Goal: Task Accomplishment & Management: Complete application form

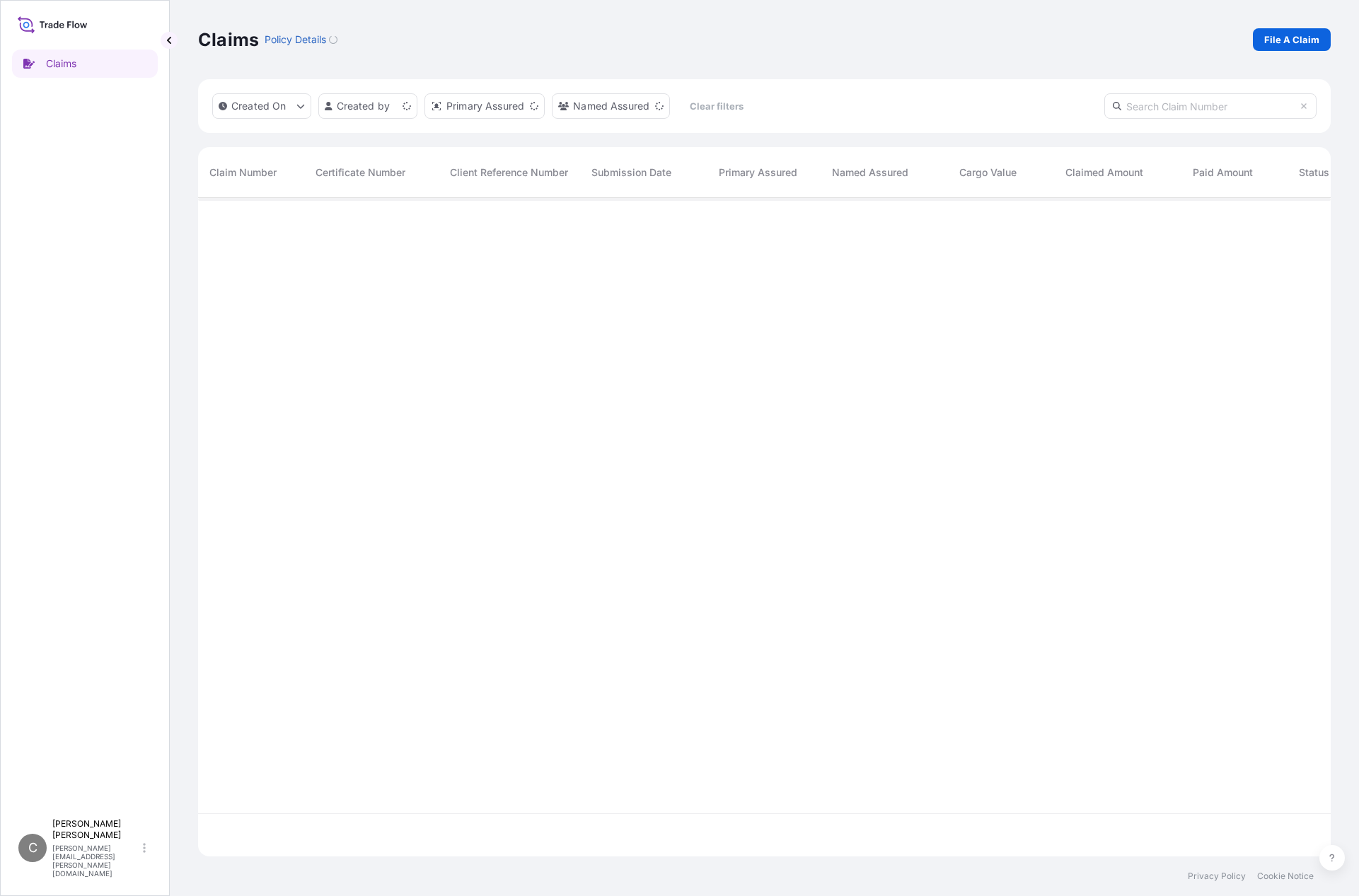
scroll to position [656, 1122]
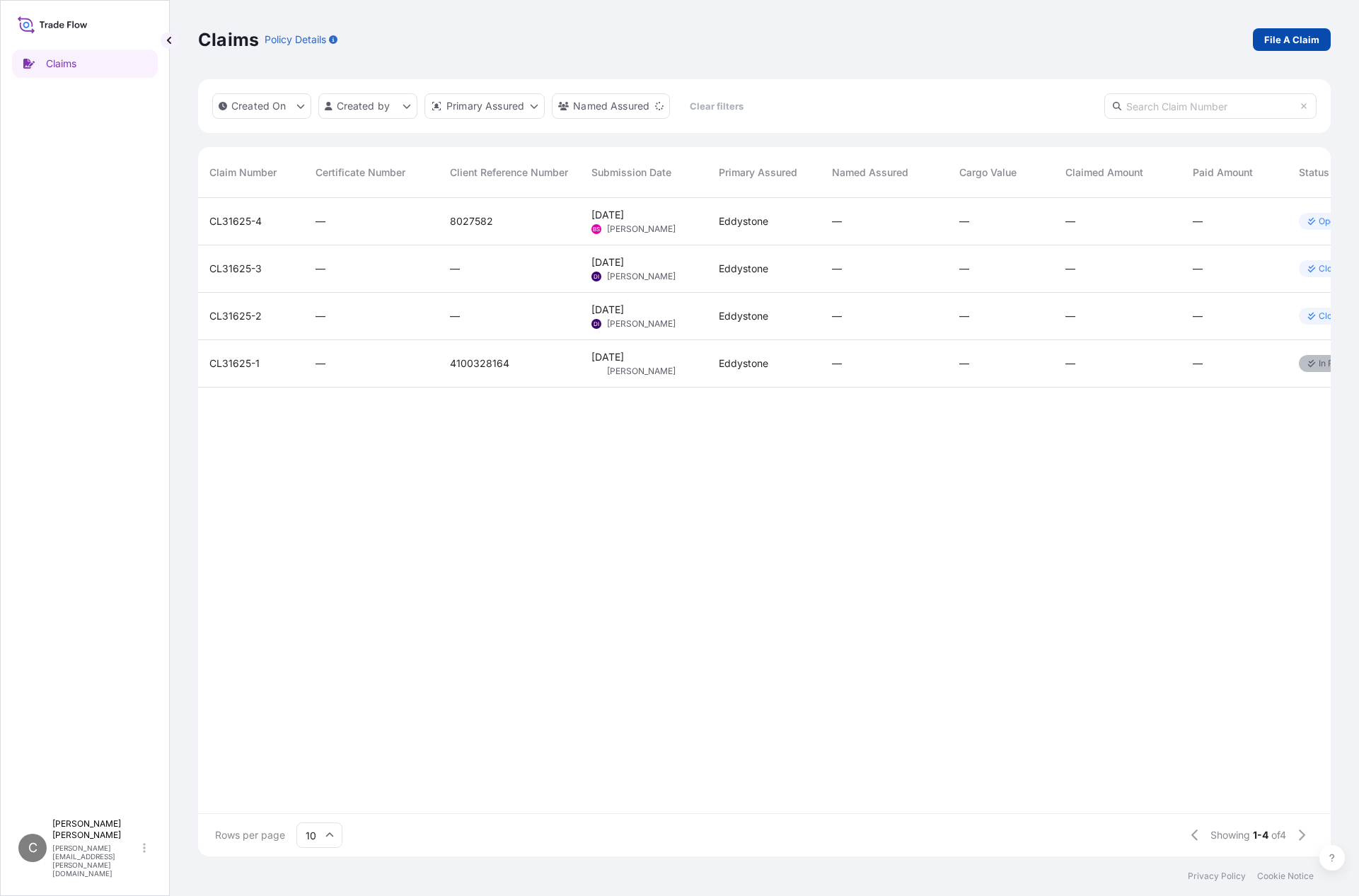
click at [1298, 40] on p "File A Claim" at bounding box center [1292, 40] width 55 height 14
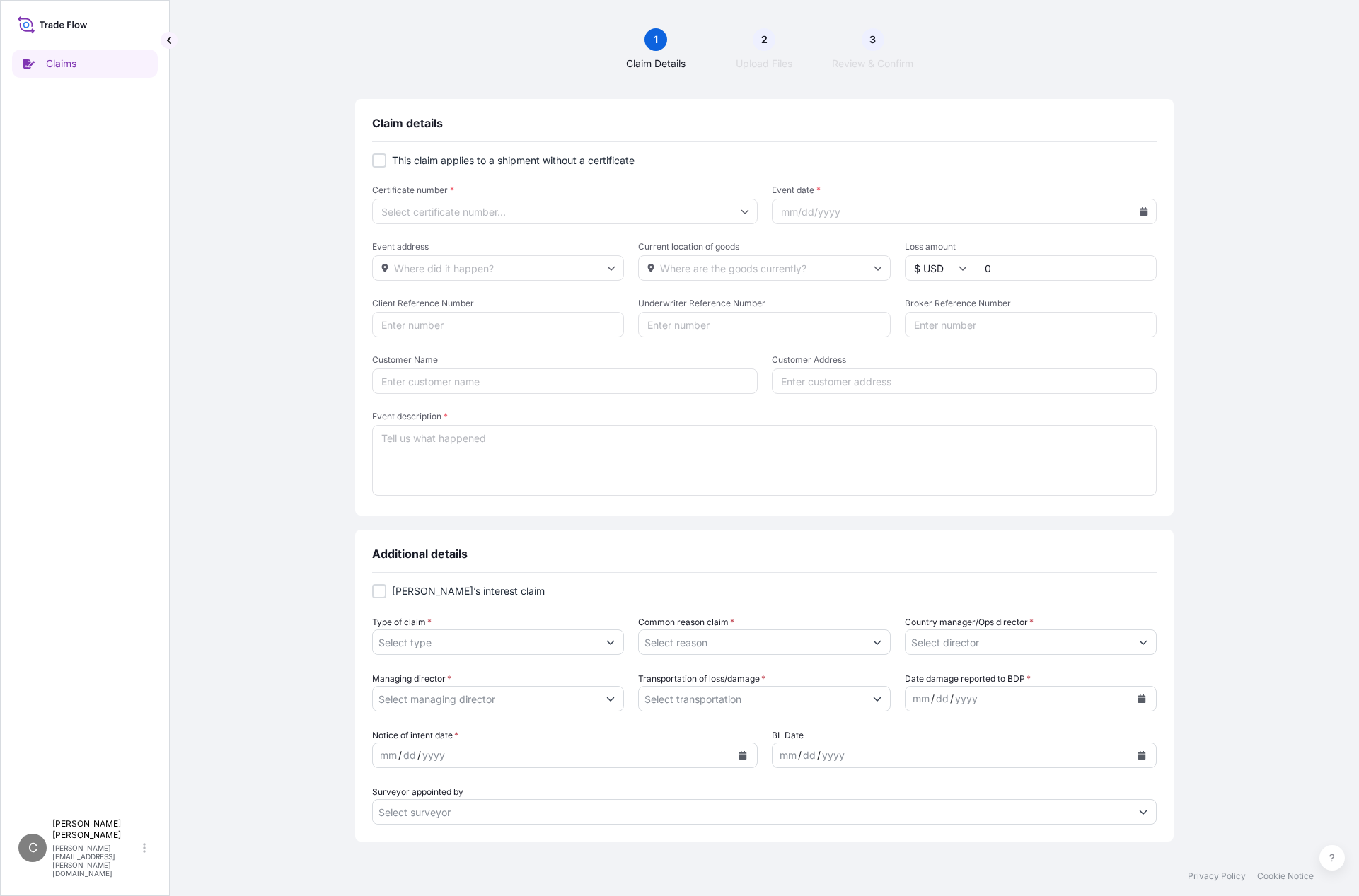
drag, startPoint x: 299, startPoint y: 202, endPoint x: 306, endPoint y: 195, distance: 9.9
click at [305, 195] on div "Claim details This claim applies to a shipment without a certificate Certificat…" at bounding box center [764, 574] width 1133 height 950
click at [374, 162] on div at bounding box center [380, 161] width 14 height 14
checkbox input "true"
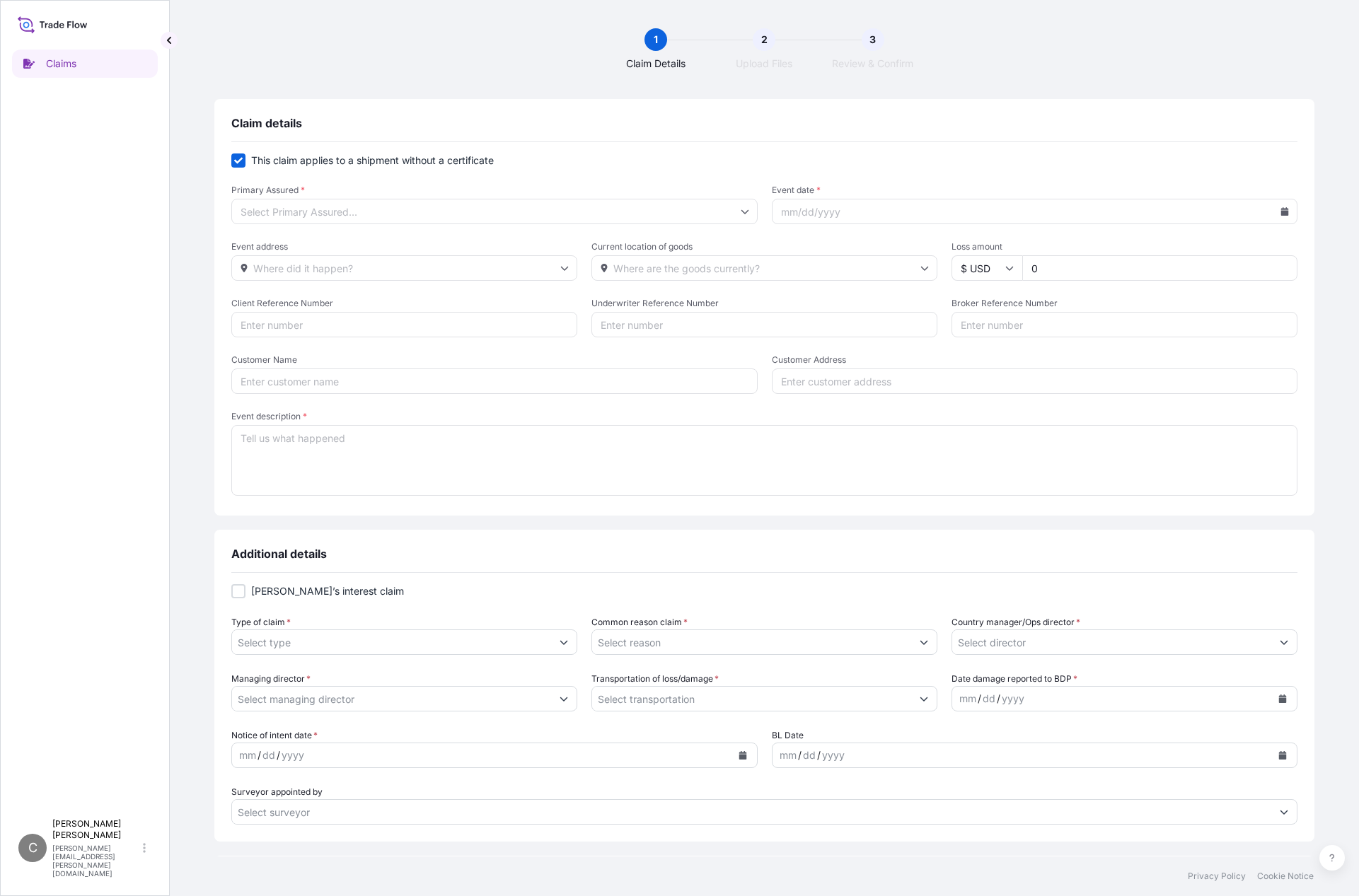
click at [1098, 124] on div "Claim details" at bounding box center [764, 129] width 1066 height 26
click at [375, 216] on input "Primary Assured *" at bounding box center [495, 211] width 527 height 25
click at [346, 218] on input "Primary Assured *" at bounding box center [495, 211] width 527 height 25
click at [828, 116] on div "Claim details" at bounding box center [764, 129] width 1066 height 26
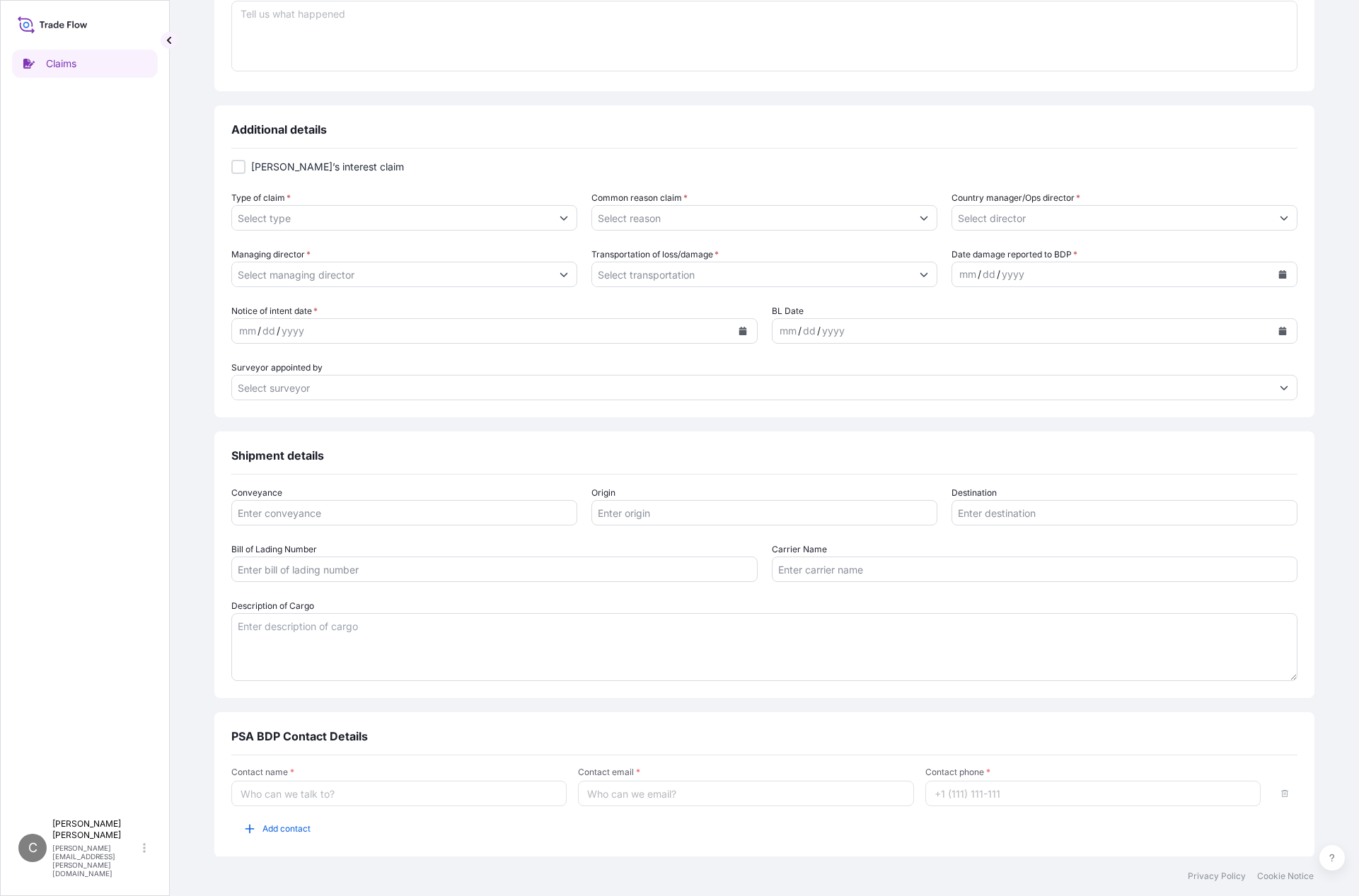
scroll to position [473, 0]
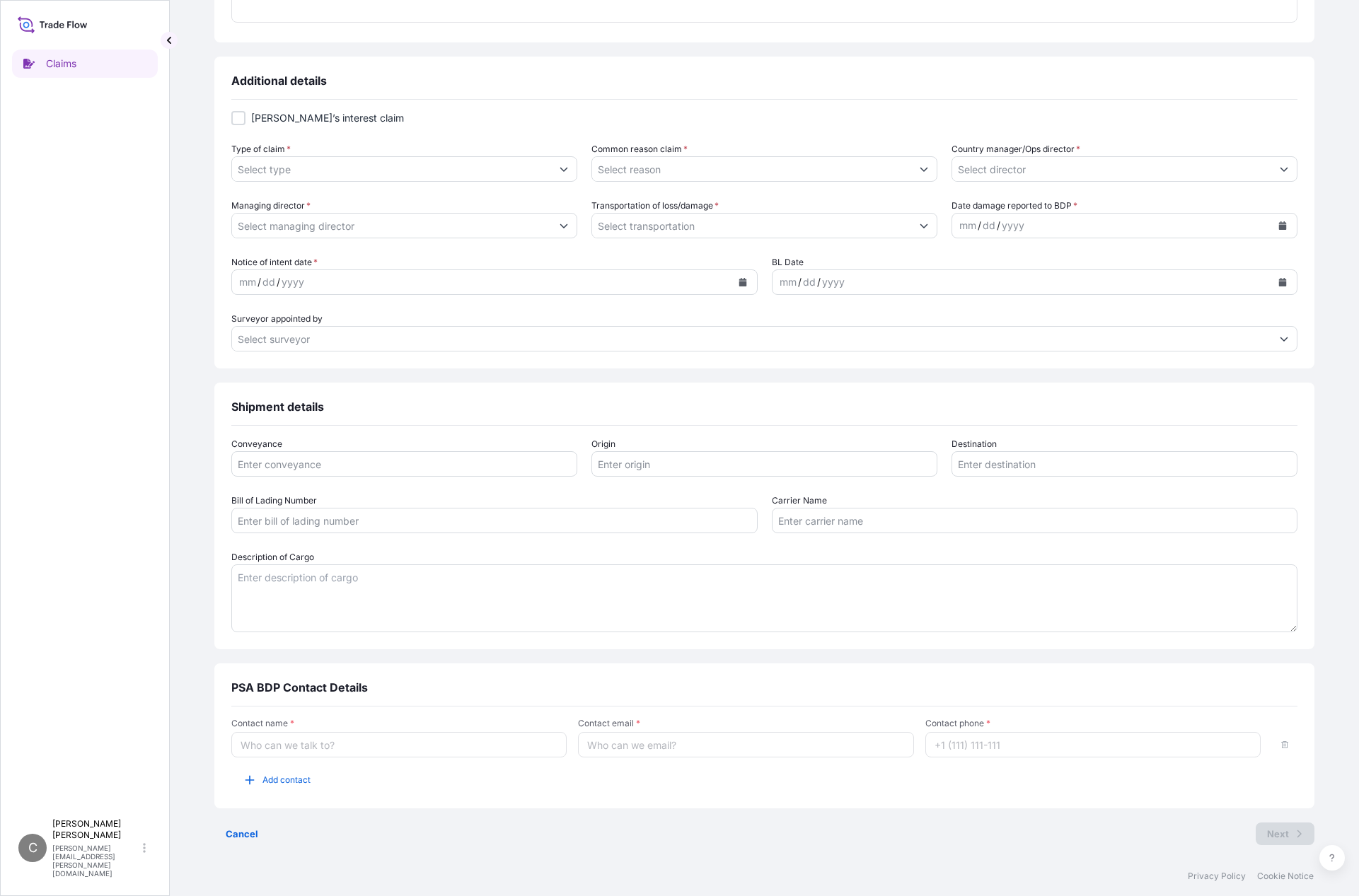
click at [399, 339] on input "Surveyor appointed by" at bounding box center [751, 338] width 1039 height 25
click at [1271, 344] on button "Show suggestions" at bounding box center [1284, 338] width 25 height 25
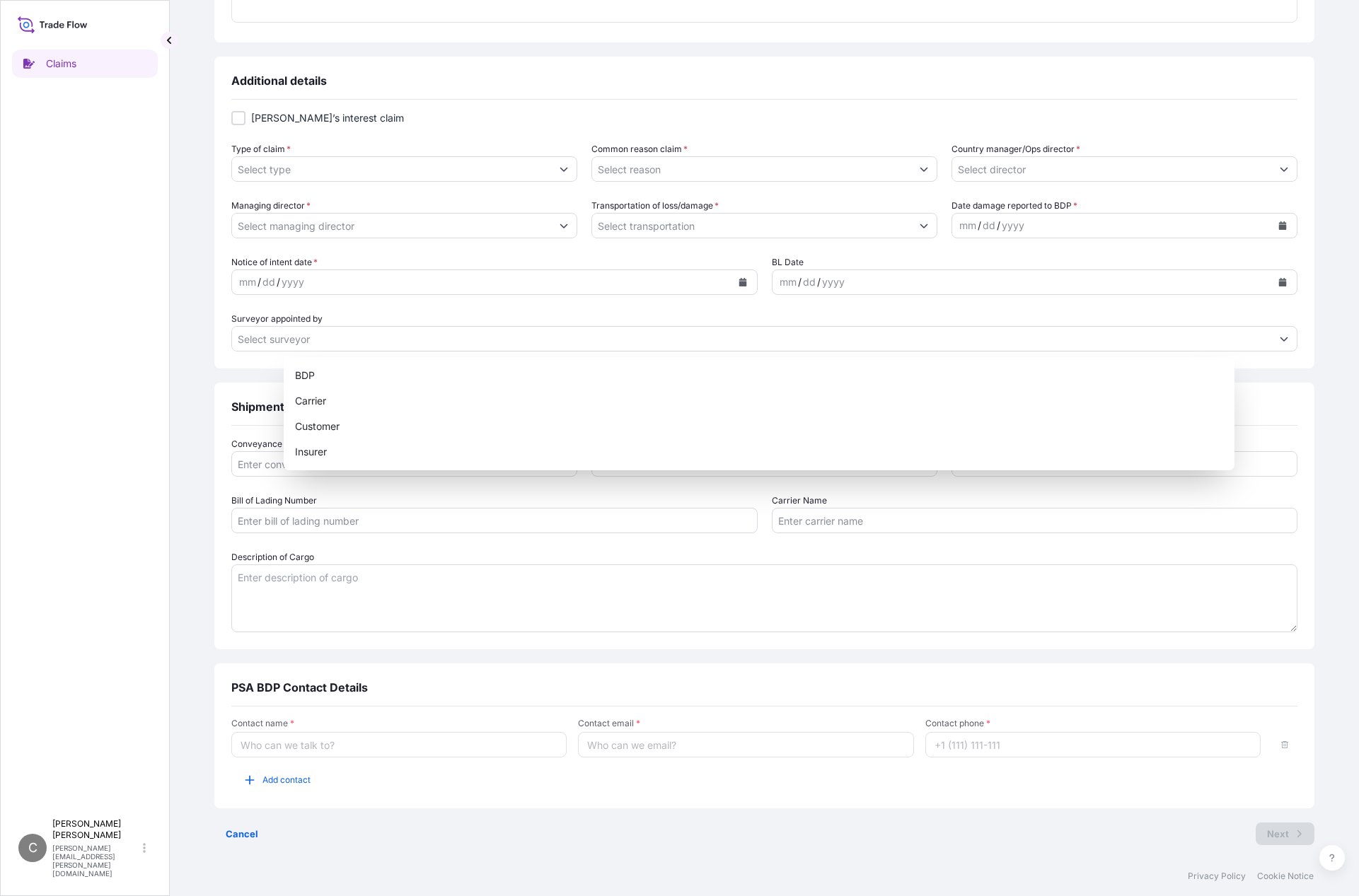
click at [1235, 313] on div "Additional details Shipper’s interest claim Type of claim * Common reason claim…" at bounding box center [764, 212] width 1100 height 312
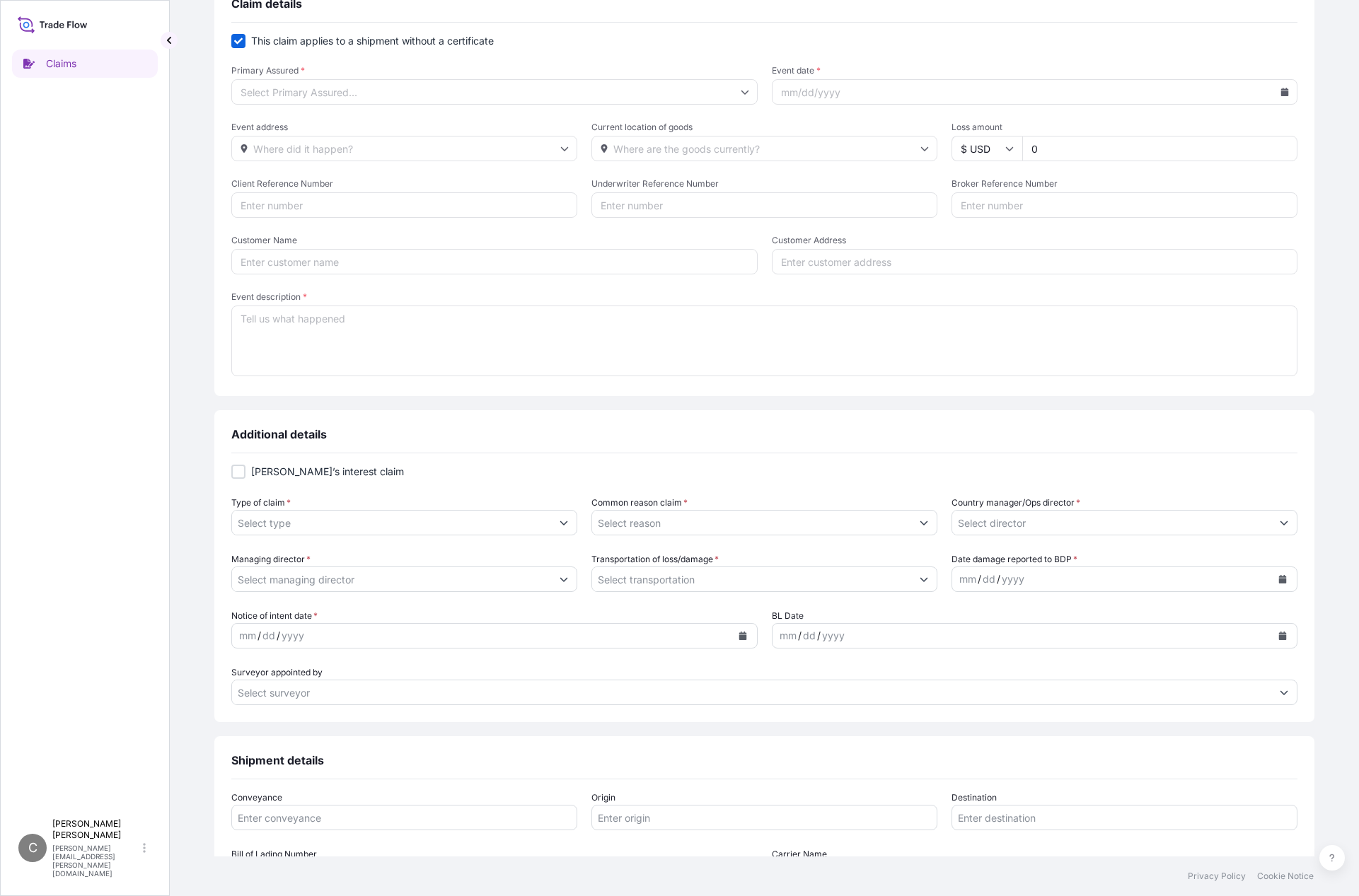
scroll to position [0, 0]
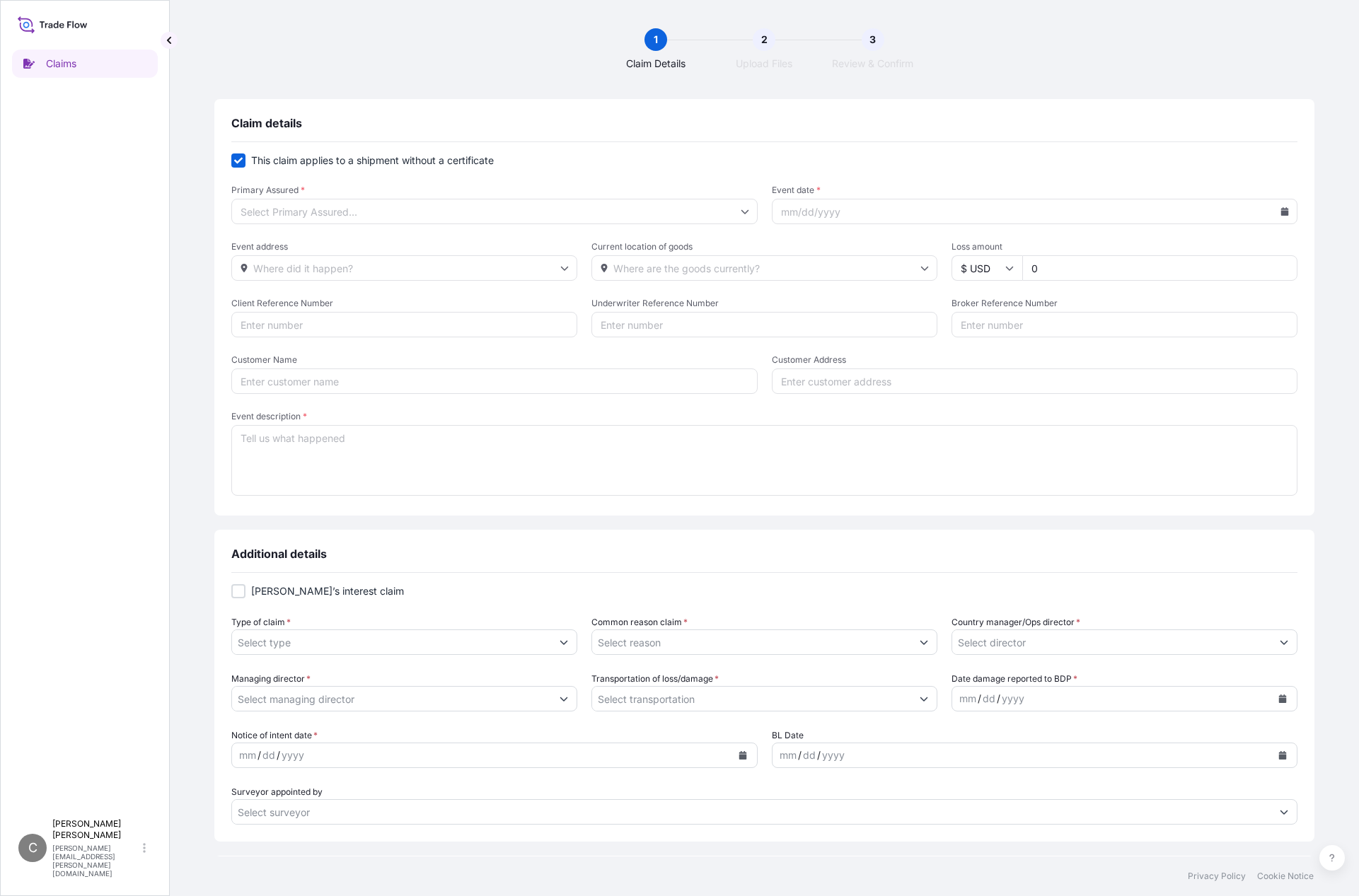
click at [438, 64] on div "1 Claim Details 2 Upload Files 3 Review & Confirm" at bounding box center [764, 49] width 1133 height 43
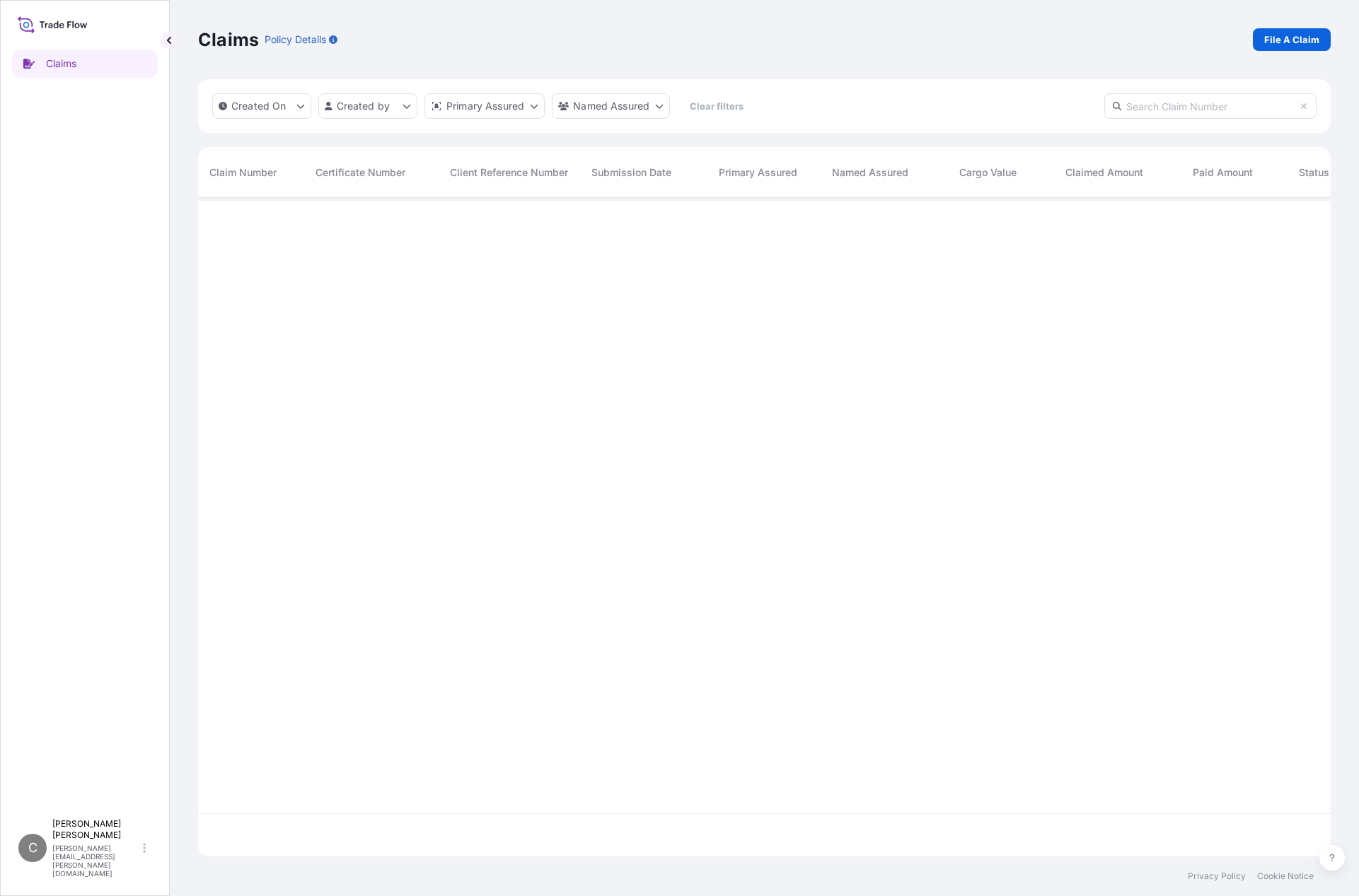
scroll to position [656, 1122]
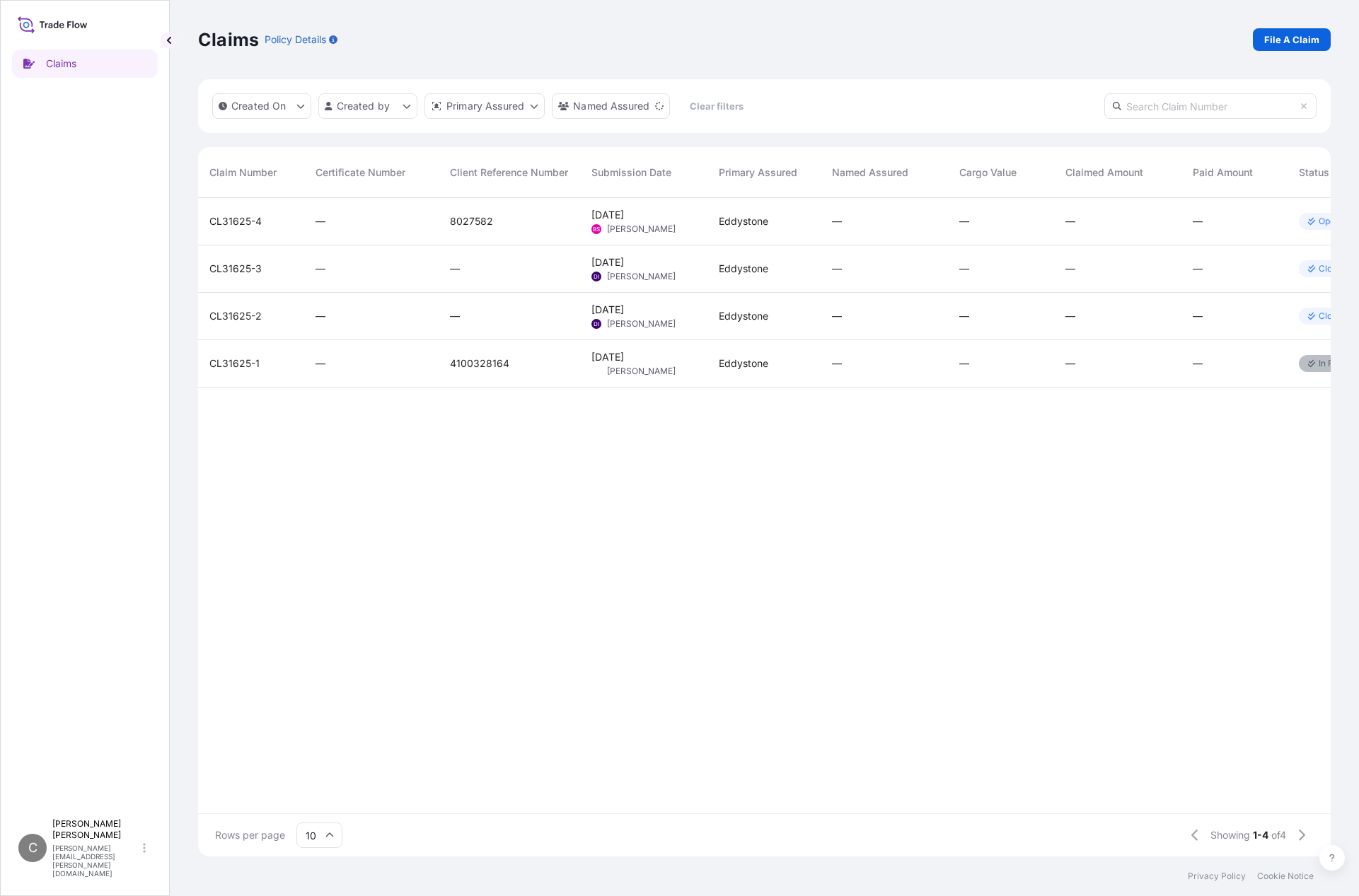
click at [589, 520] on div "CL31625-4 — 8027582 Aug 11, 2025 BS Barry Shipley Eddystone — — — — Open CL3162…" at bounding box center [814, 505] width 1231 height 615
click at [561, 524] on div "CL31625-4 — 8027582 Aug 11, 2025 BS Barry Shipley Eddystone — — — — Open CL3162…" at bounding box center [814, 505] width 1231 height 615
click at [244, 513] on div "CL31625-4 — 8027582 Aug 11, 2025 BS Barry Shipley Eddystone — — — — Open CL3162…" at bounding box center [814, 505] width 1231 height 615
click at [1313, 530] on div "CL31625-4 — 8027582 Aug 11, 2025 BS Barry Shipley Eddystone — — — — Open CL3162…" at bounding box center [814, 505] width 1231 height 615
click at [1308, 45] on p "File A Claim" at bounding box center [1306, 40] width 55 height 14
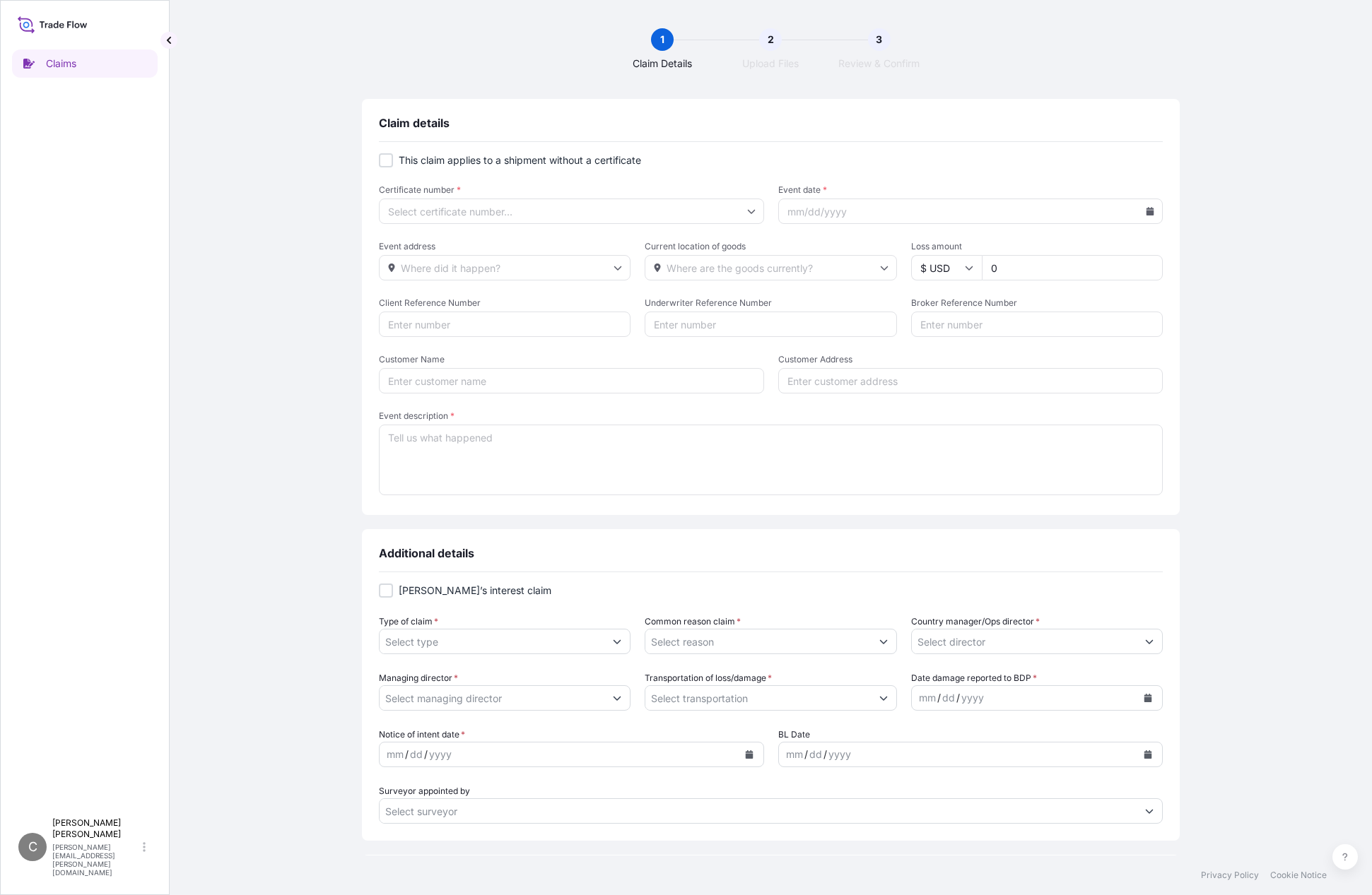
click at [535, 212] on input "Certificate number *" at bounding box center [571, 211] width 385 height 25
click at [383, 163] on div at bounding box center [386, 160] width 14 height 14
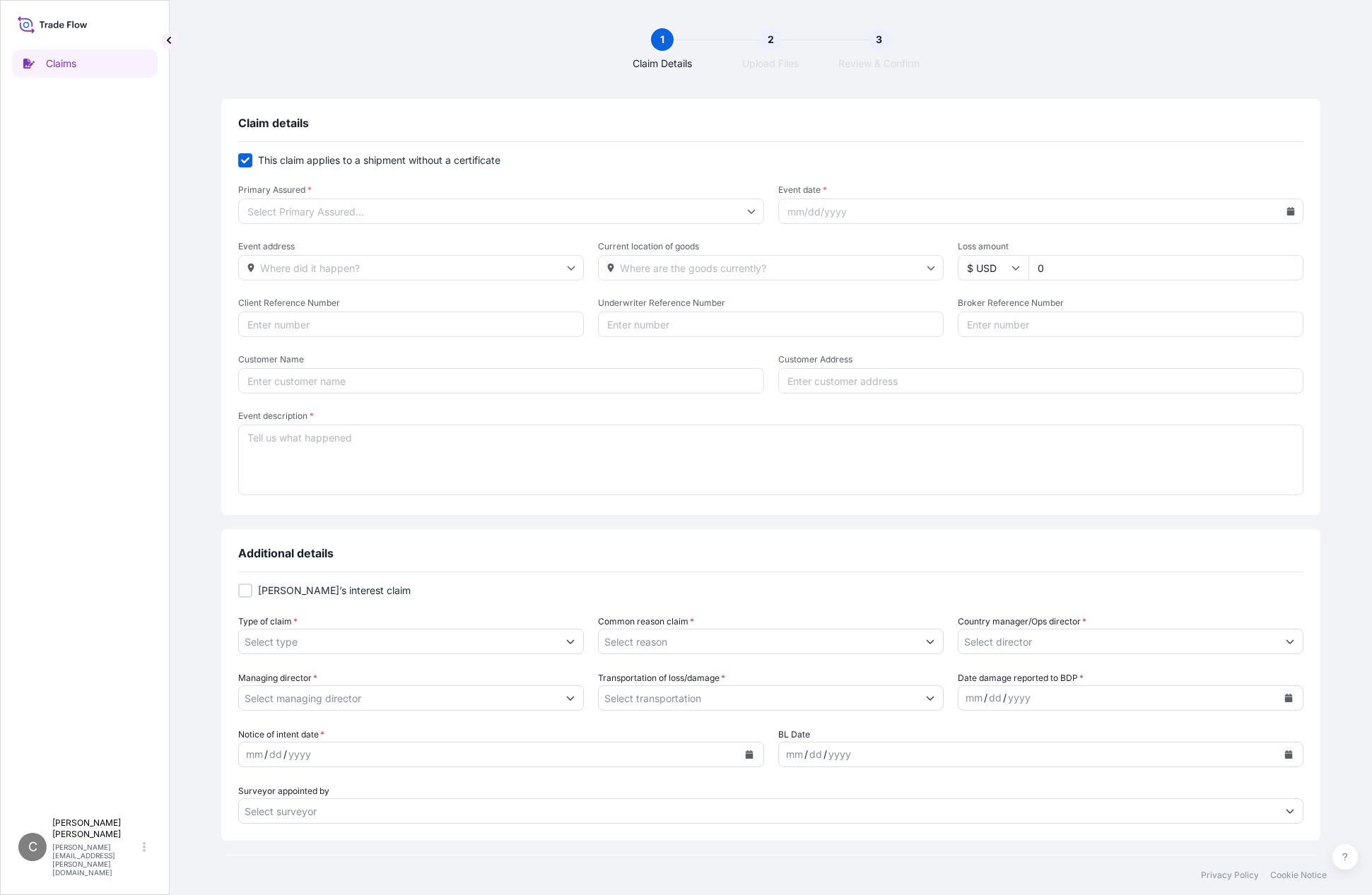
click at [403, 211] on input "Primary Assured *" at bounding box center [501, 211] width 526 height 25
click at [404, 211] on input "Primary Assured *" at bounding box center [501, 211] width 526 height 25
click at [712, 216] on input "Primary Assured *" at bounding box center [501, 211] width 526 height 25
checkbox input "false"
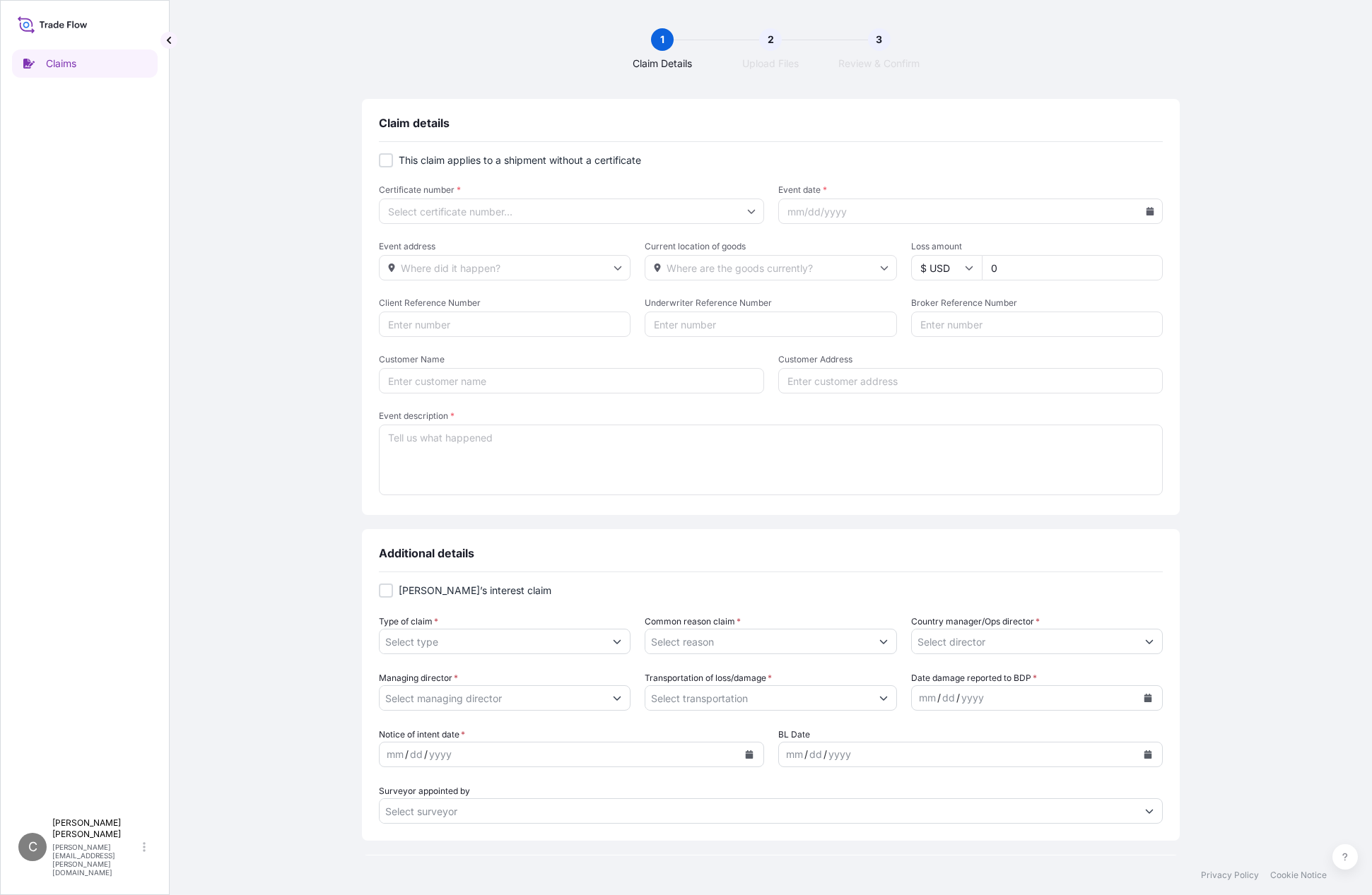
click at [417, 206] on input "Certificate number *" at bounding box center [571, 211] width 385 height 25
click at [988, 208] on input "Event date *" at bounding box center [970, 211] width 385 height 25
click at [1147, 215] on icon at bounding box center [1150, 212] width 8 height 9
click at [618, 271] on input "Event address" at bounding box center [504, 267] width 251 height 25
click at [616, 272] on icon at bounding box center [618, 268] width 9 height 9
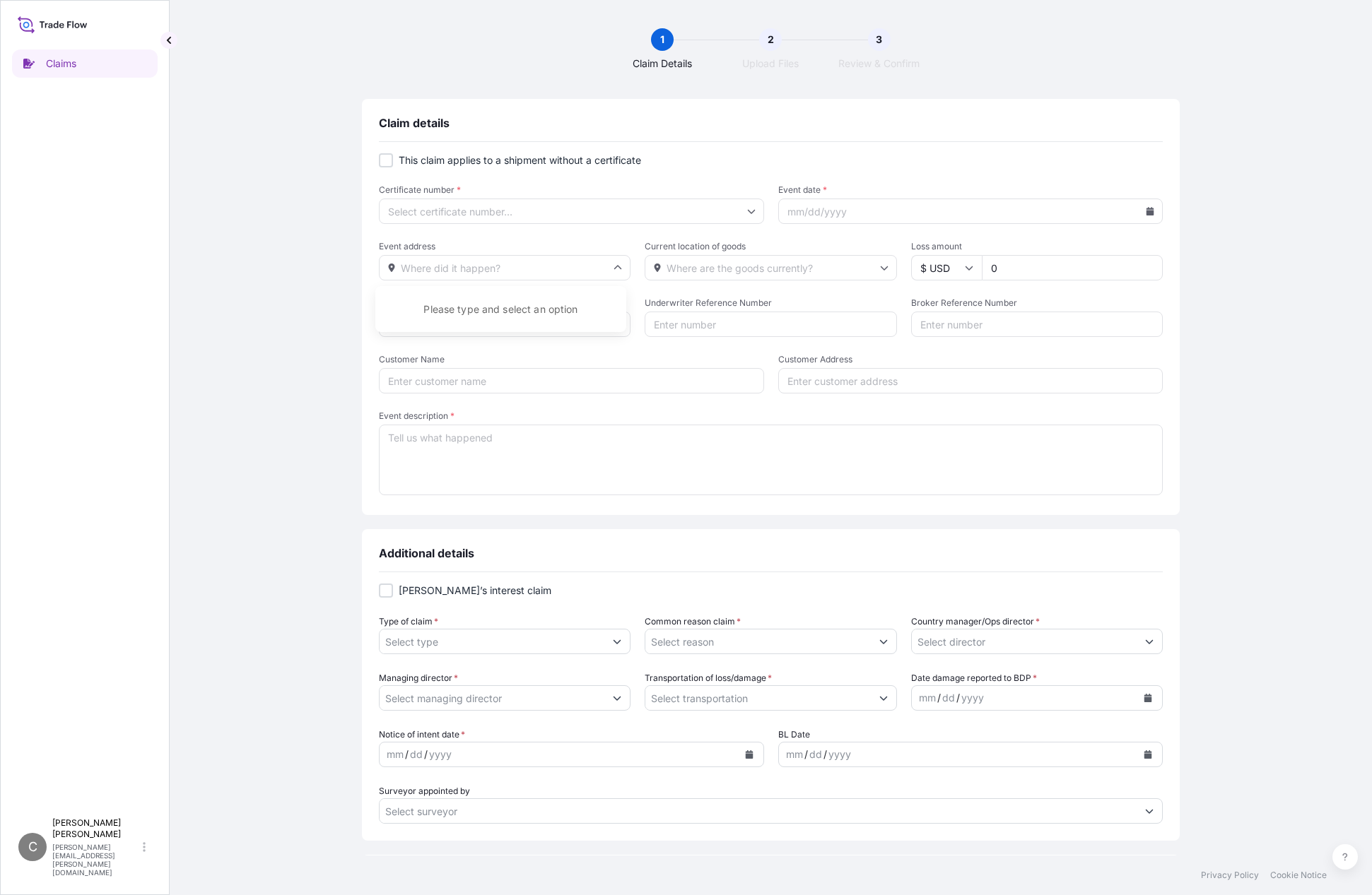
click at [1147, 215] on icon at bounding box center [1150, 212] width 8 height 9
click at [1087, 255] on icon at bounding box center [1088, 251] width 6 height 9
click at [996, 421] on button "28" at bounding box center [998, 417] width 22 height 22
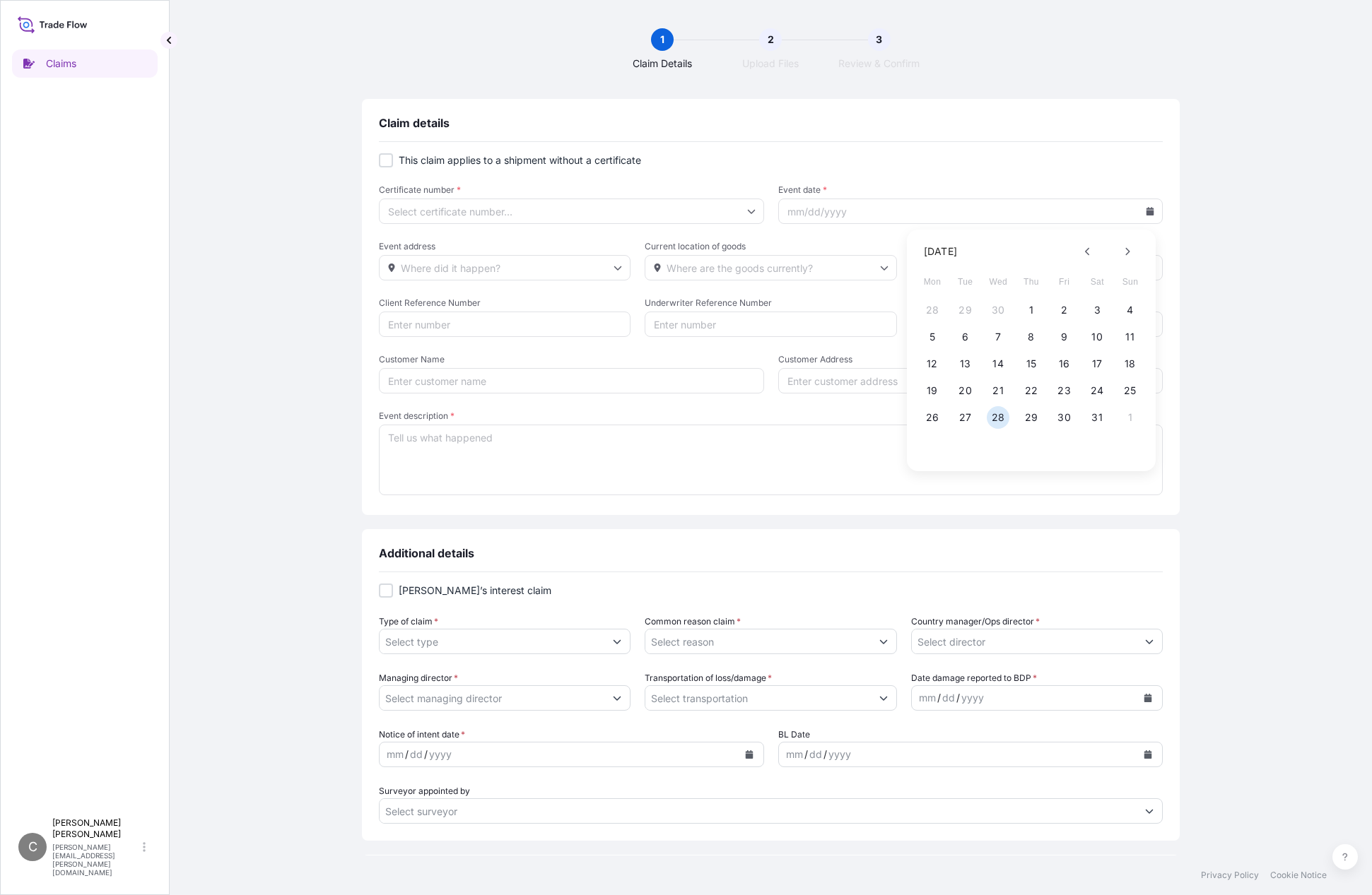
type input "05/28/2025"
click at [597, 274] on input "Event address" at bounding box center [504, 267] width 251 height 25
type input "i"
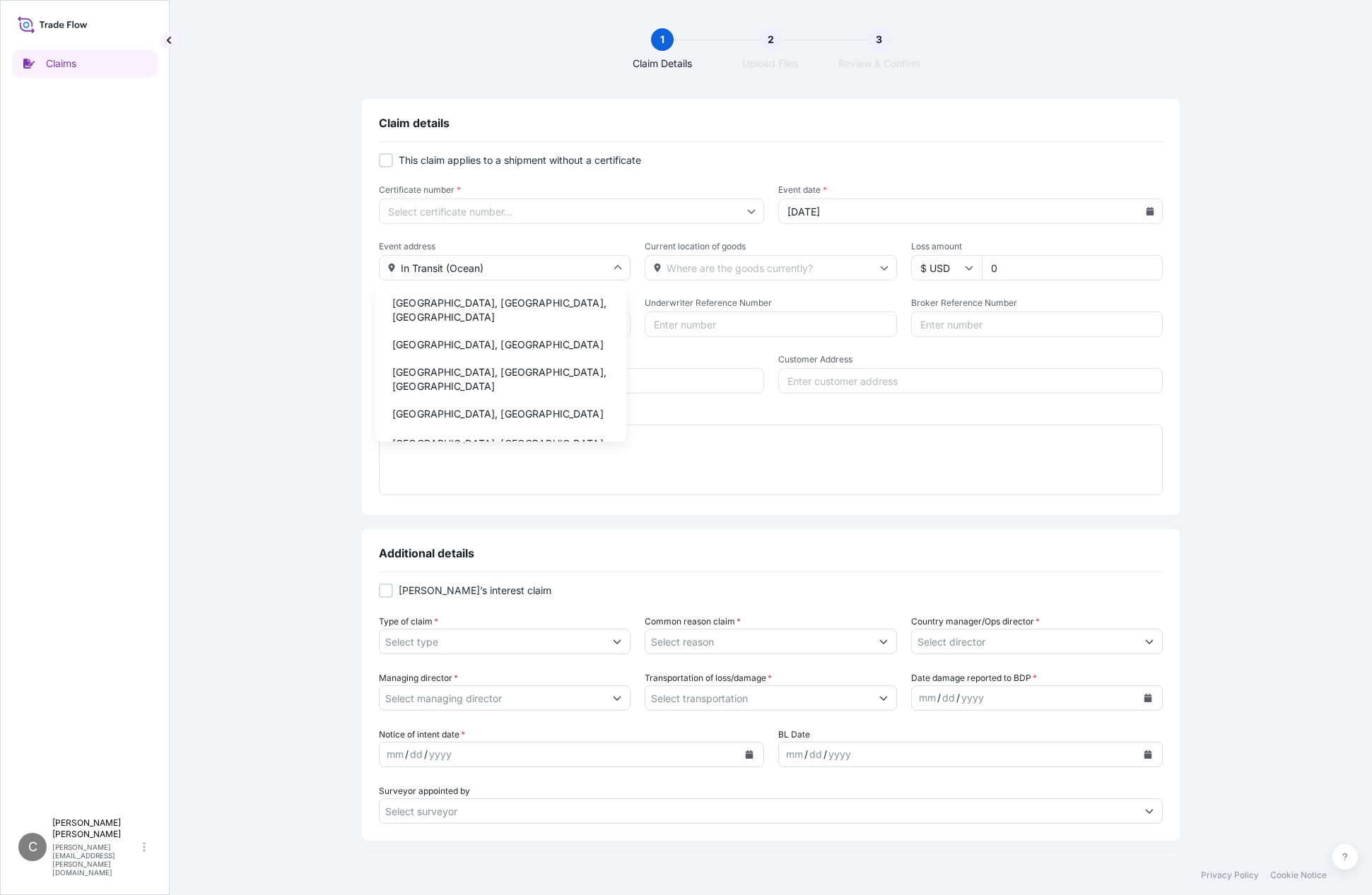
type input "In Transit (Ocean)"
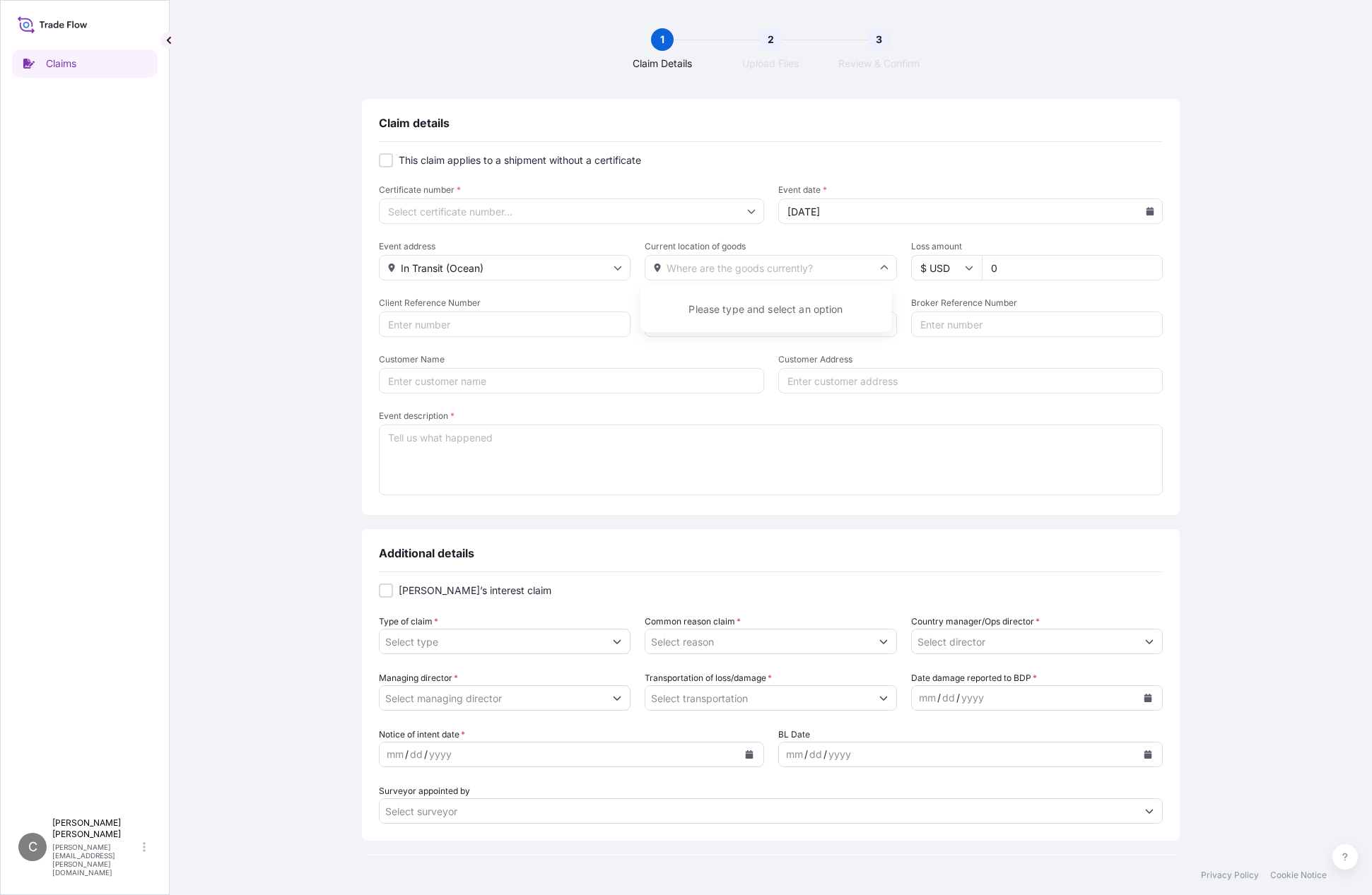
click at [716, 267] on input "Current location of goods" at bounding box center [770, 267] width 251 height 25
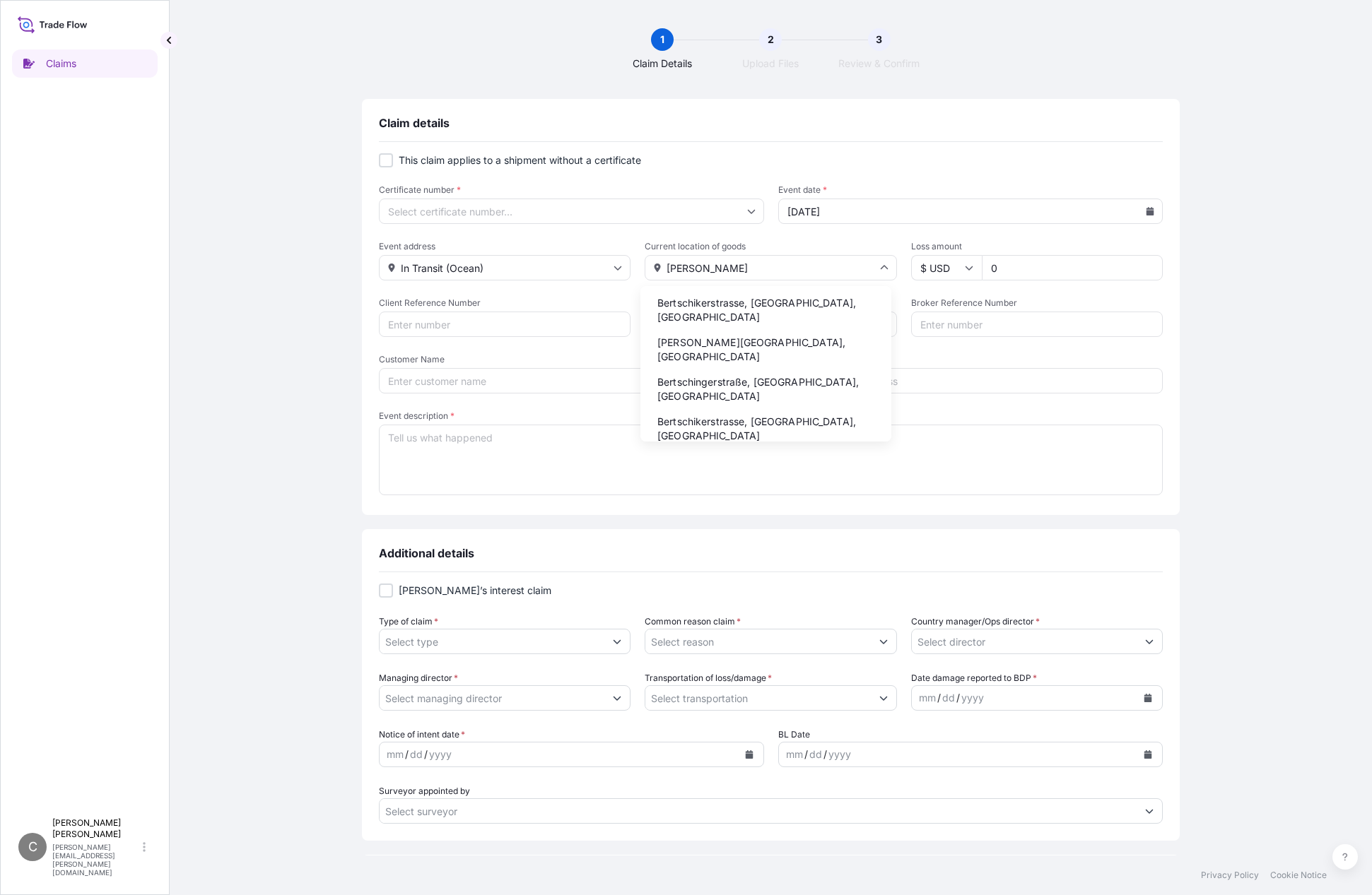
type input "Bertschi"
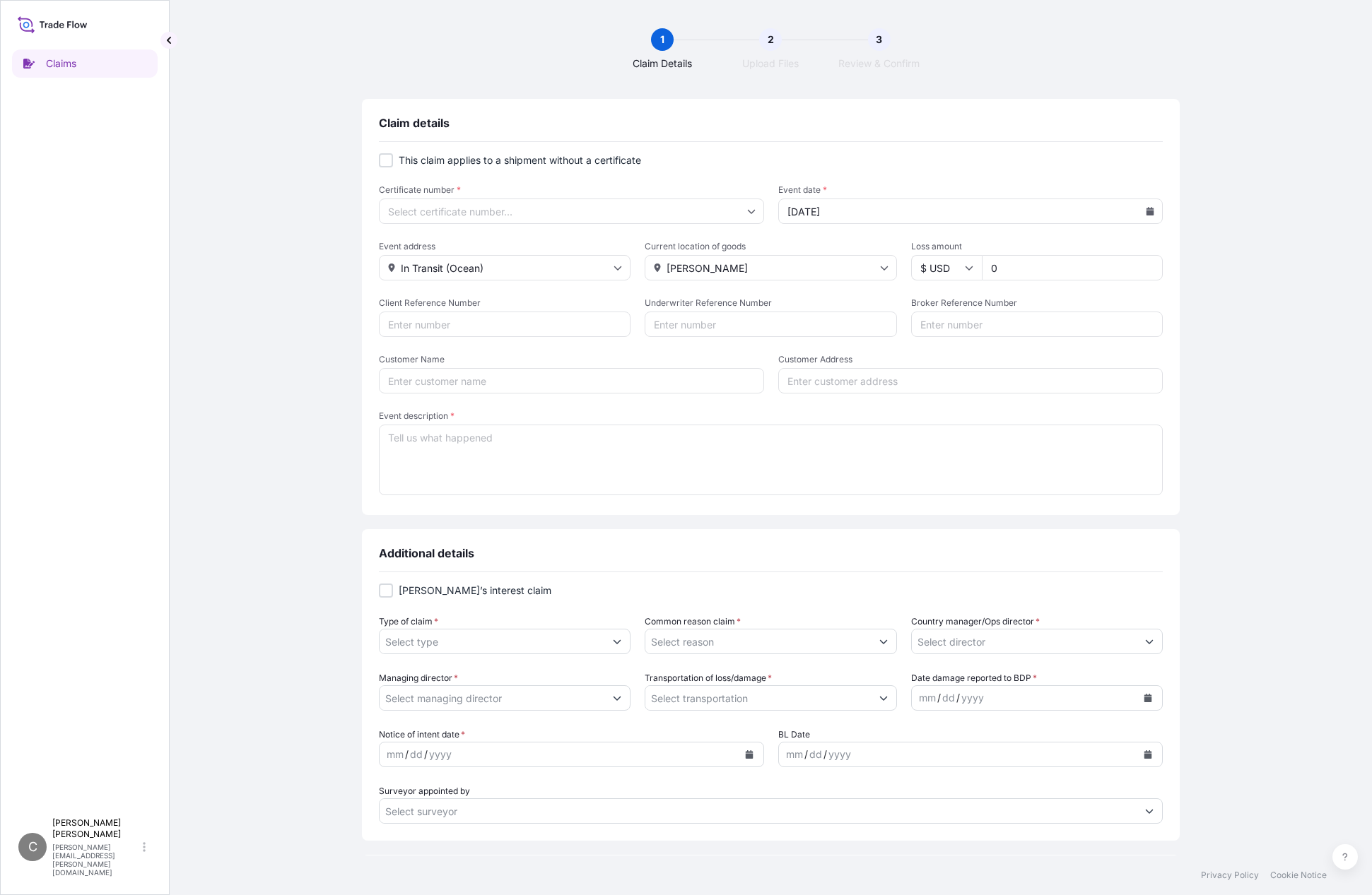
click at [1046, 270] on input "0" at bounding box center [1072, 267] width 181 height 25
click at [1032, 264] on input "23" at bounding box center [1072, 267] width 181 height 25
type input "23400.00"
click at [542, 327] on input "Client Reference Number" at bounding box center [504, 324] width 251 height 25
type input "4502592823-90"
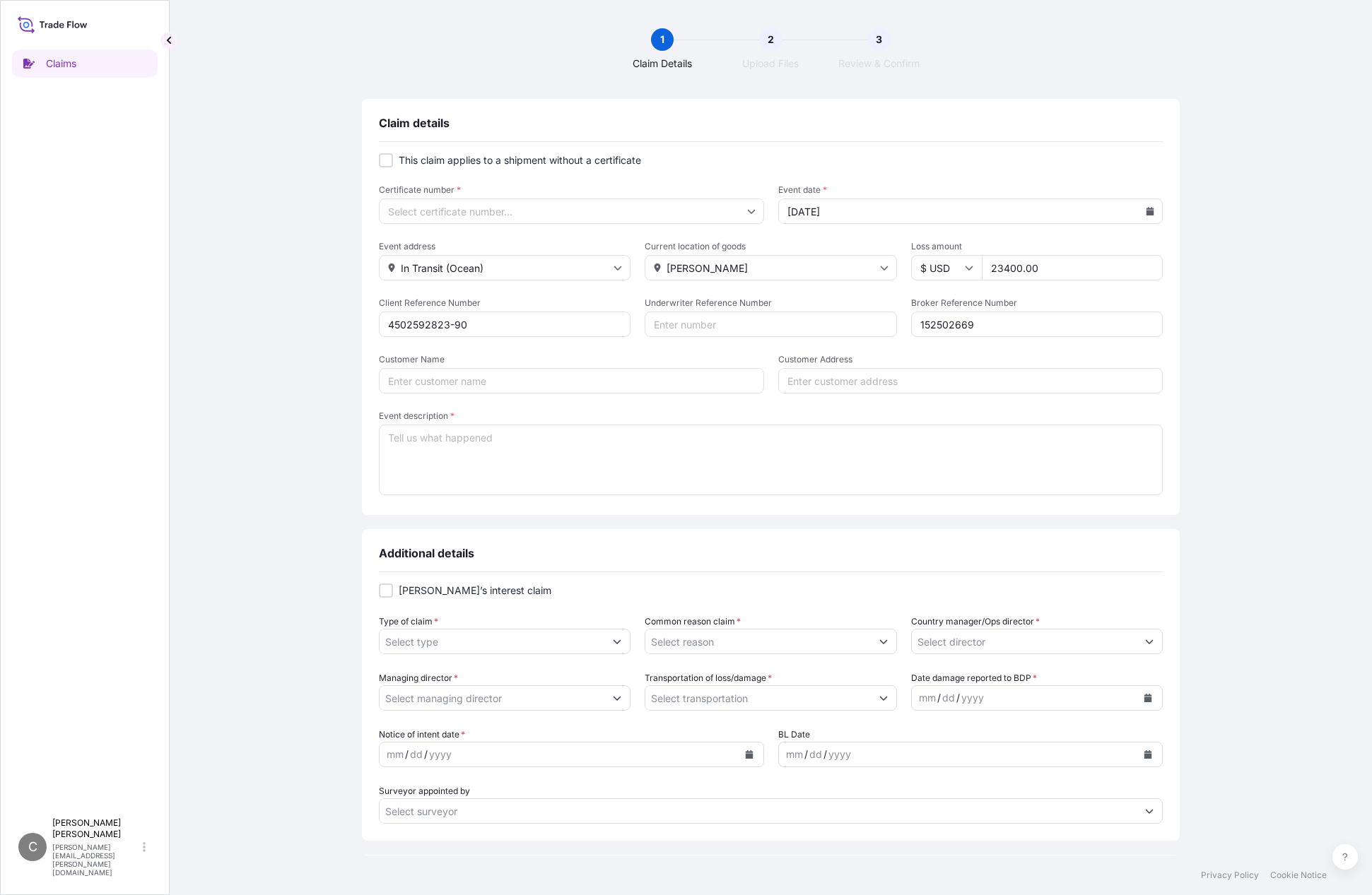
type input "152502669"
type input "Momentive Performance Materials"
click at [922, 381] on input "Customer Address" at bounding box center [970, 381] width 385 height 25
click at [872, 385] on input "Customer Address" at bounding box center [970, 381] width 385 height 25
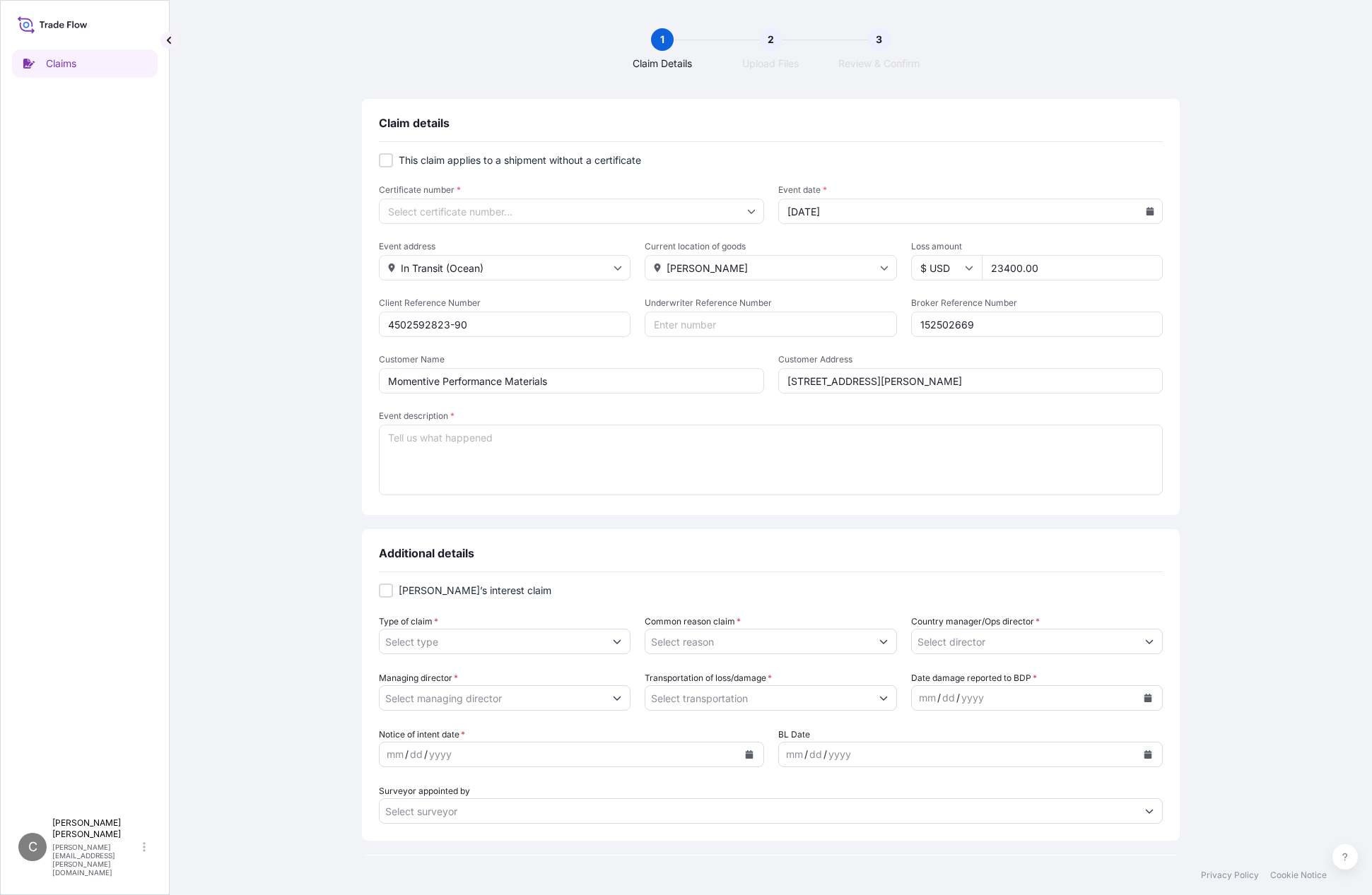
type input "260 Hudson River Rd, Waterford NY 12188"
type textarea "i"
click at [495, 438] on textarea "Iso tank in transit damanged noticed when trucker went into port to pickup, del…" at bounding box center [770, 460] width 784 height 71
click at [978, 438] on textarea "Iso tank in transit damaged noticed when trucker went into port to pickup, deli…" at bounding box center [770, 460] width 784 height 71
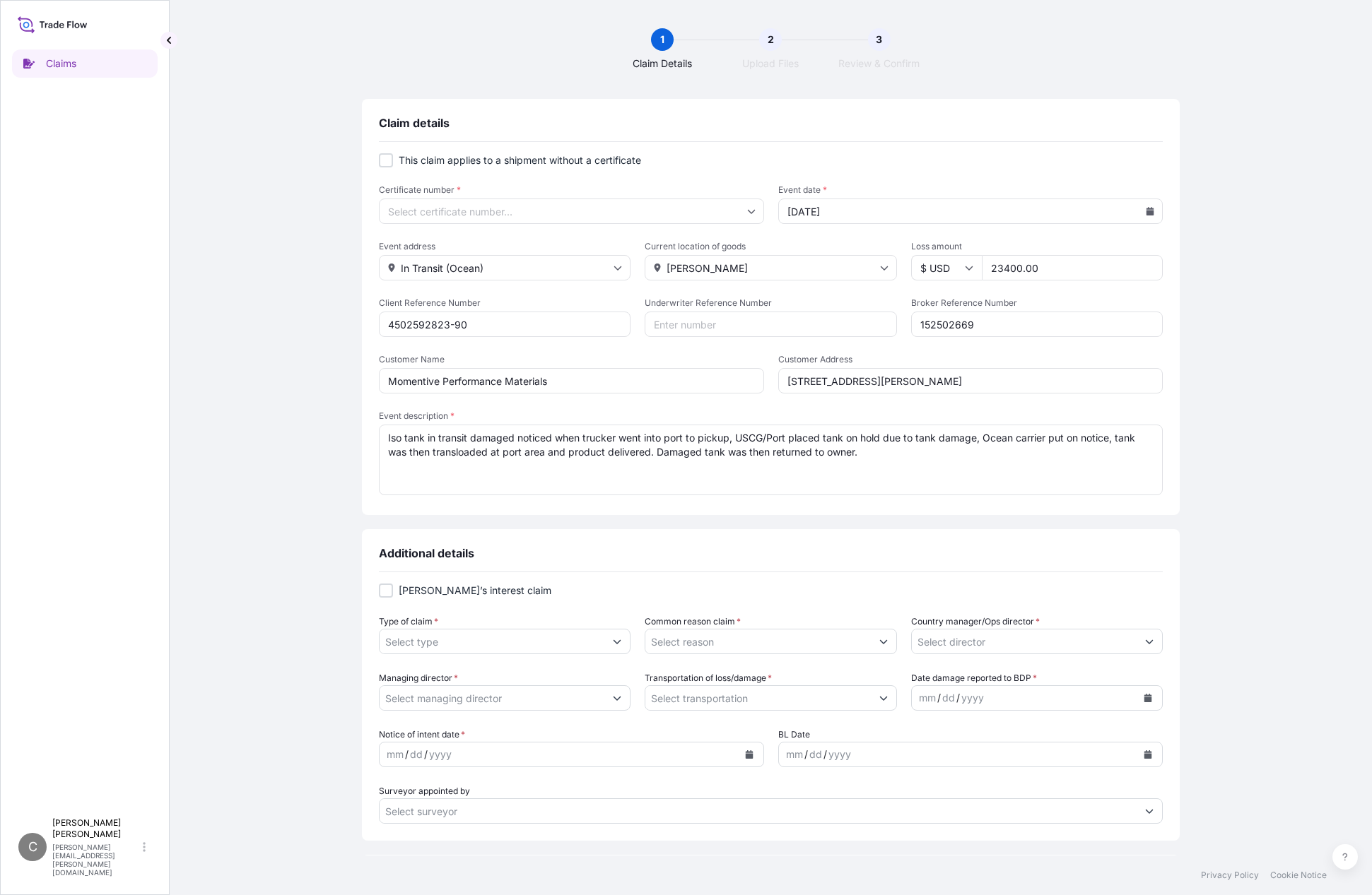
scroll to position [71, 0]
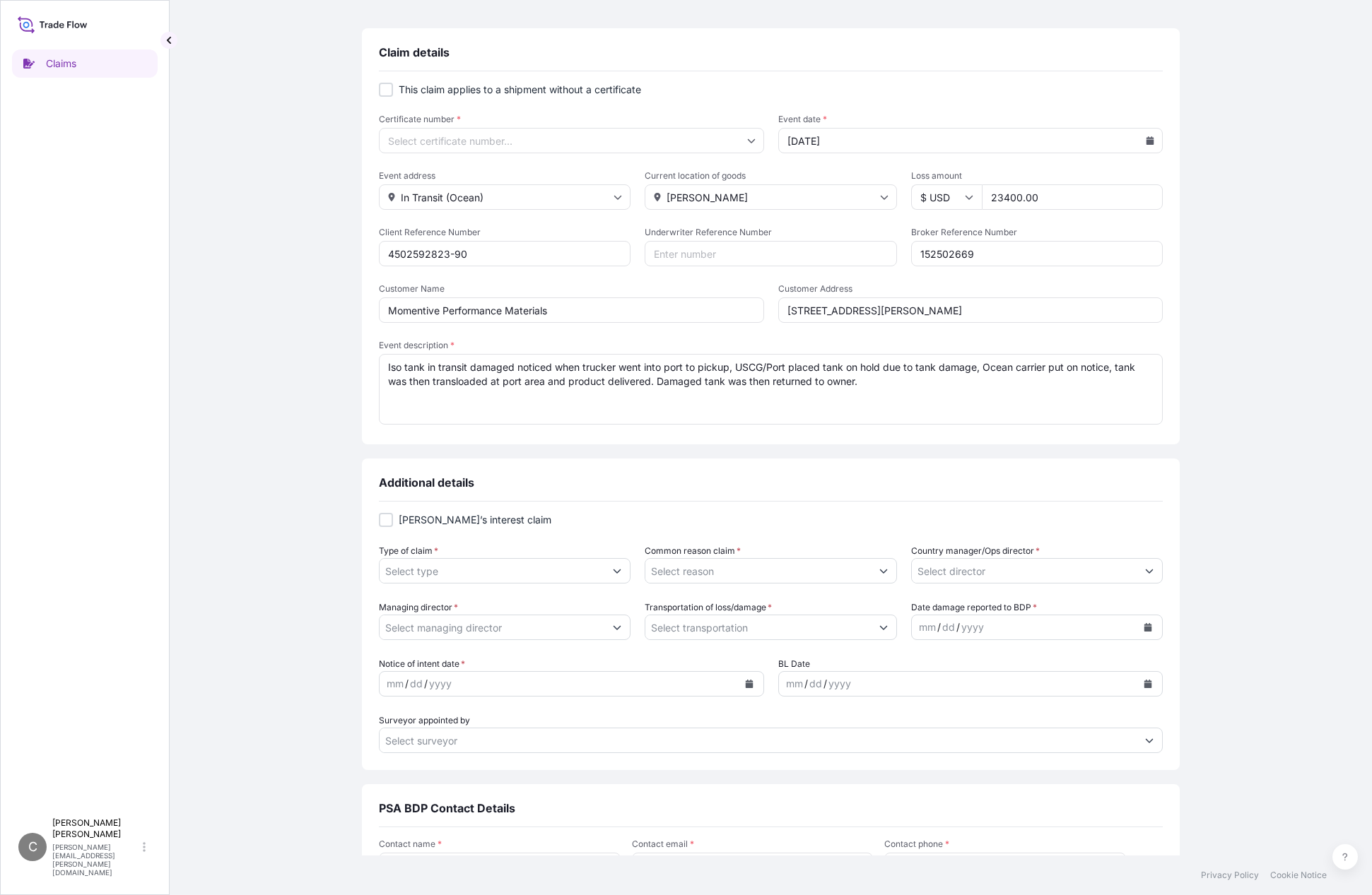
type textarea "Iso tank in transit damaged noticed when trucker went into port to pickup, USCG…"
click at [613, 579] on button "Show suggestions" at bounding box center [616, 571] width 25 height 25
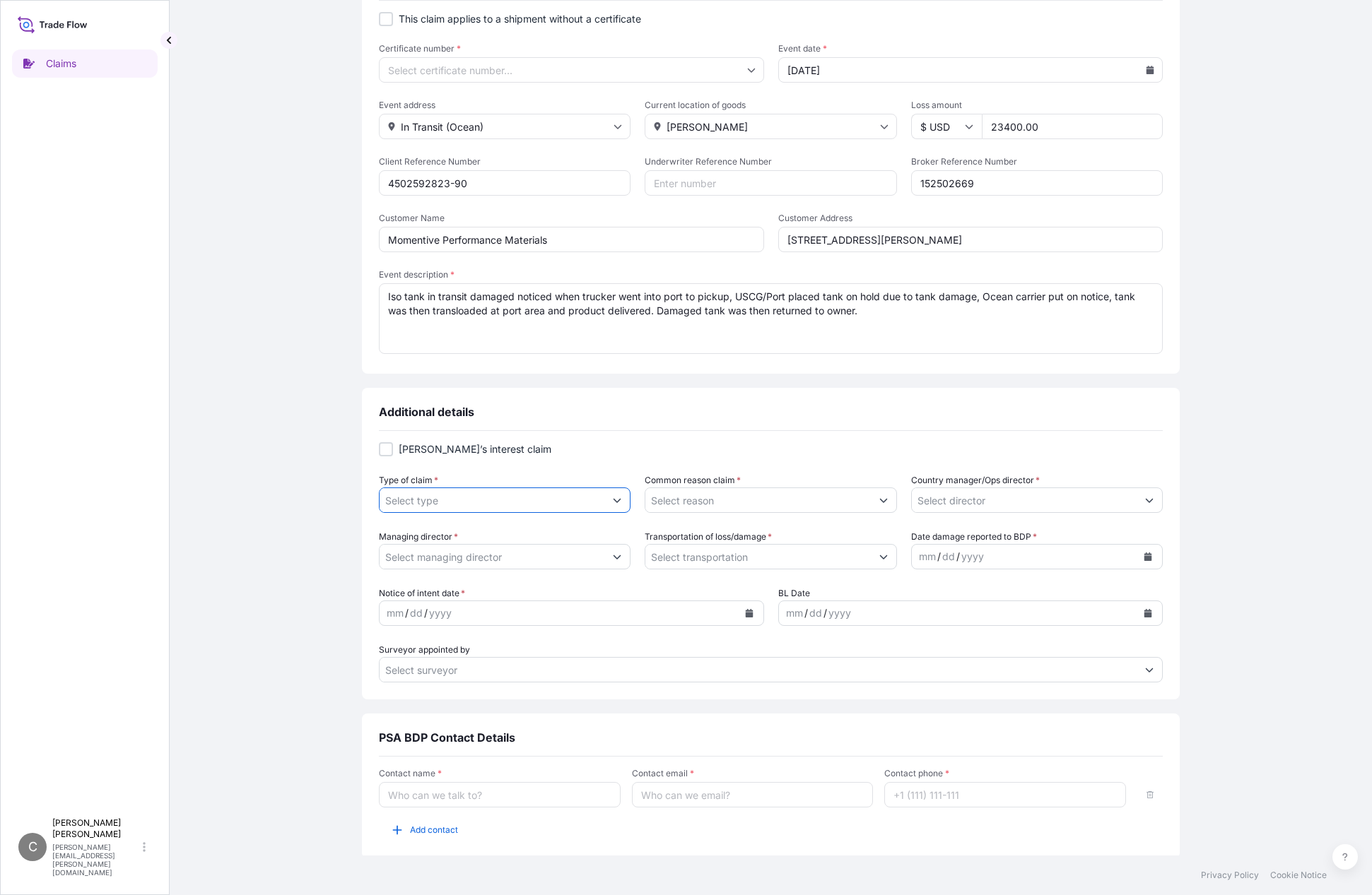
click at [439, 503] on input "Type of claim *" at bounding box center [491, 500] width 225 height 25
click at [613, 503] on icon "Show suggestions" at bounding box center [617, 501] width 9 height 9
click at [438, 540] on div "Report of Damage" at bounding box center [501, 537] width 238 height 25
type input "Report of Damage"
click at [879, 503] on icon "Show suggestions" at bounding box center [884, 501] width 9 height 9
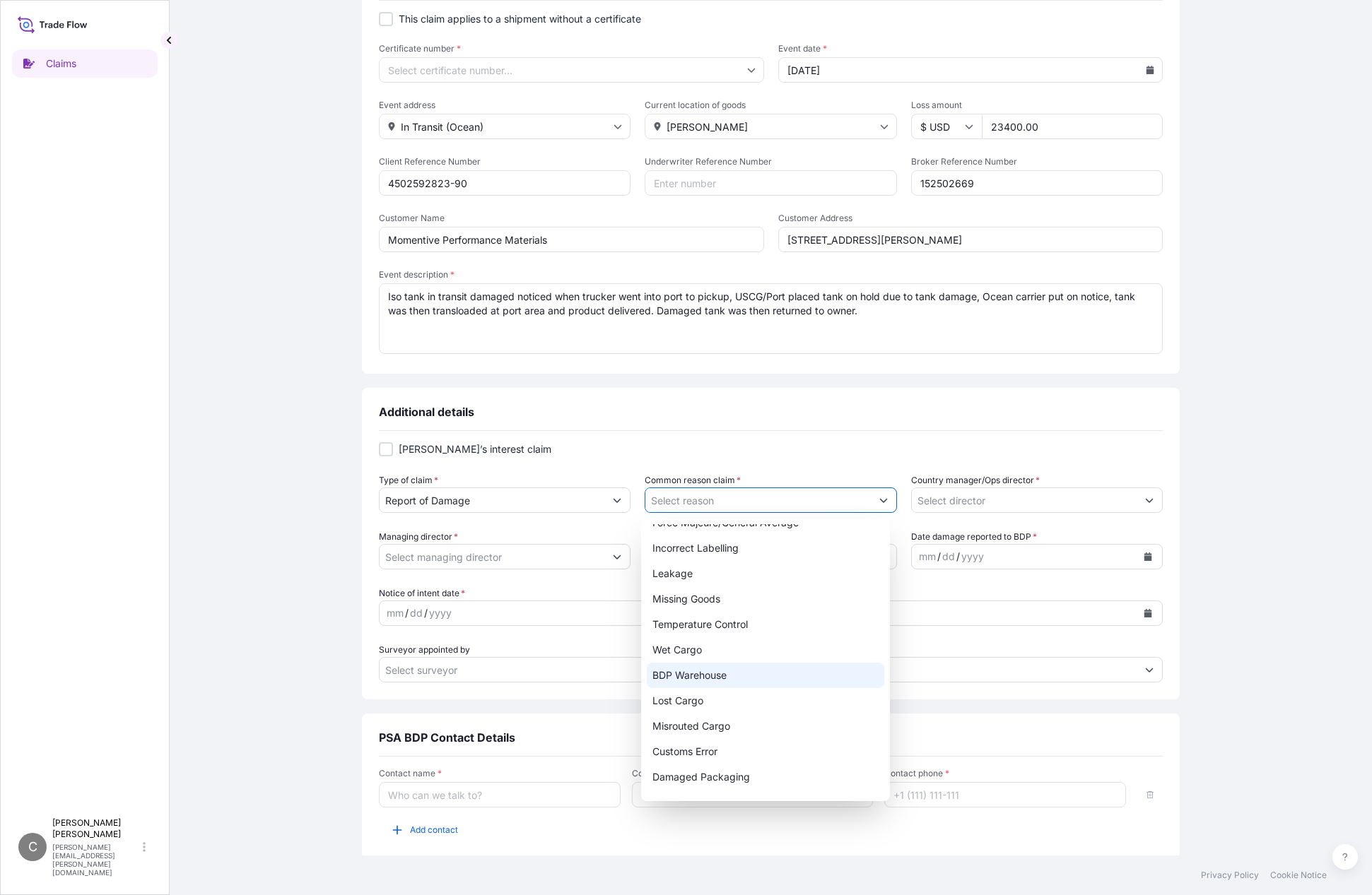
scroll to position [161, 0]
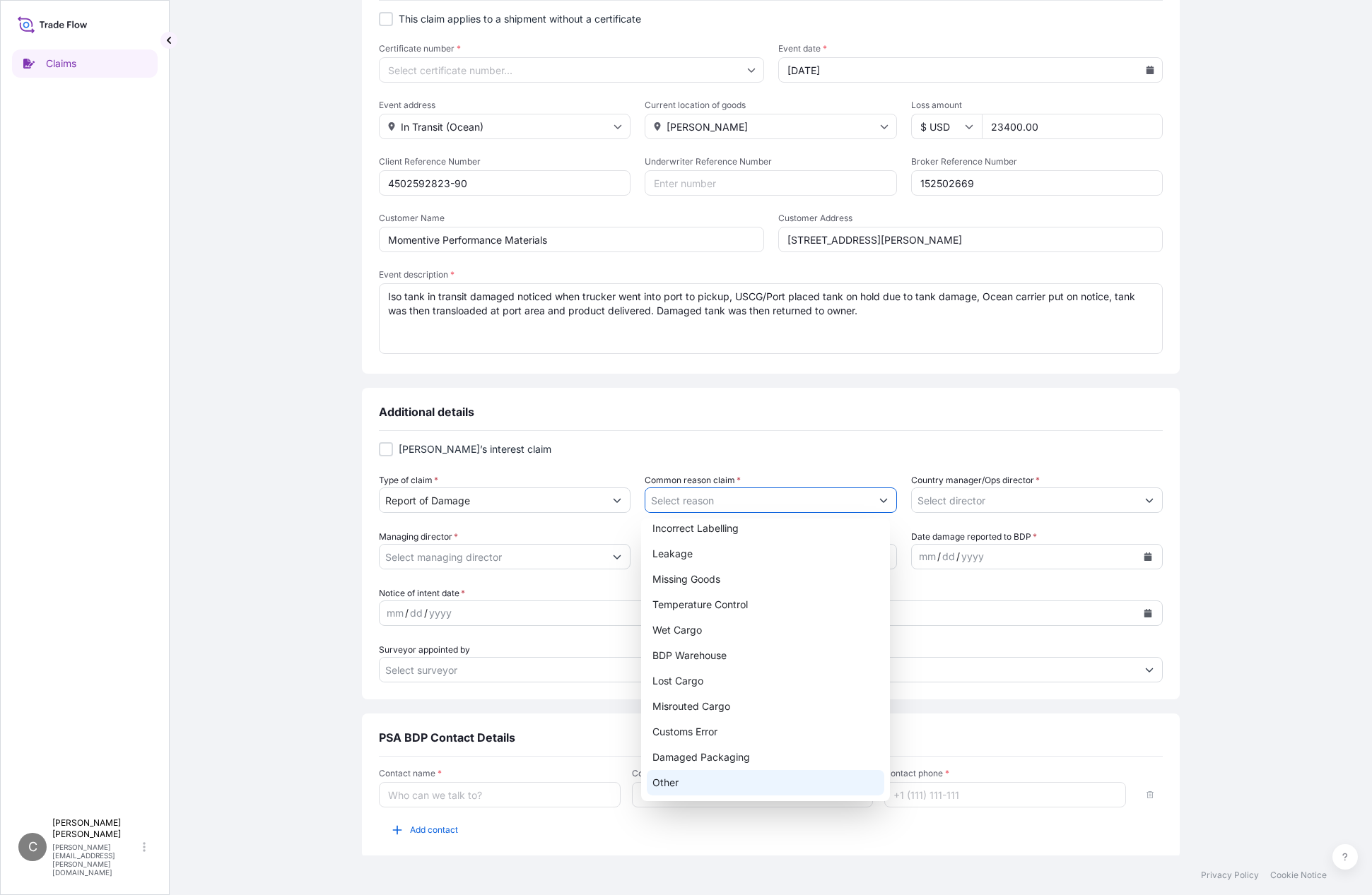
click at [695, 789] on div "Other" at bounding box center [766, 782] width 238 height 25
type input "Other"
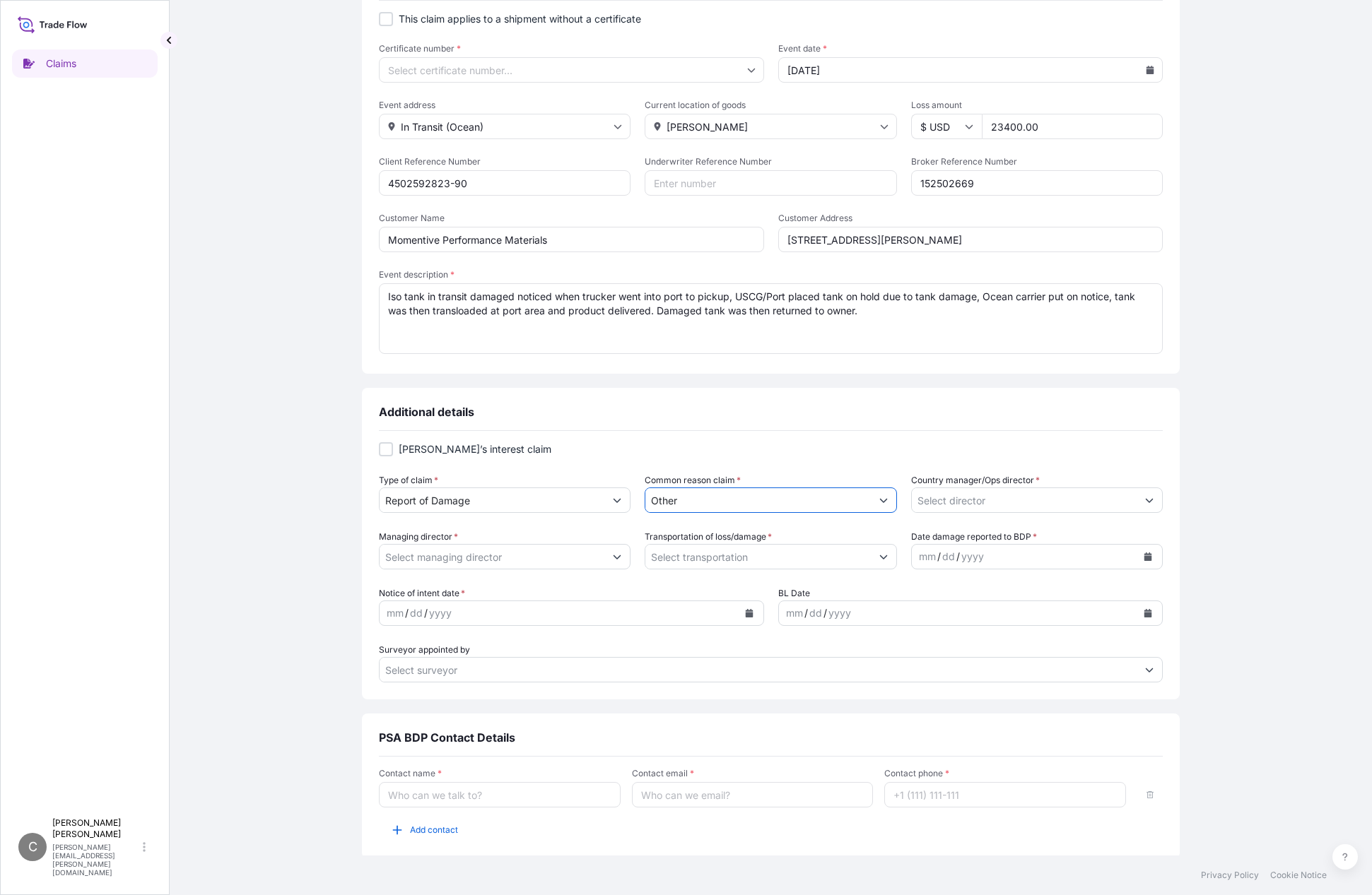
click at [993, 502] on input "Country manager/Ops director *" at bounding box center [1024, 500] width 225 height 25
click at [1142, 505] on button "Show suggestions" at bounding box center [1149, 500] width 25 height 25
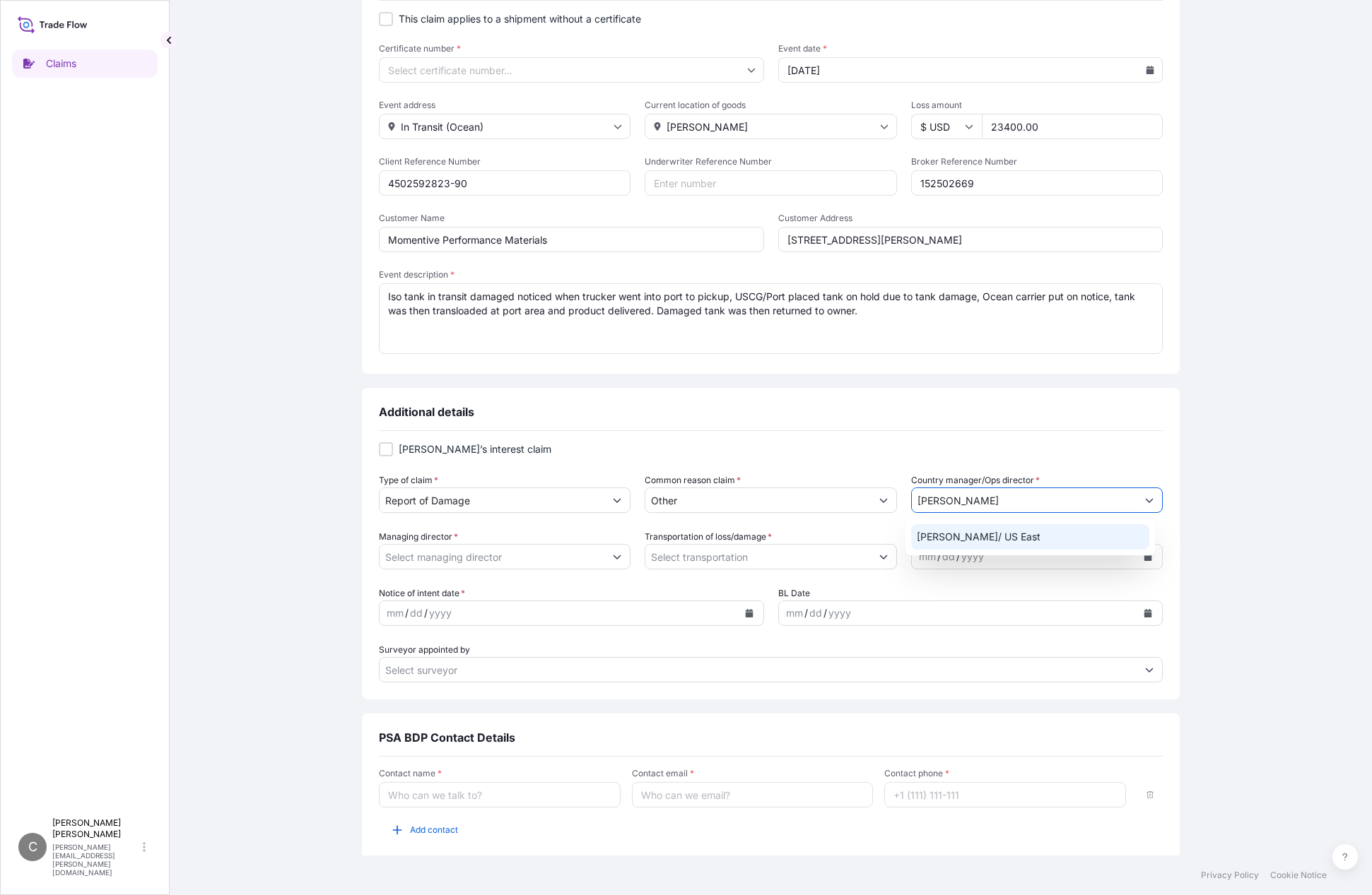
click at [1021, 537] on div "Jason Merz/ US East" at bounding box center [1030, 537] width 238 height 25
type input "Jason Merz/ US East"
click at [439, 555] on input "Managing director *" at bounding box center [491, 556] width 225 height 25
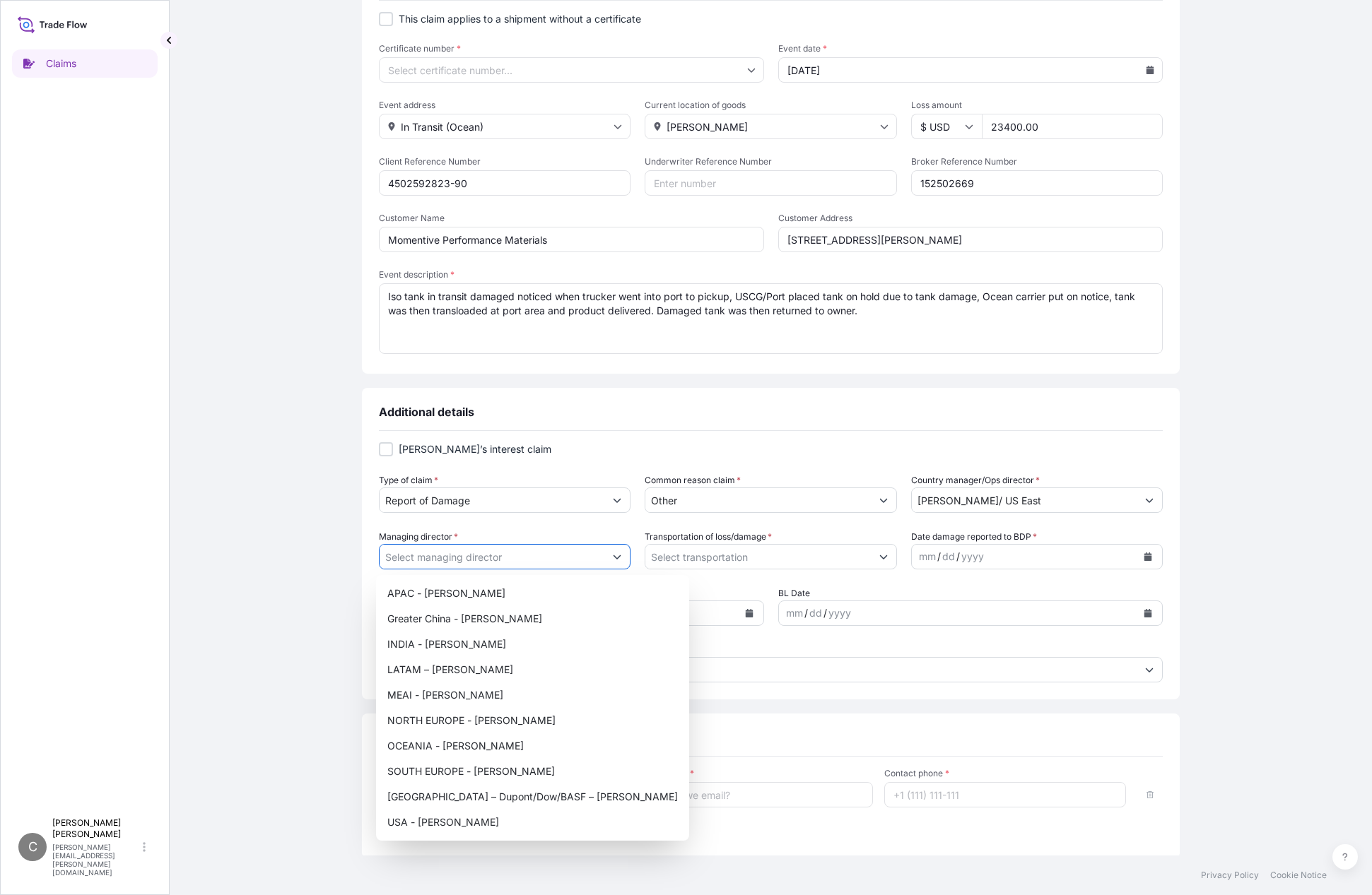
click at [617, 560] on button "Show suggestions" at bounding box center [616, 556] width 25 height 25
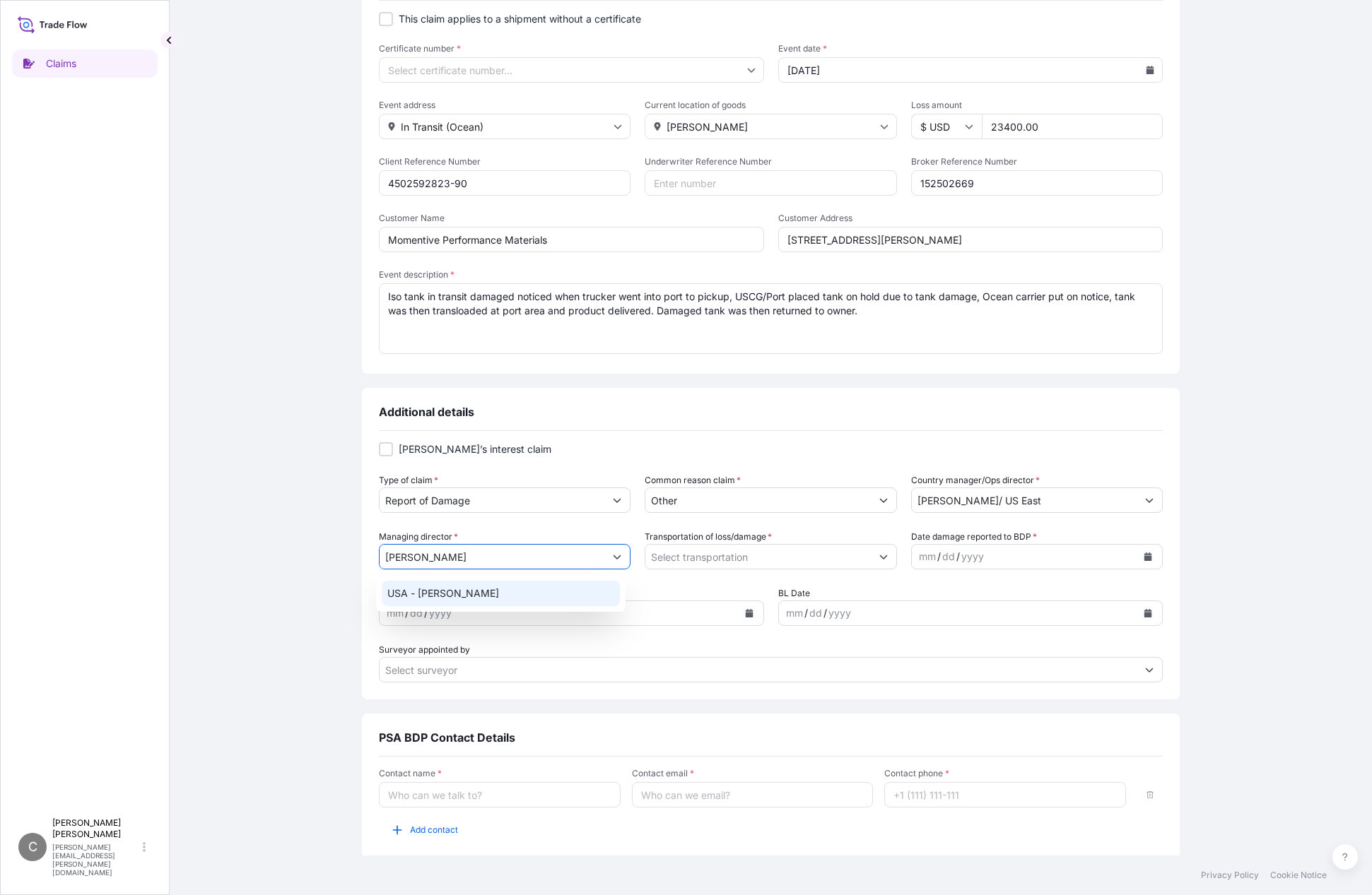
click at [488, 592] on div "USA - Jason Carl" at bounding box center [501, 593] width 238 height 25
type input "USA - Jason Carl"
click at [879, 560] on icon "Show suggestions" at bounding box center [884, 557] width 9 height 9
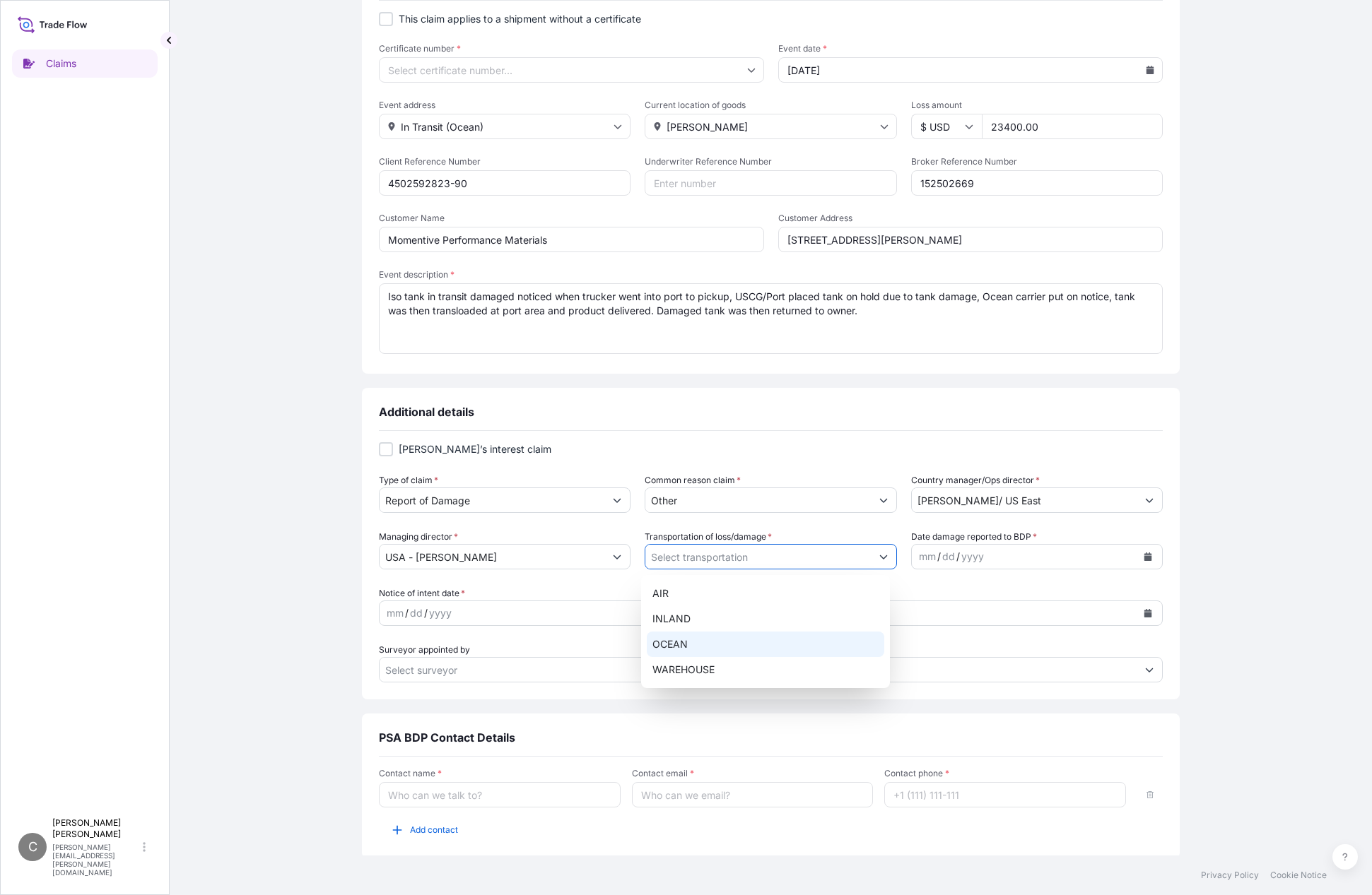
click at [681, 645] on div "OCEAN" at bounding box center [766, 644] width 238 height 25
type input "OCEAN"
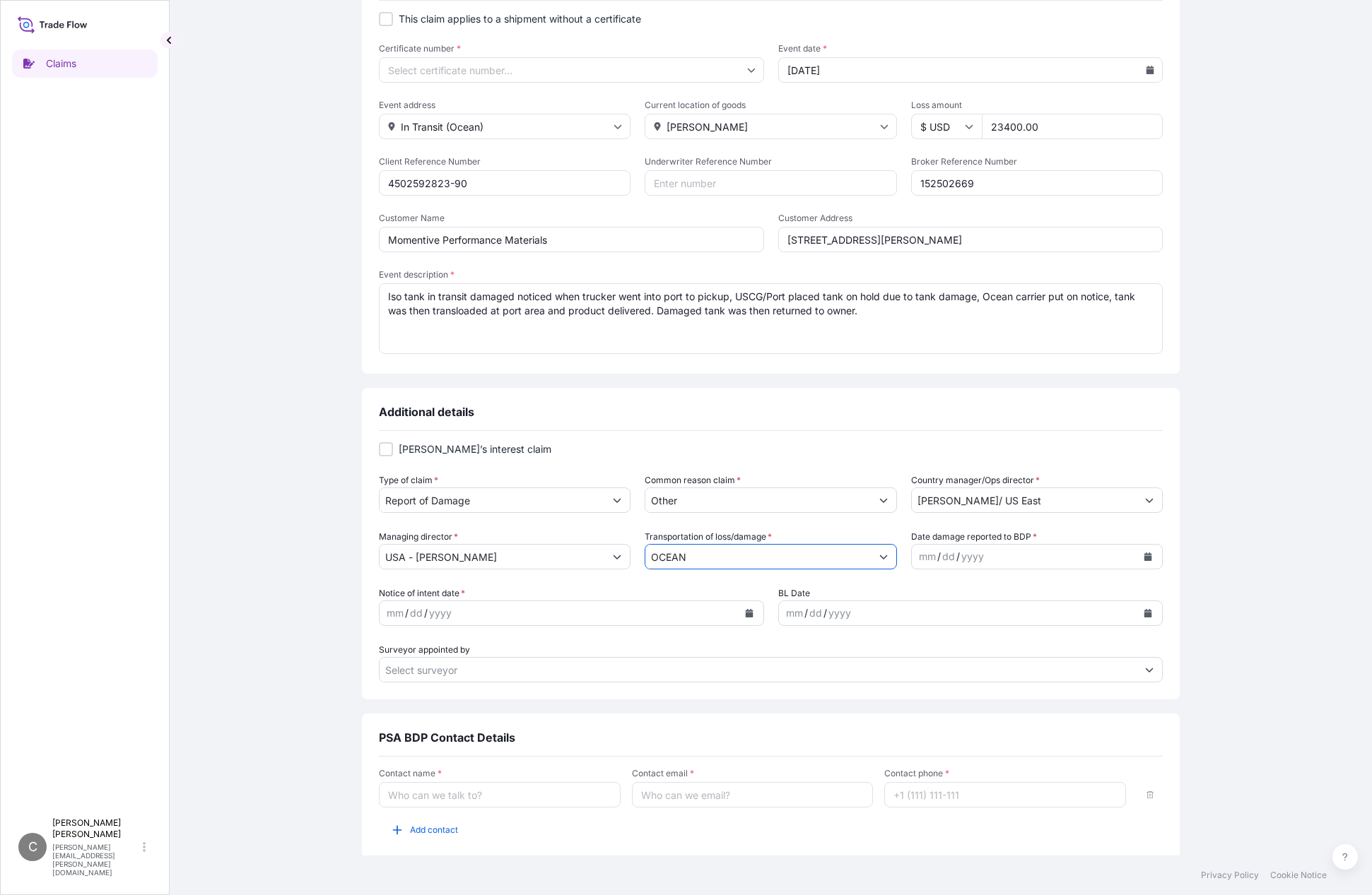
click at [1144, 557] on icon "Calendar" at bounding box center [1148, 557] width 8 height 9
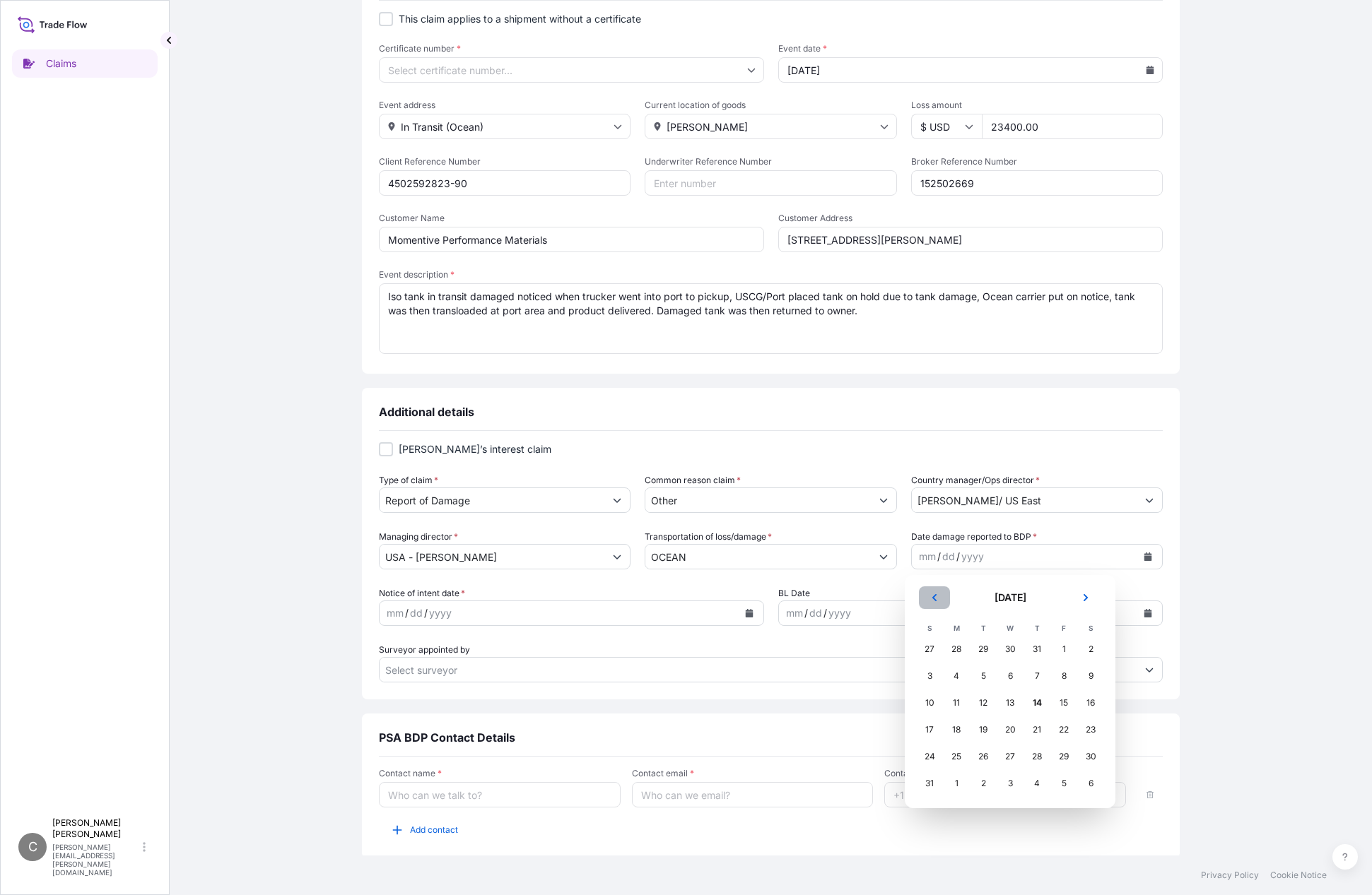
click at [934, 599] on icon "Previous" at bounding box center [934, 598] width 4 height 7
click at [933, 599] on icon "Previous" at bounding box center [934, 598] width 4 height 7
click at [1012, 756] on div "28" at bounding box center [1009, 756] width 25 height 25
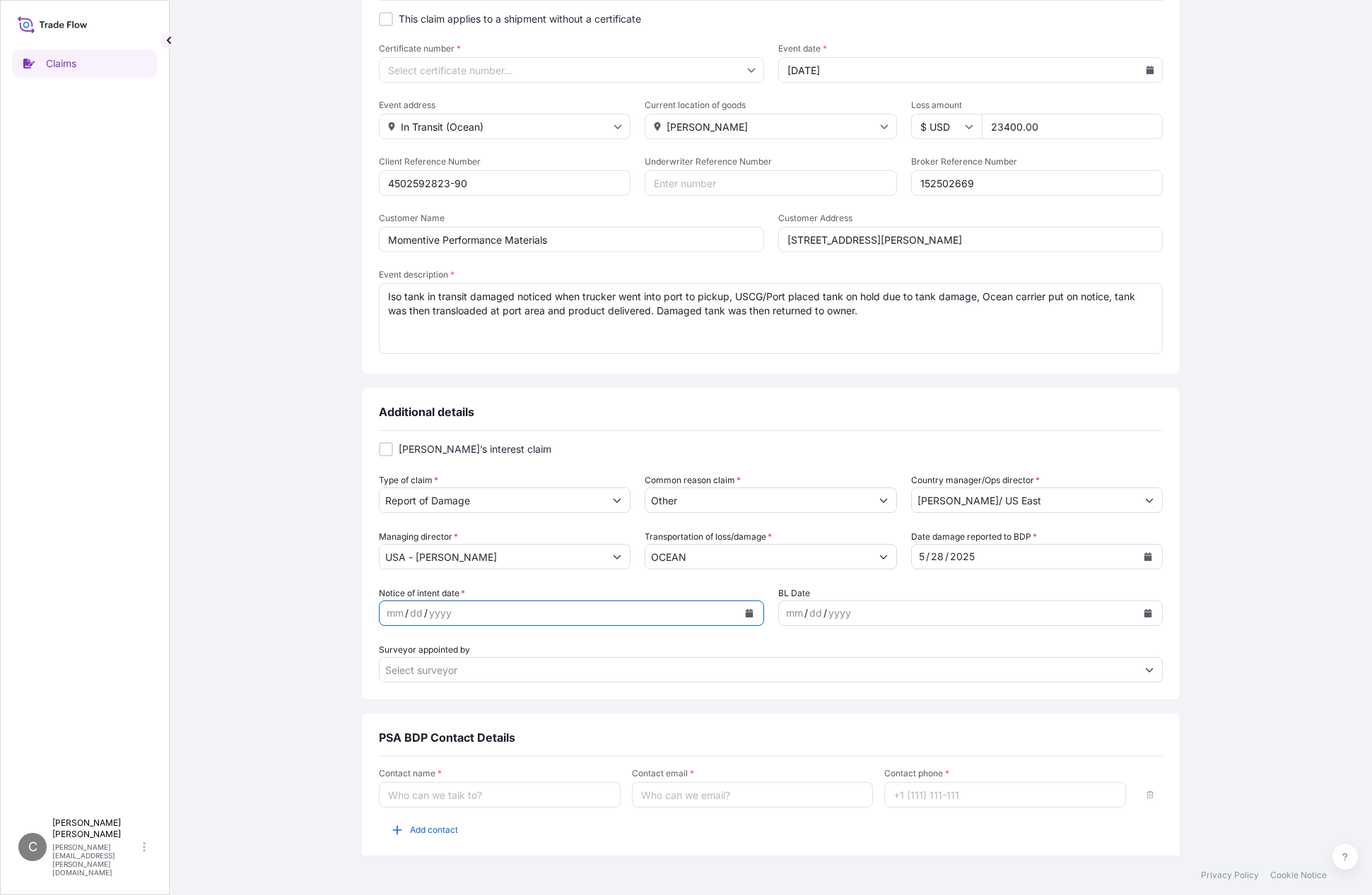
click at [745, 614] on icon "Calendar" at bounding box center [748, 613] width 8 height 9
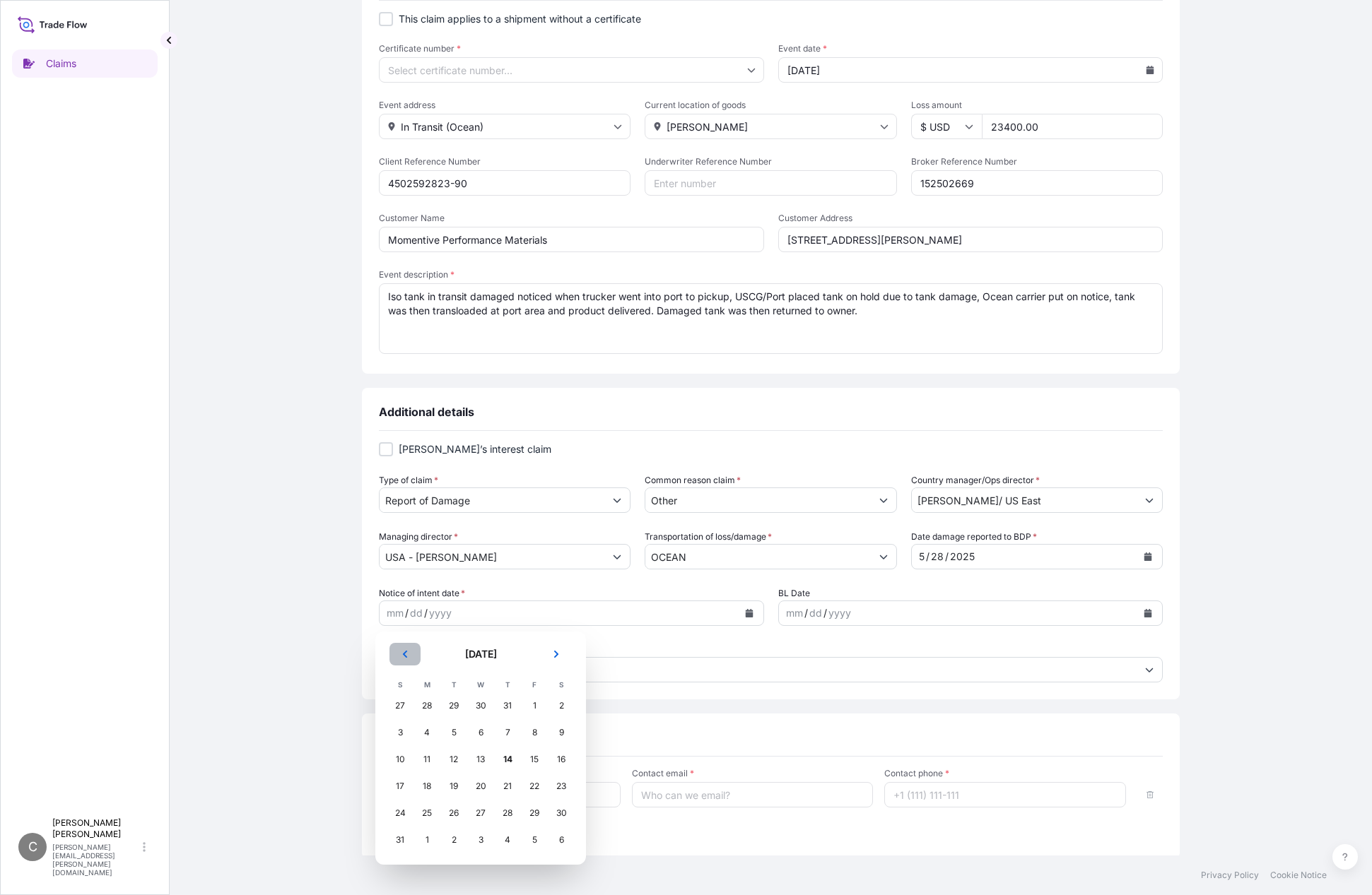
click at [407, 656] on icon "Previous" at bounding box center [405, 654] width 9 height 9
click at [509, 813] on div "29" at bounding box center [507, 813] width 25 height 25
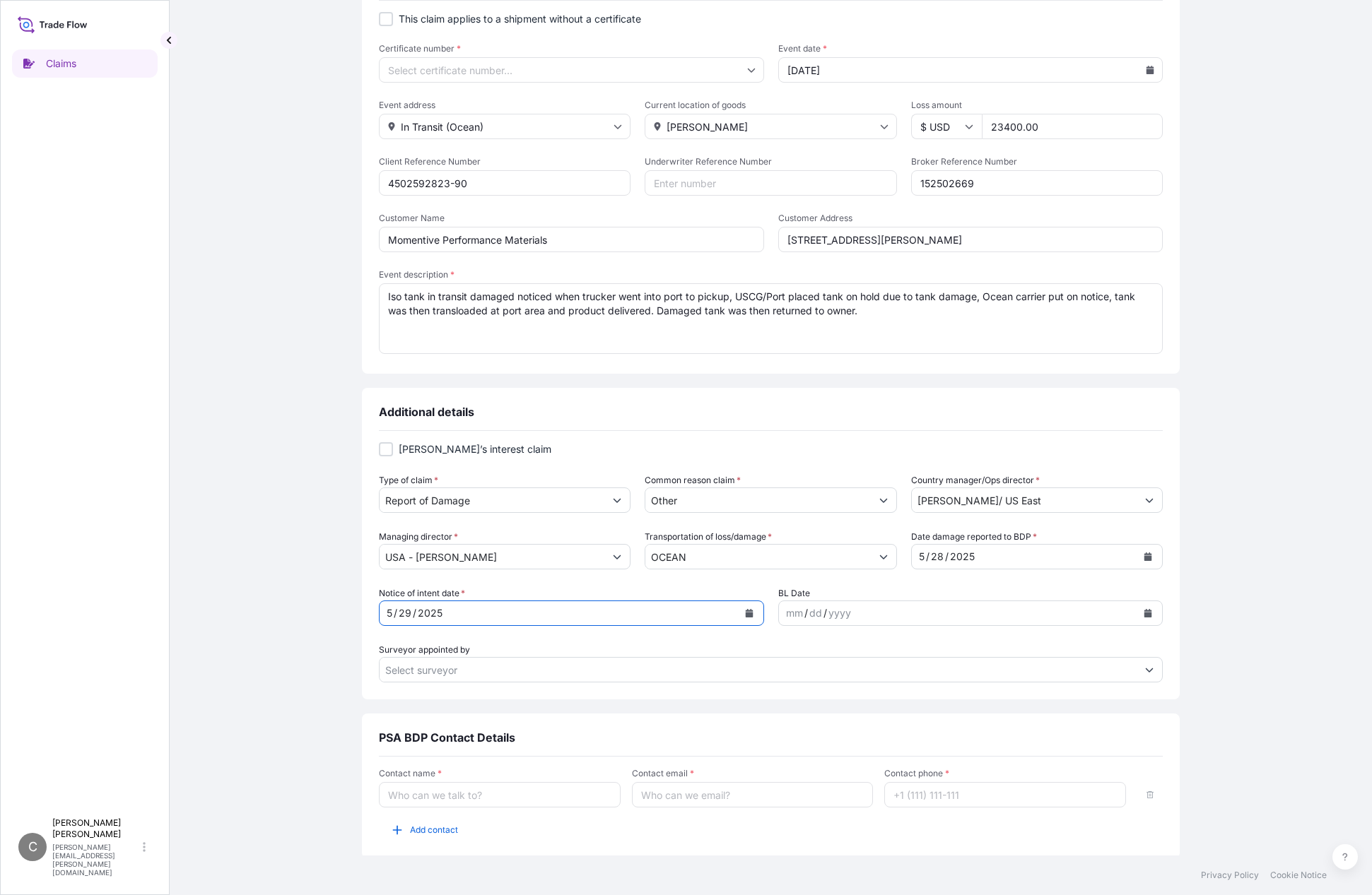
click at [1146, 614] on button "Calendar" at bounding box center [1147, 613] width 22 height 22
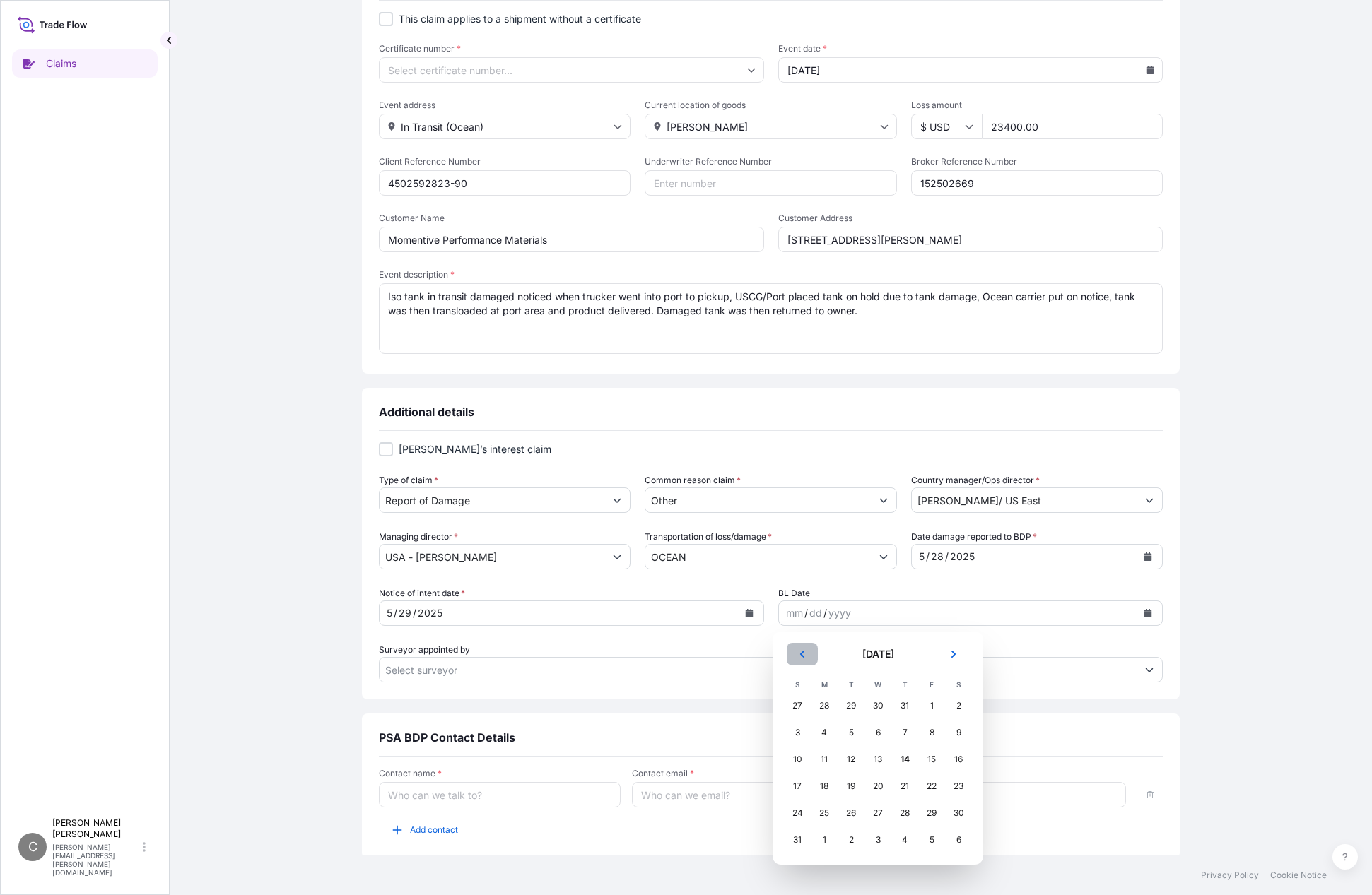
click at [804, 659] on button "Previous" at bounding box center [802, 654] width 31 height 22
click at [907, 785] on div "24" at bounding box center [905, 786] width 25 height 25
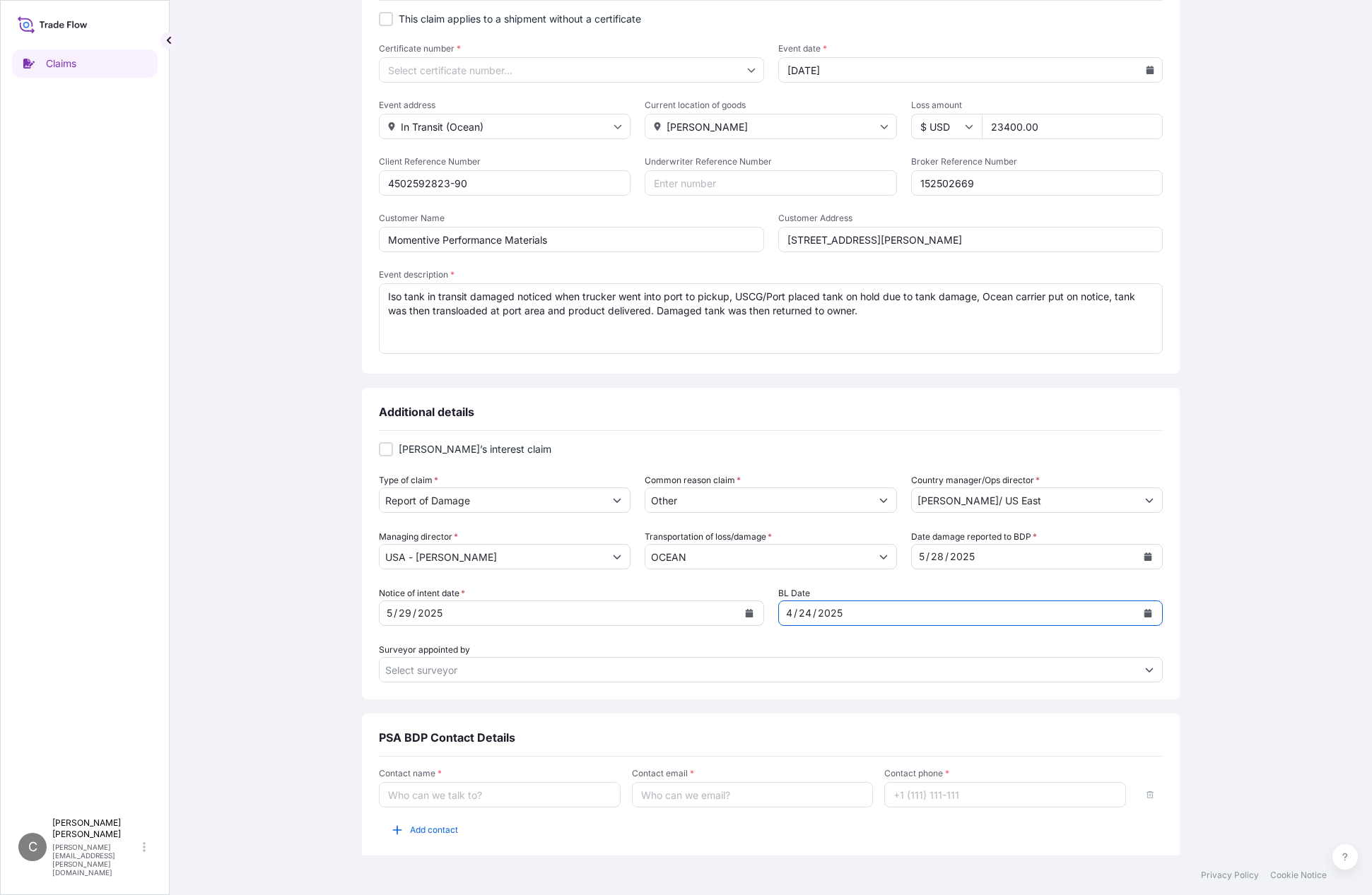
click at [457, 667] on input "Surveyor appointed by" at bounding box center [758, 670] width 757 height 25
click at [1147, 673] on button "Show suggestions" at bounding box center [1149, 670] width 25 height 25
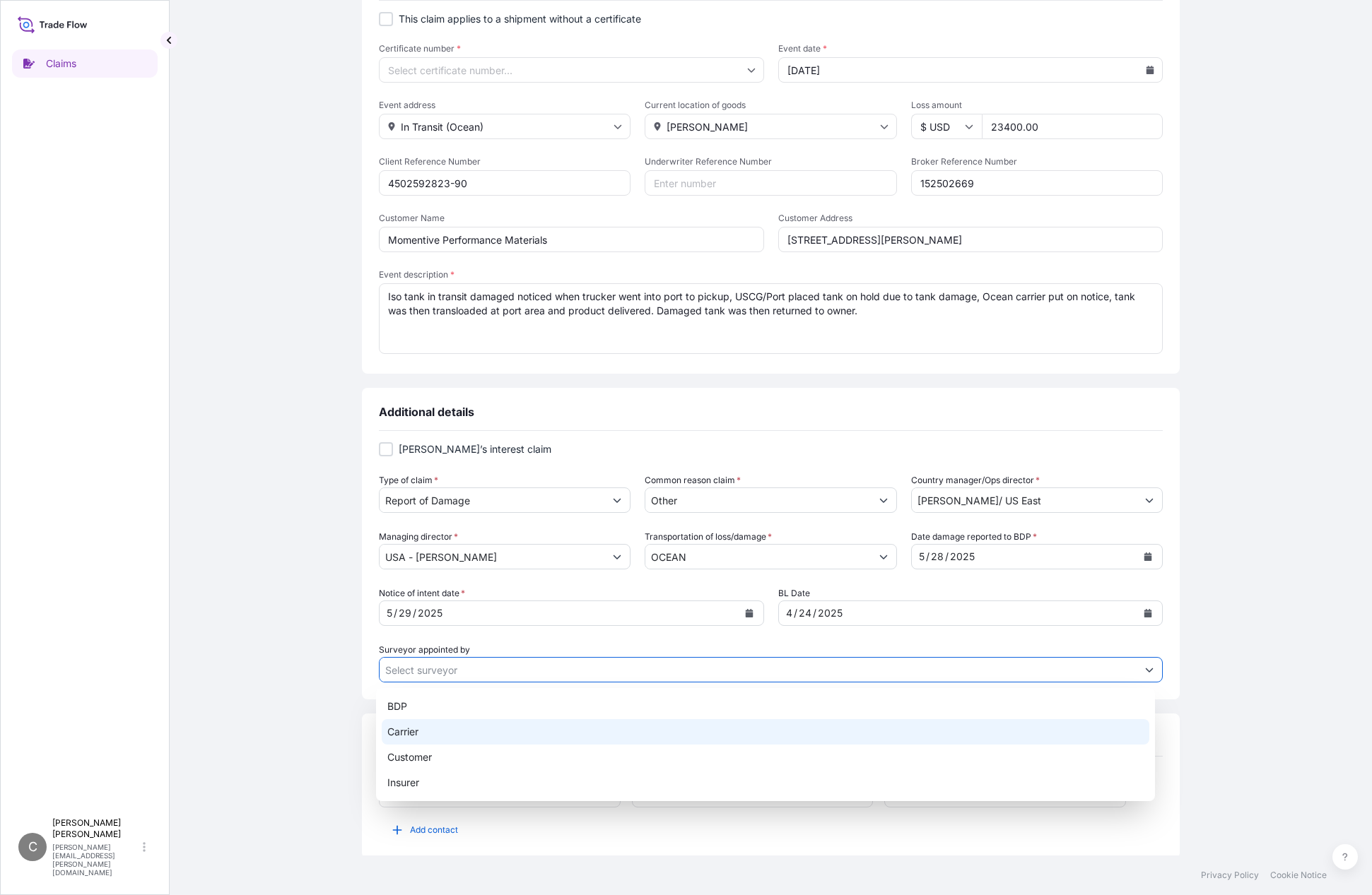
click at [406, 735] on div "Carrier" at bounding box center [765, 732] width 767 height 25
type input "Carrier"
click at [1144, 675] on button "Show suggestions" at bounding box center [1149, 670] width 25 height 25
click at [425, 733] on div "Carrier" at bounding box center [765, 732] width 767 height 25
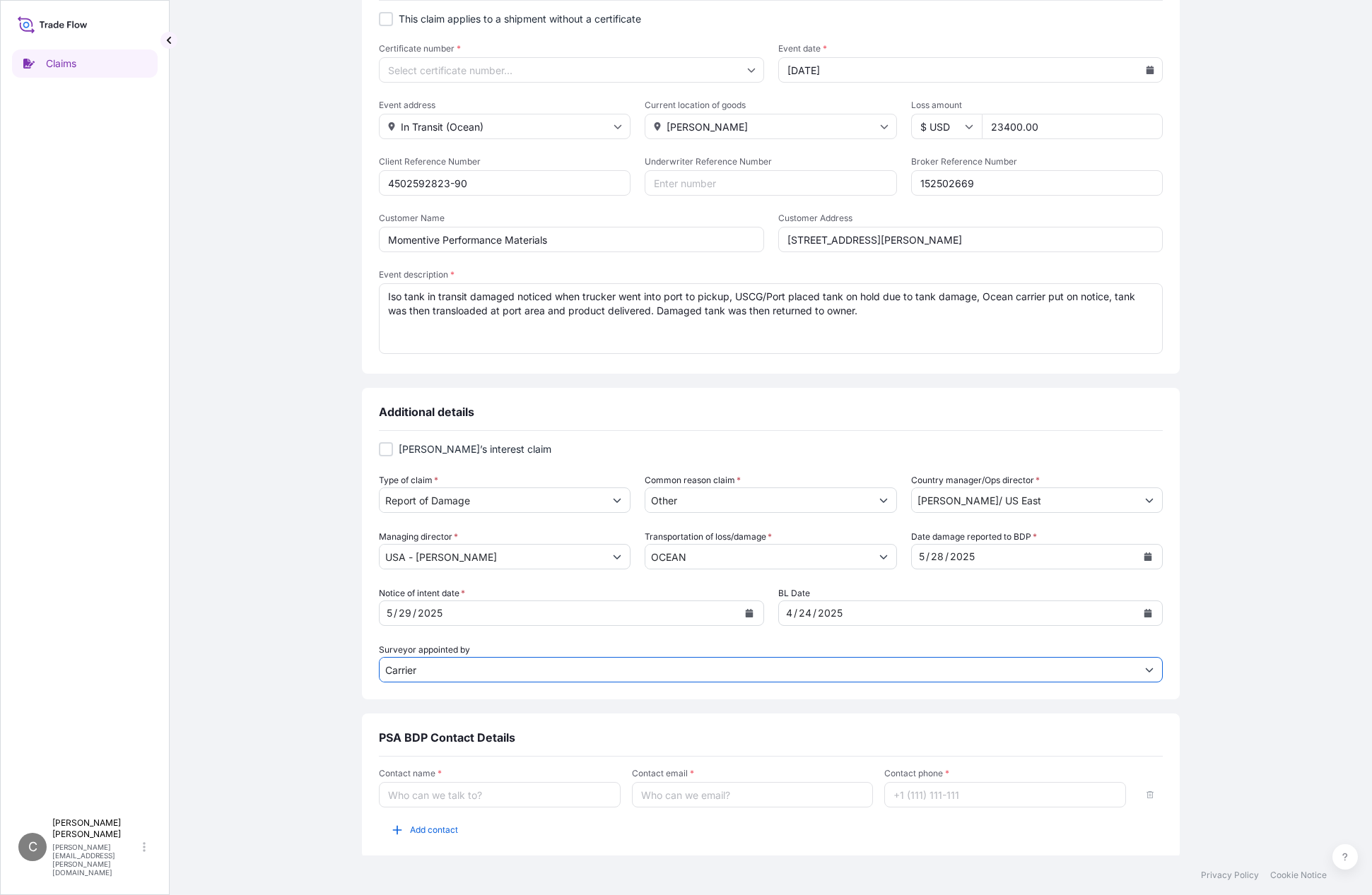
click at [1240, 706] on div "Claim details This claim applies to a shipment without a certificate Certificat…" at bounding box center [771, 432] width 1146 height 949
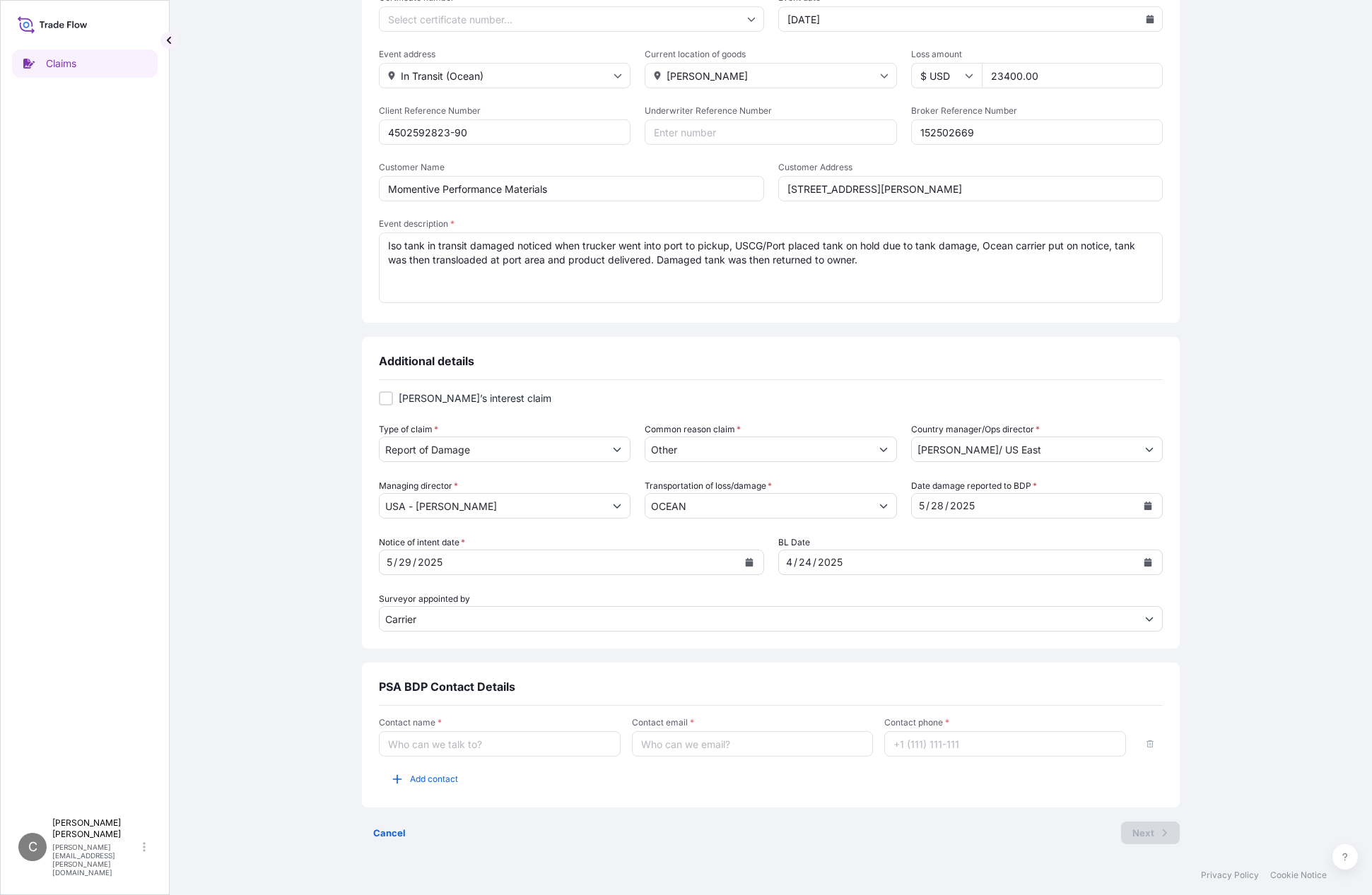
click at [423, 750] on input "Contact name *" at bounding box center [499, 743] width 242 height 25
type input "Alex Nadolny"
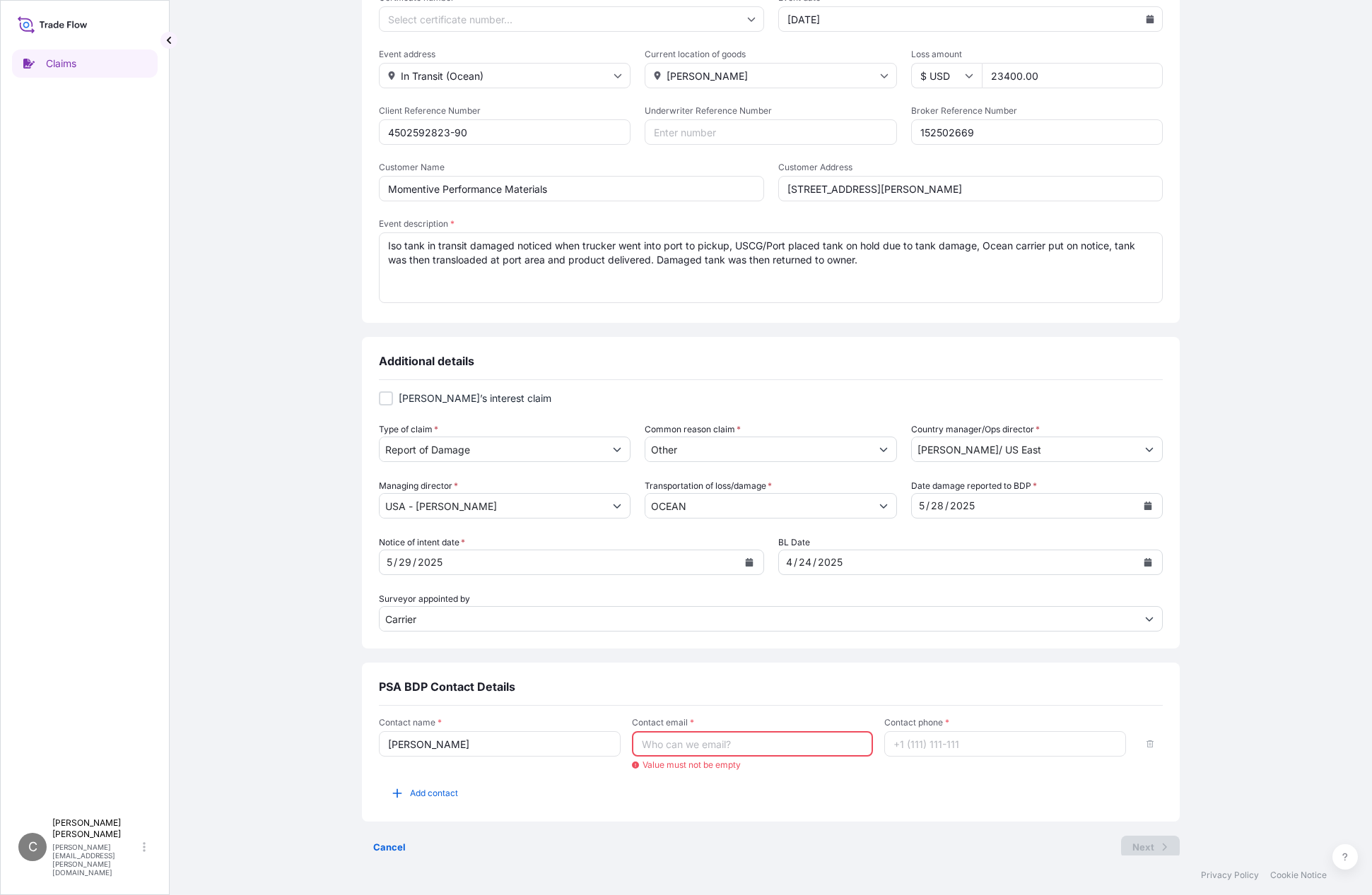
click at [669, 745] on input "Contact email *" at bounding box center [753, 743] width 242 height 25
paste input "Alex.Nadolny@psabdp.com"
type input "Alex.Nadolny@psabdp.com"
click at [975, 752] on input "Contact phone *" at bounding box center [1005, 743] width 242 height 25
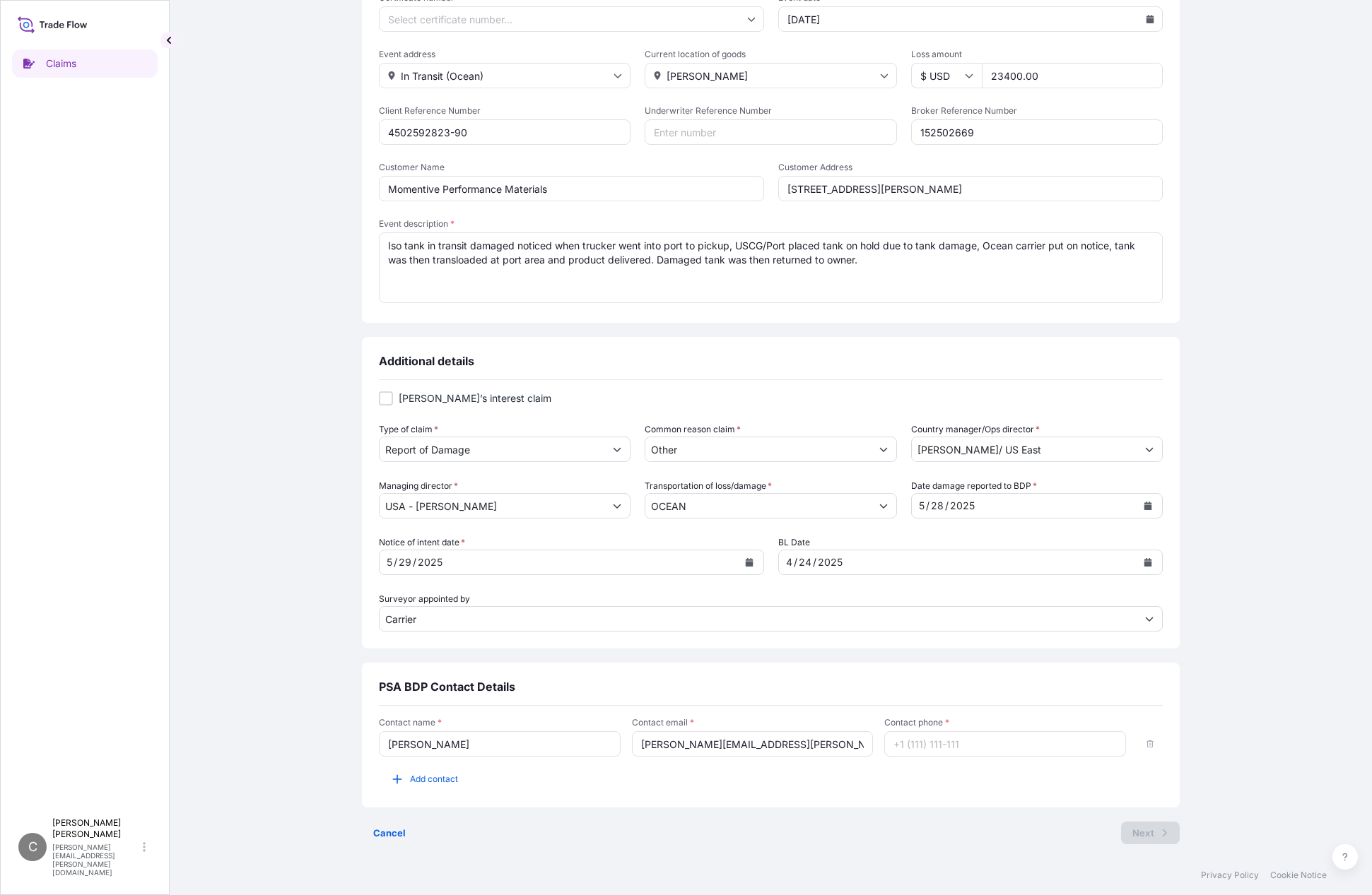
click at [1002, 737] on input "Contact phone *" at bounding box center [1005, 743] width 242 height 25
click at [977, 744] on input "717-779-" at bounding box center [1005, 743] width 242 height 25
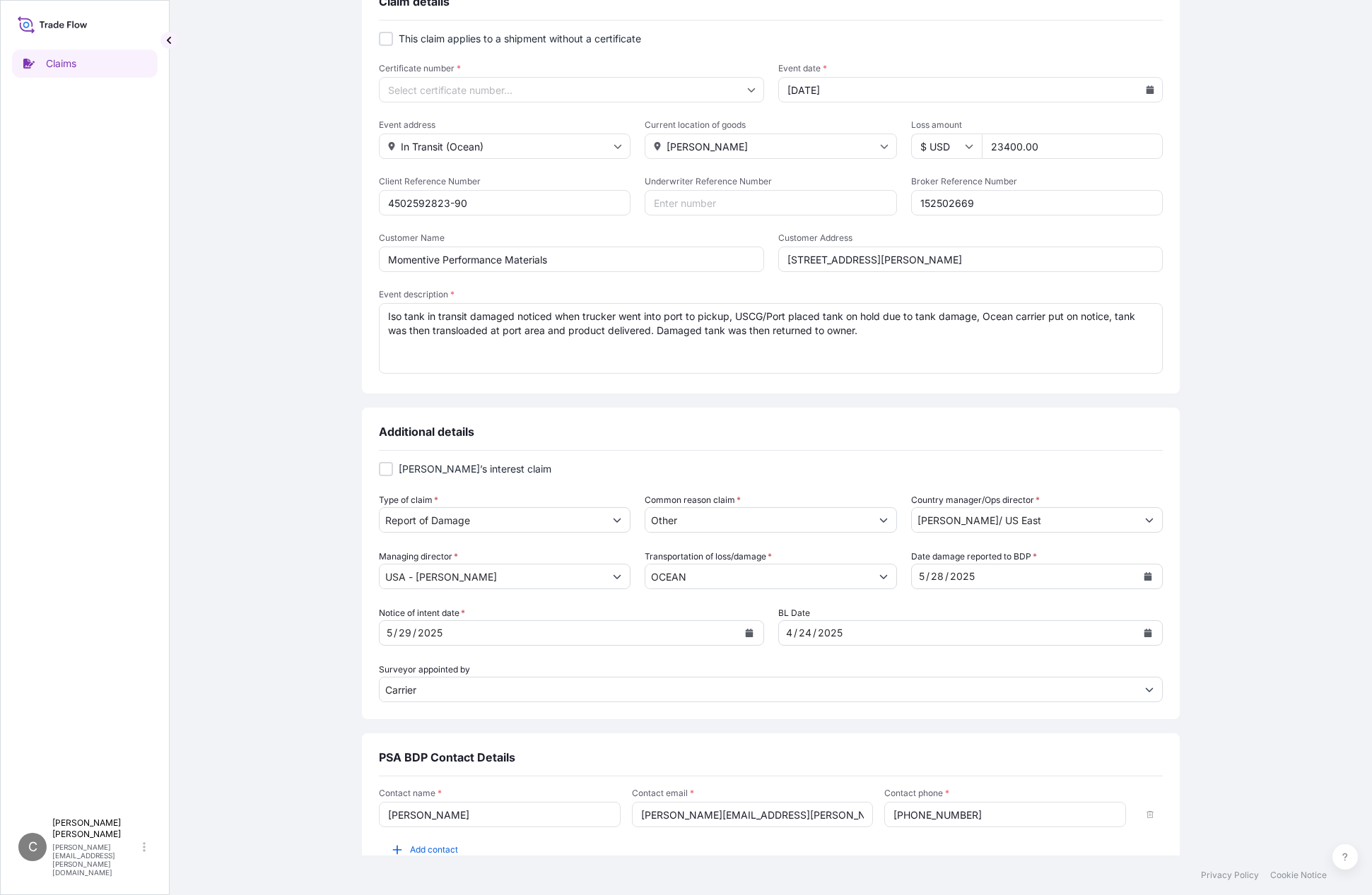
type input "717-779-2654"
click at [379, 471] on div at bounding box center [386, 470] width 14 height 14
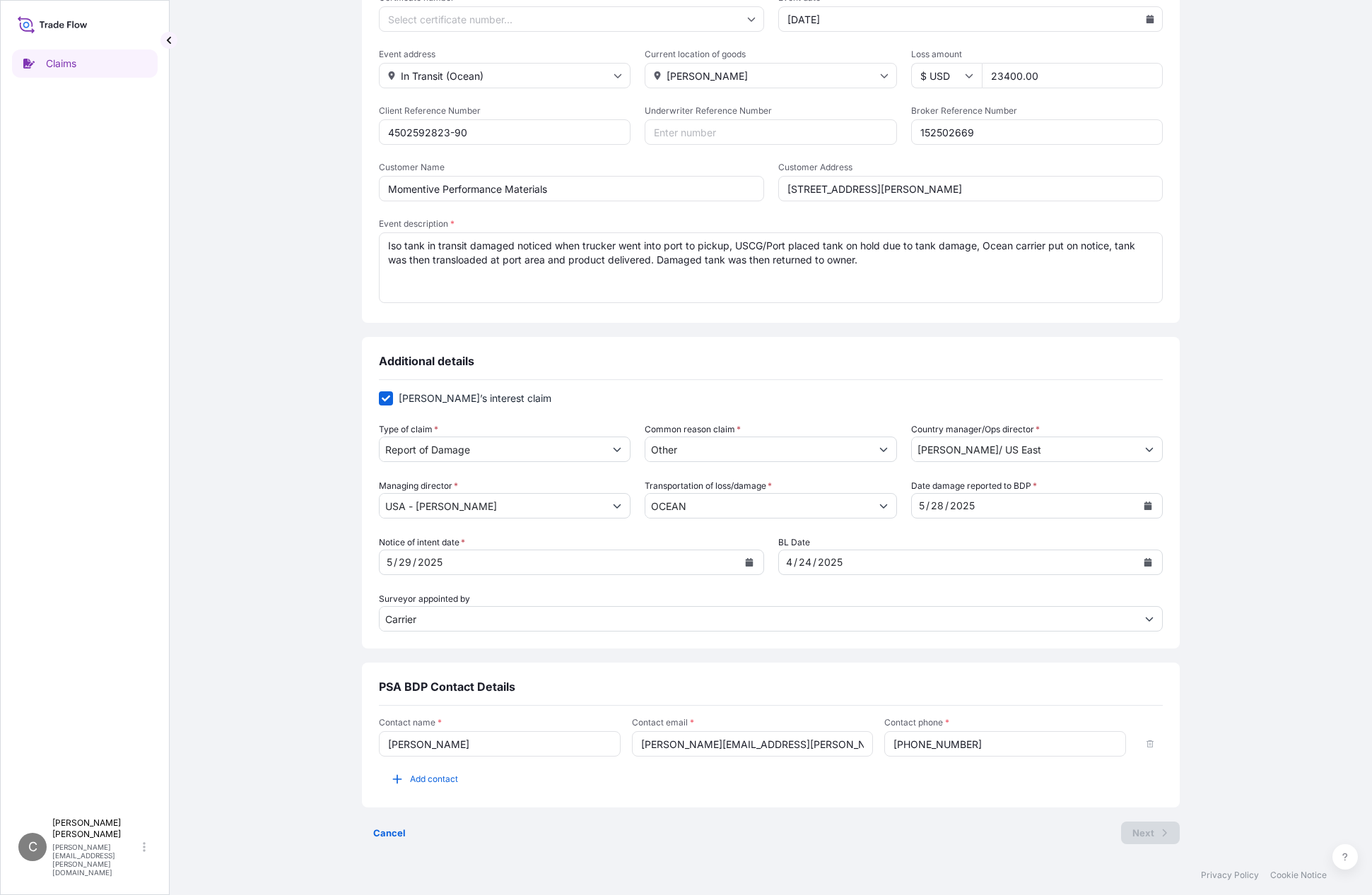
checkbox input "false"
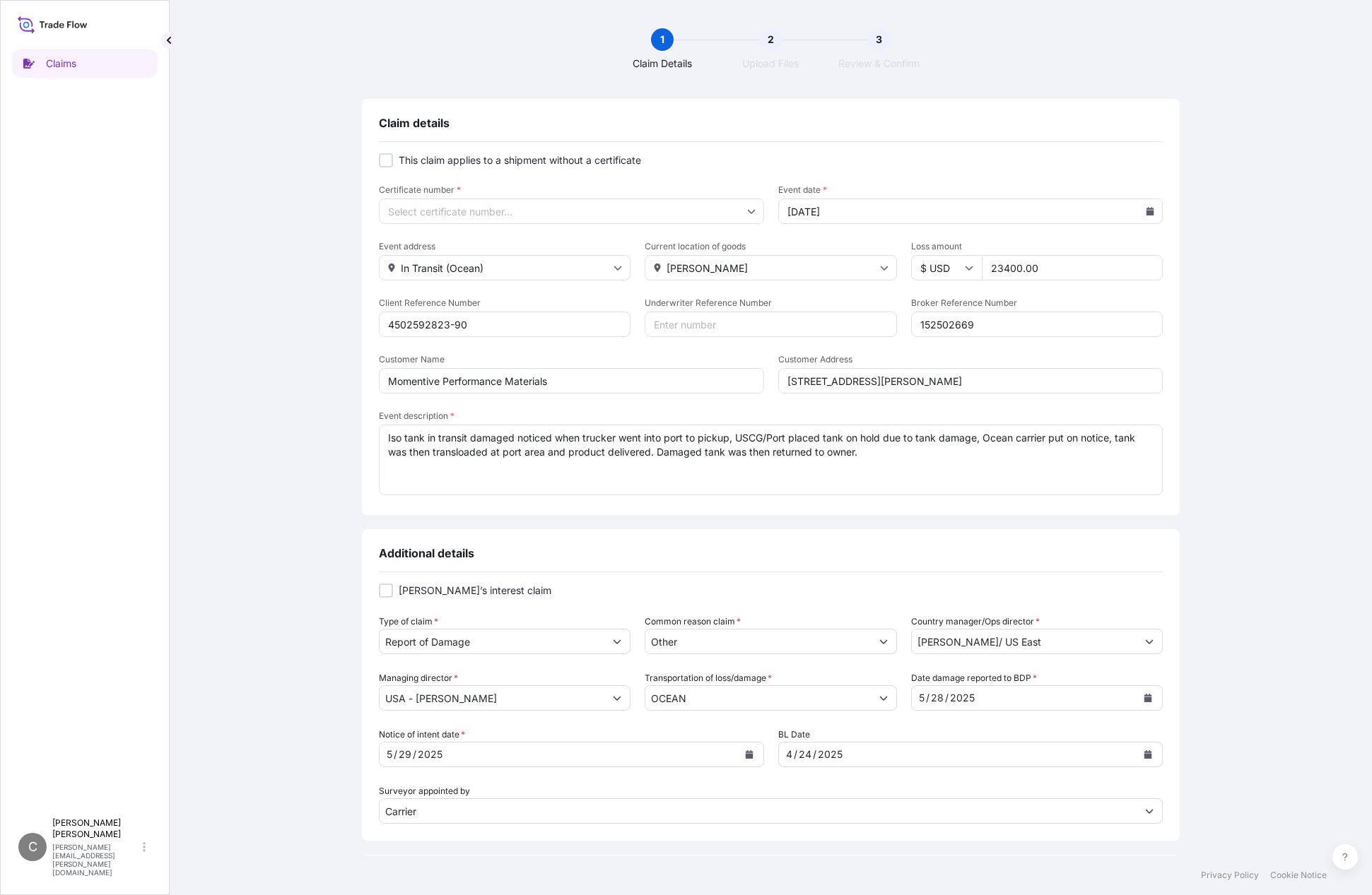
click at [448, 207] on input "Certificate number *" at bounding box center [571, 211] width 385 height 25
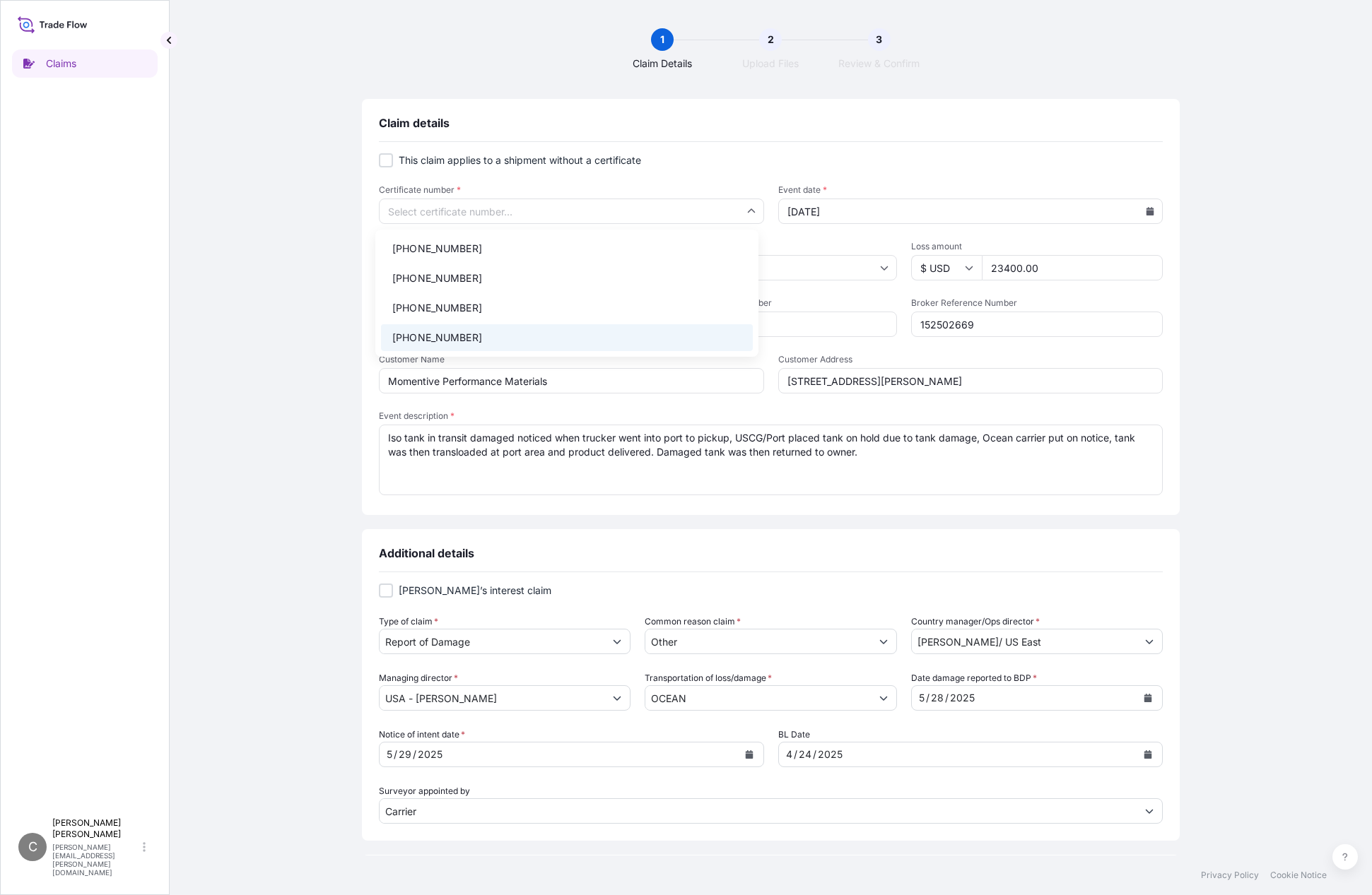
scroll to position [71, 0]
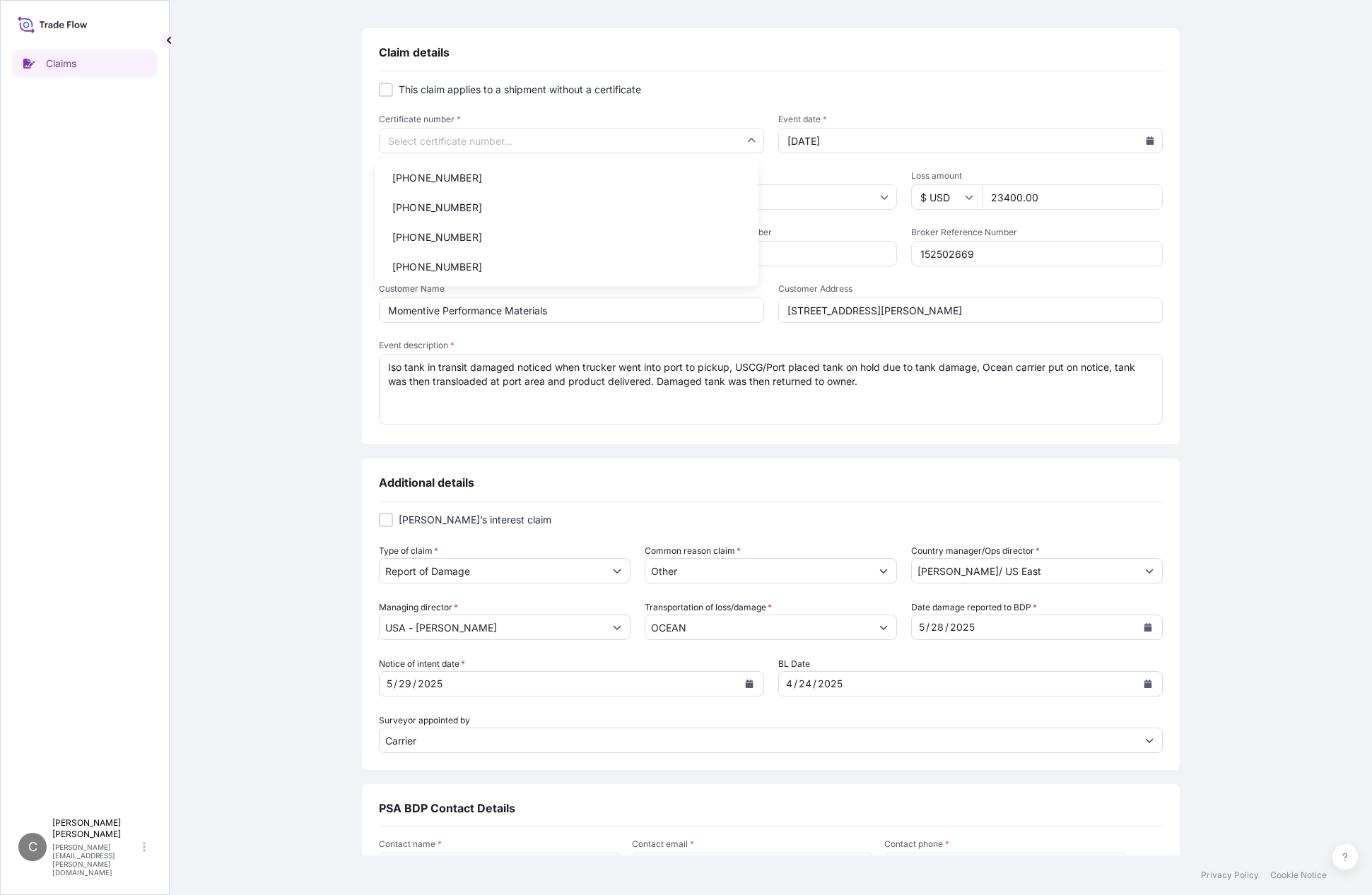
click at [435, 178] on li "31625-4-1" at bounding box center [566, 178] width 372 height 27
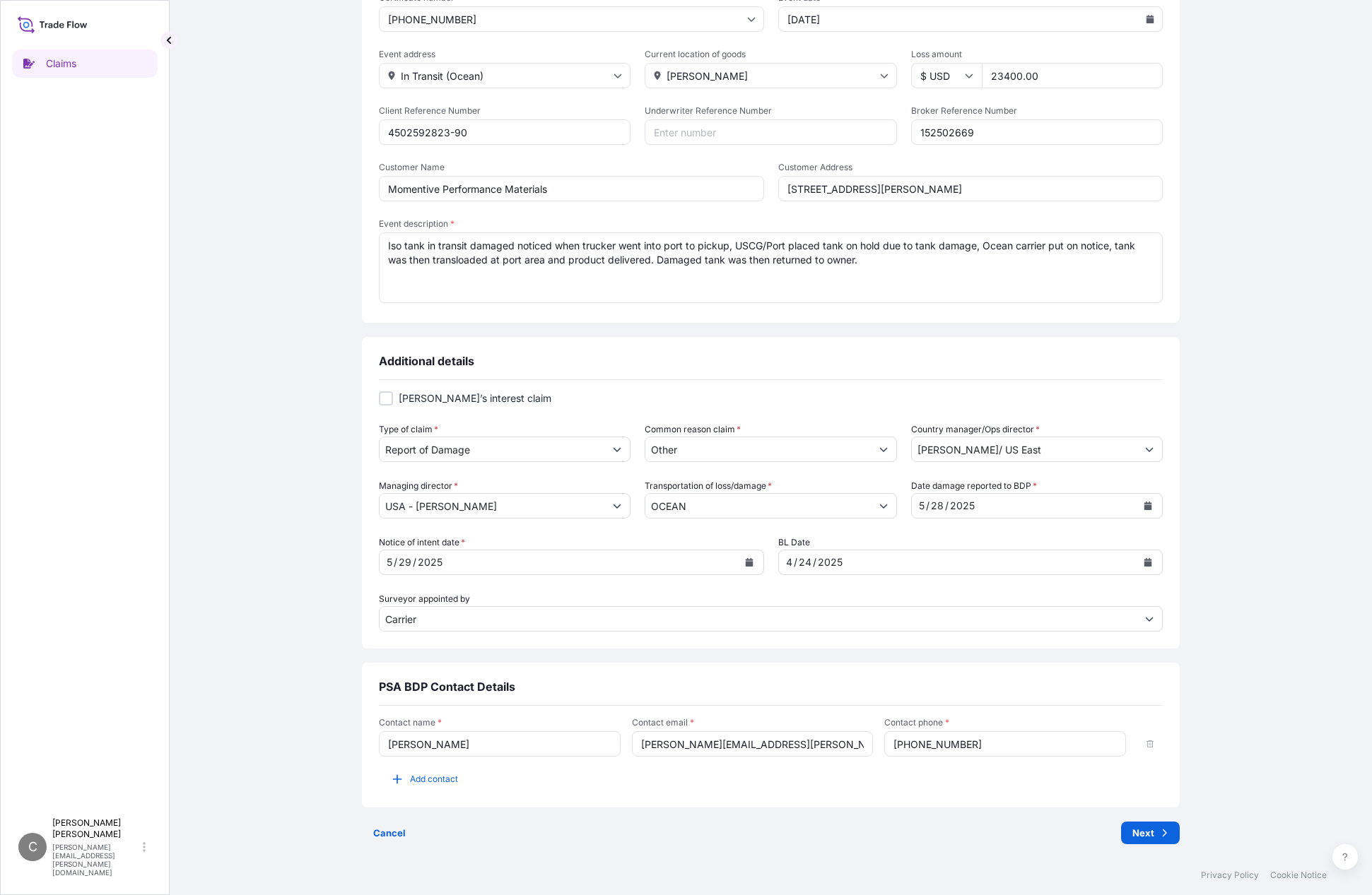
scroll to position [0, 0]
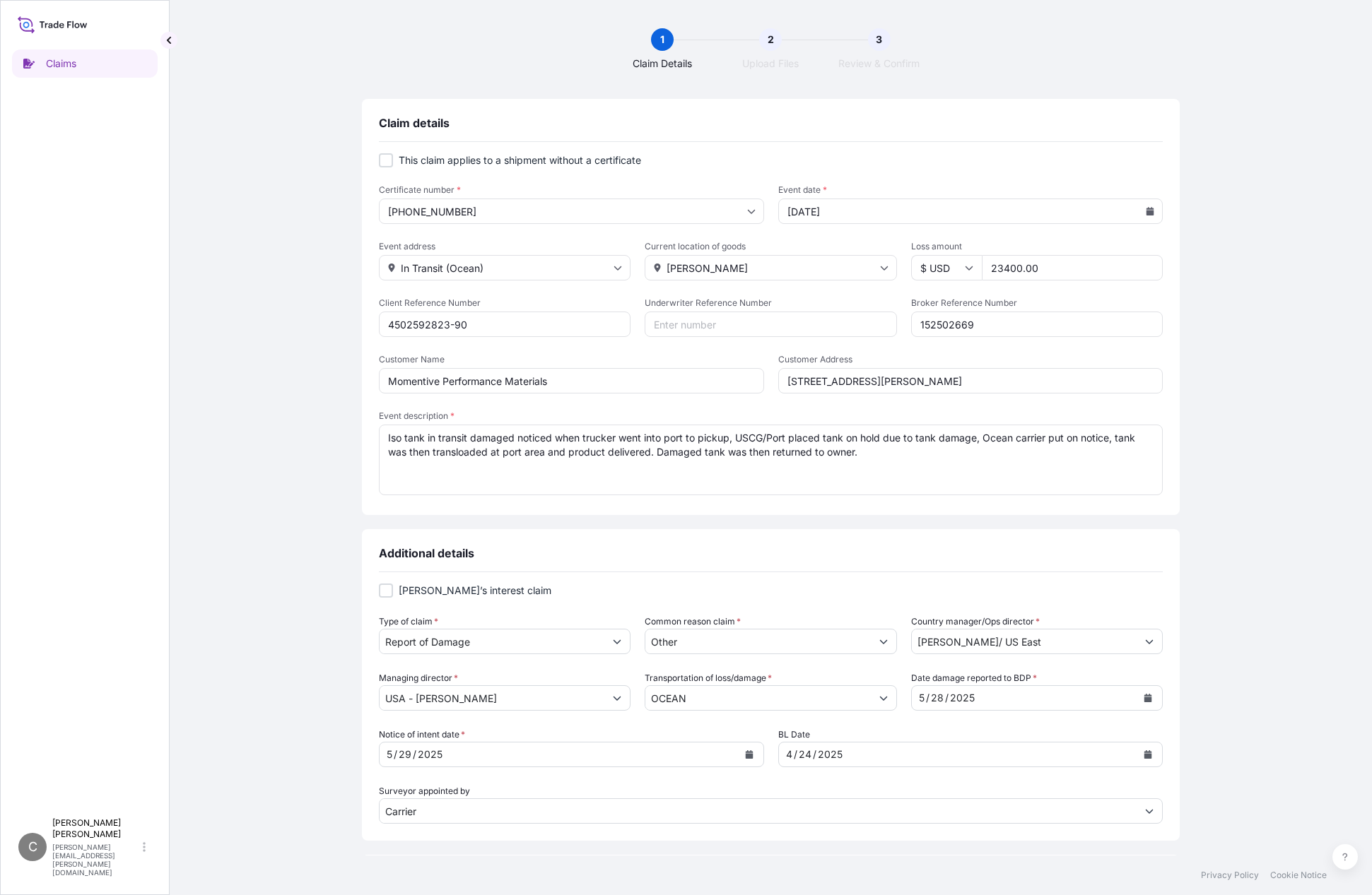
click at [381, 160] on div at bounding box center [386, 160] width 14 height 14
checkbox input "true"
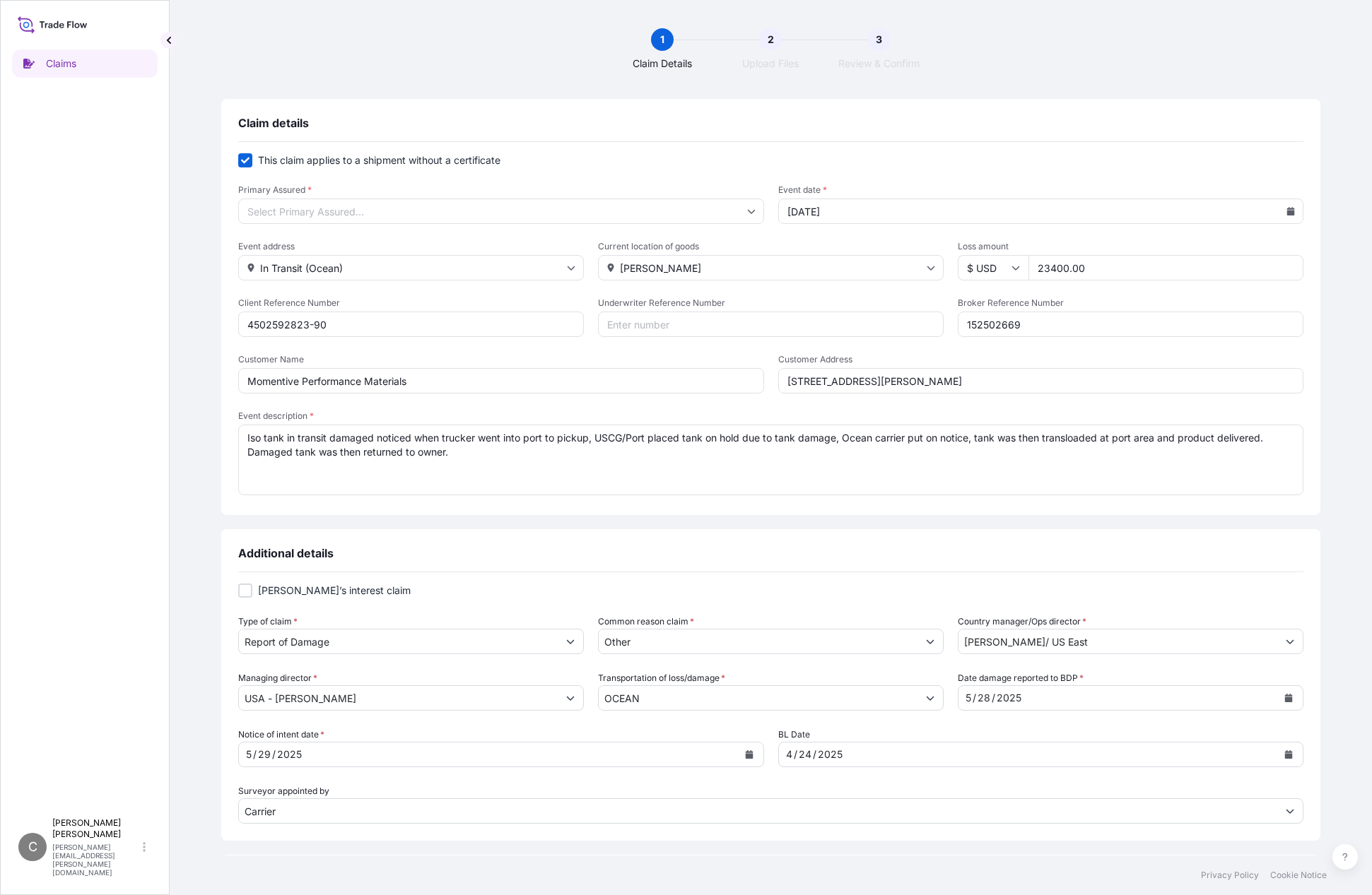
drag, startPoint x: 597, startPoint y: 454, endPoint x: 297, endPoint y: 436, distance: 300.5
click at [297, 436] on textarea "Iso tank in transit damaged noticed when trucker went into port to pickup, USCG…" at bounding box center [771, 460] width 1065 height 71
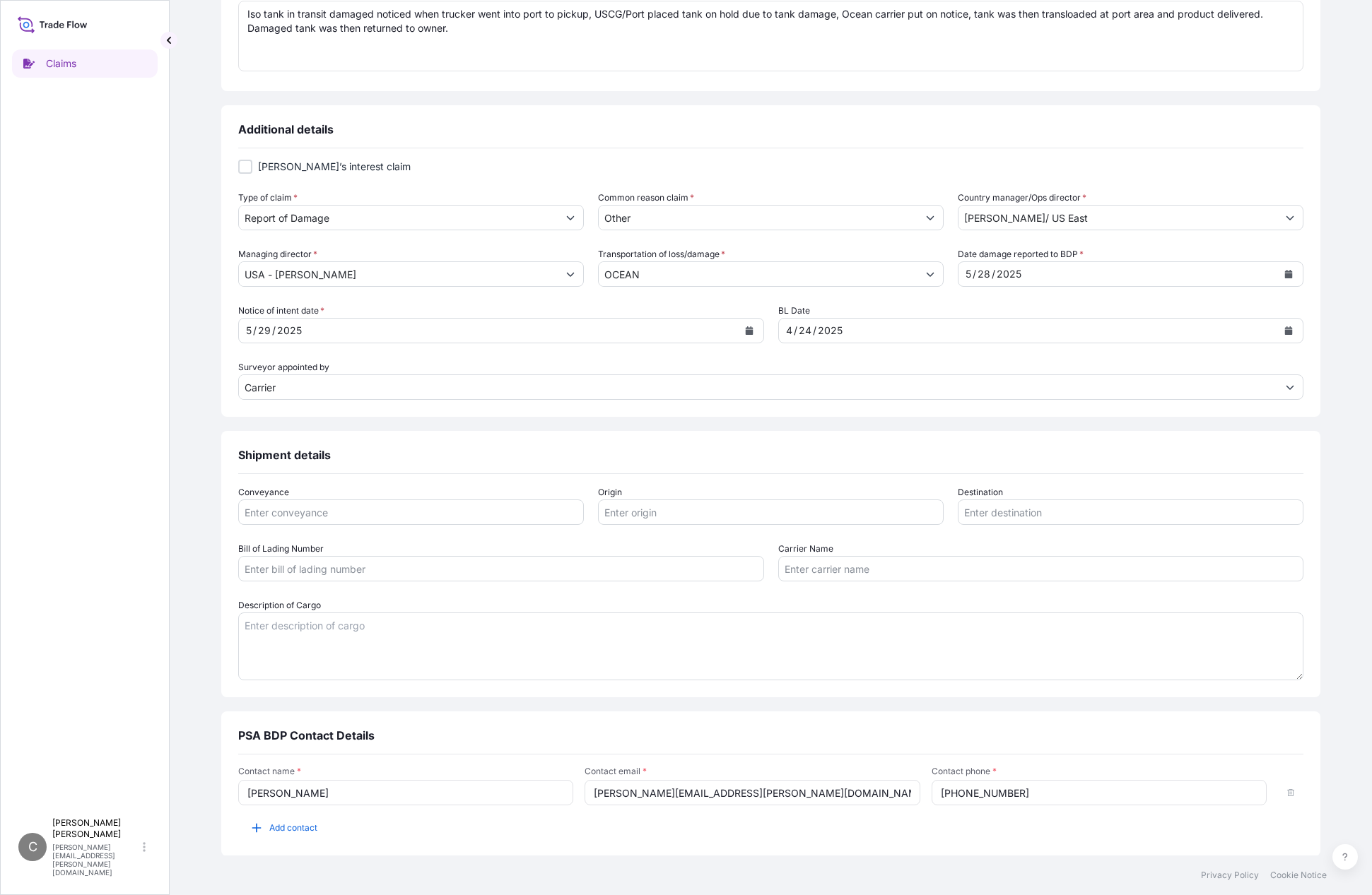
click at [377, 643] on textarea "Description of Cargo" at bounding box center [771, 647] width 1065 height 68
paste textarea "Iso tank in transit damaged noticed when trucker went into port to pickup, USCG…"
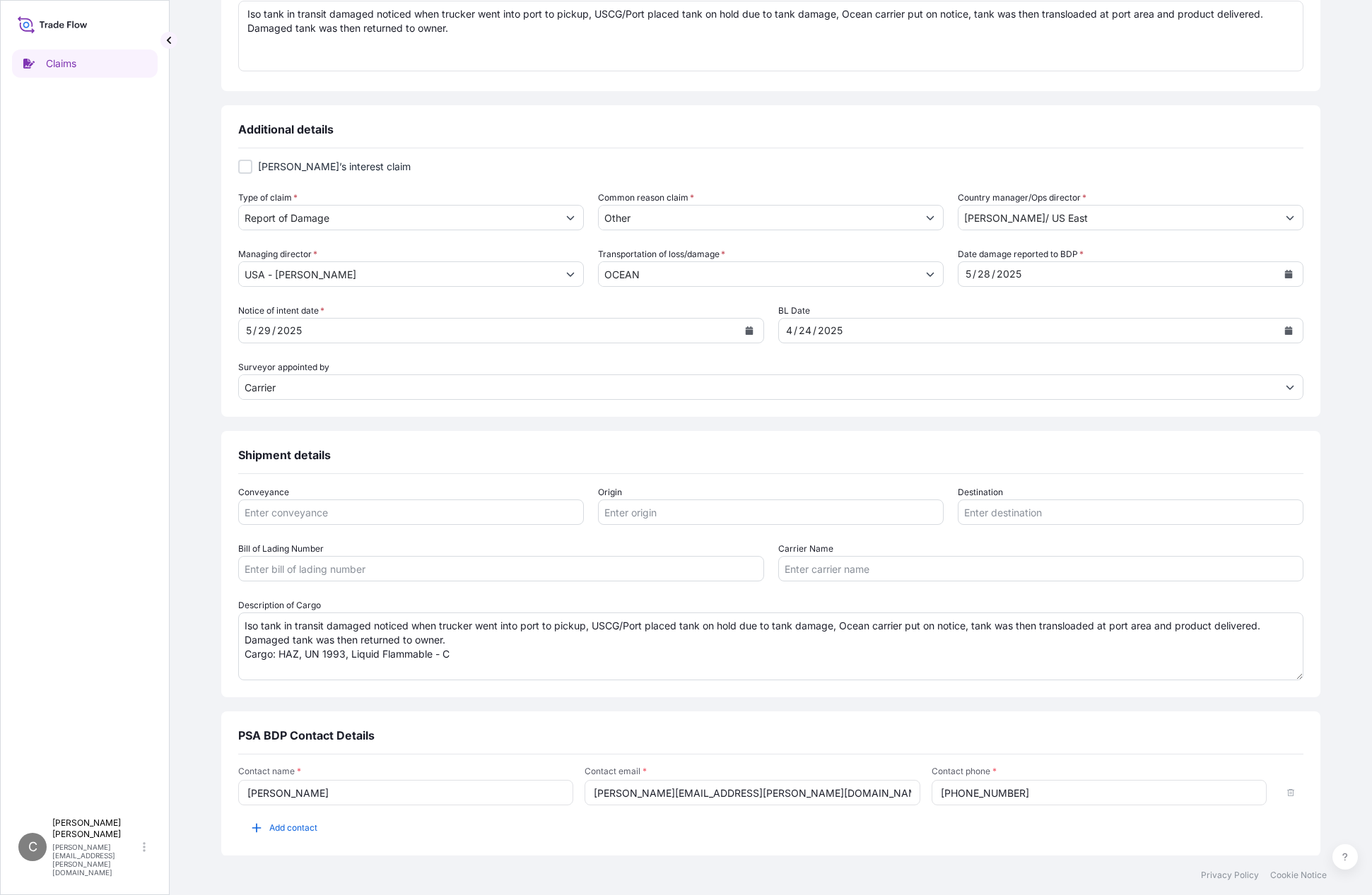
click at [527, 652] on textarea "Iso tank in transit damaged noticed when trucker went into port to pickup, USCG…" at bounding box center [771, 647] width 1065 height 68
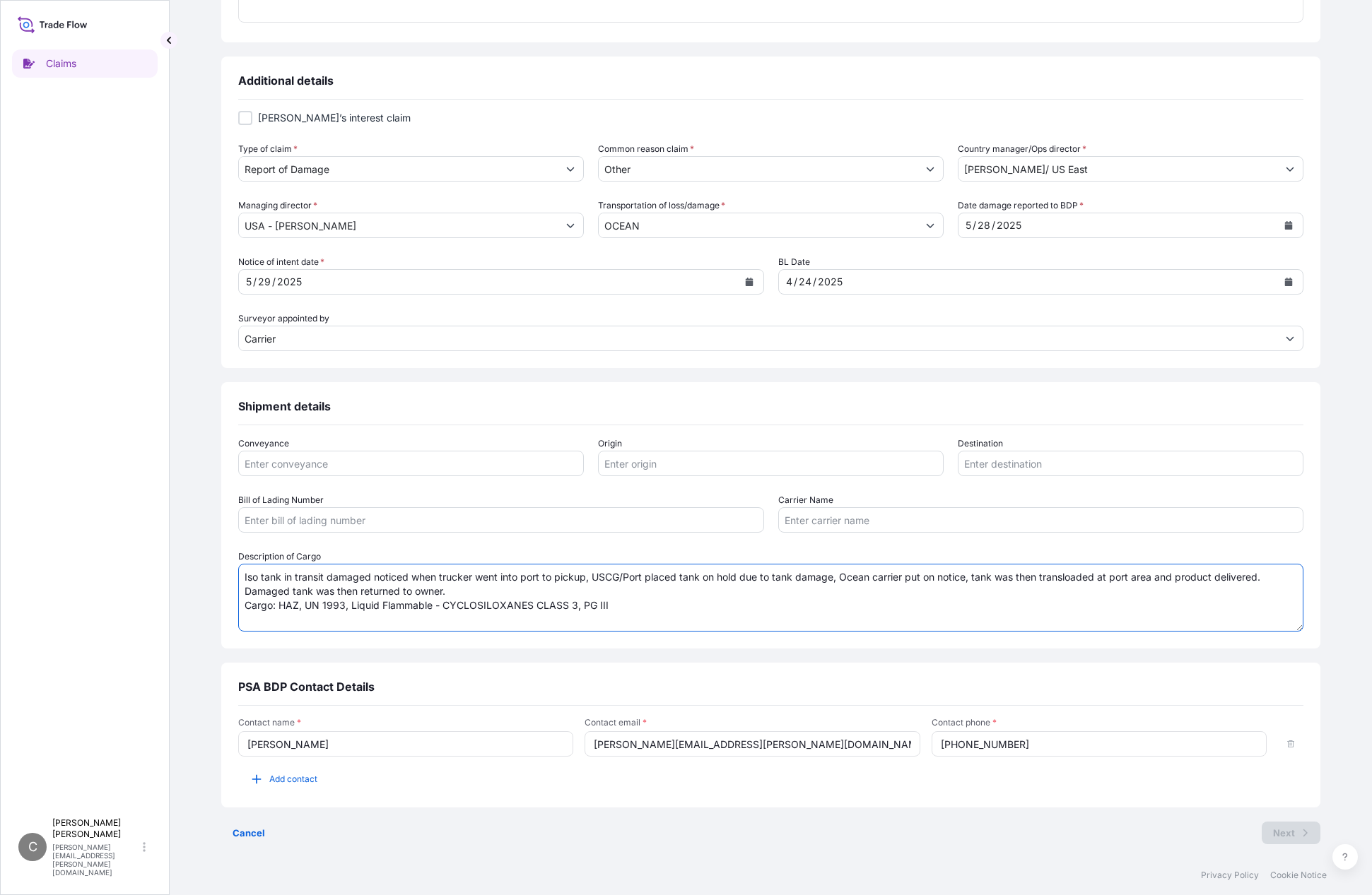
type textarea "Iso tank in transit damaged noticed when trucker went into port to pickup, USCG…"
click at [404, 468] on input "Conveyance" at bounding box center [411, 463] width 345 height 25
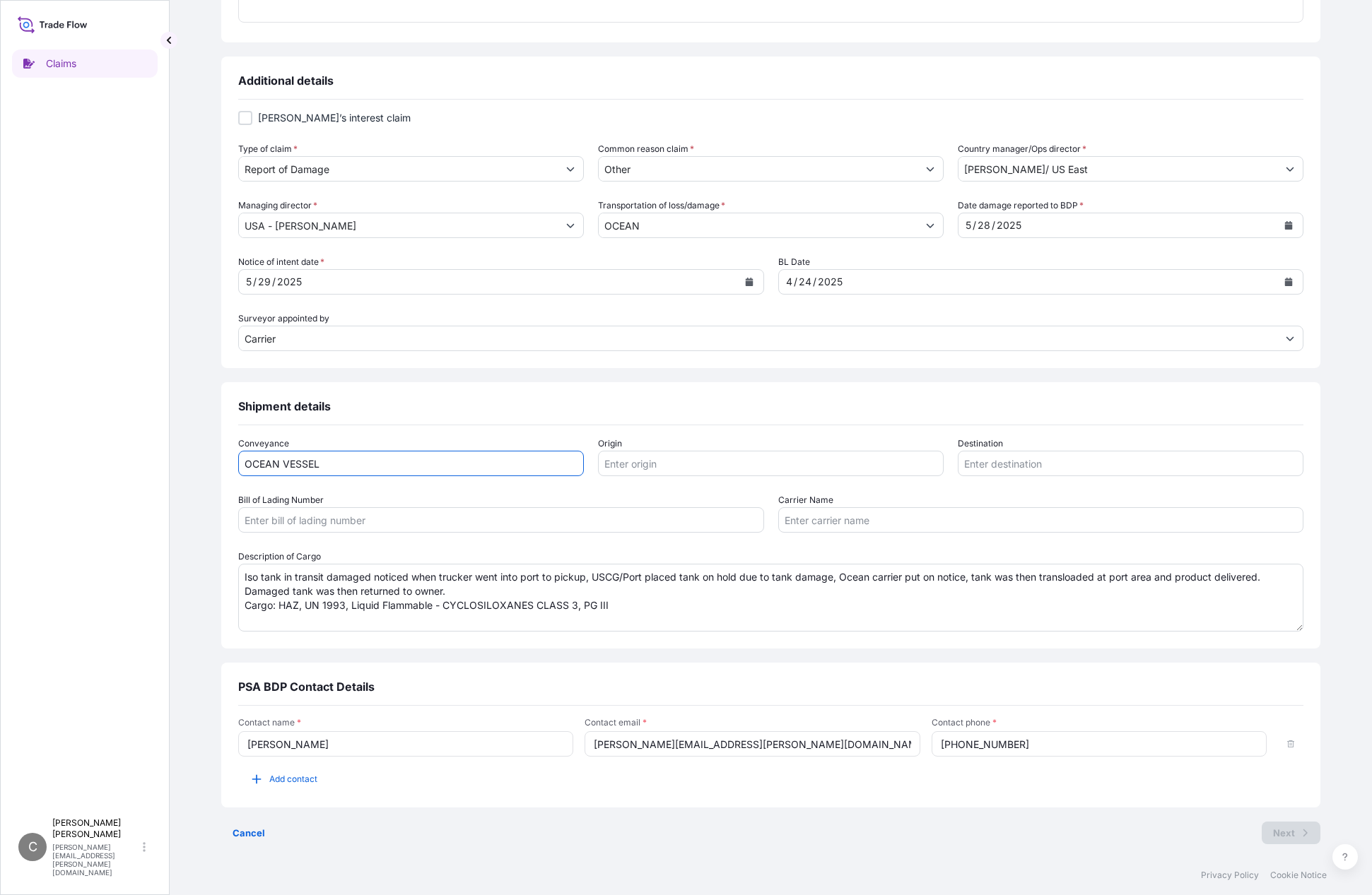
type input "OCEAN VESSEL"
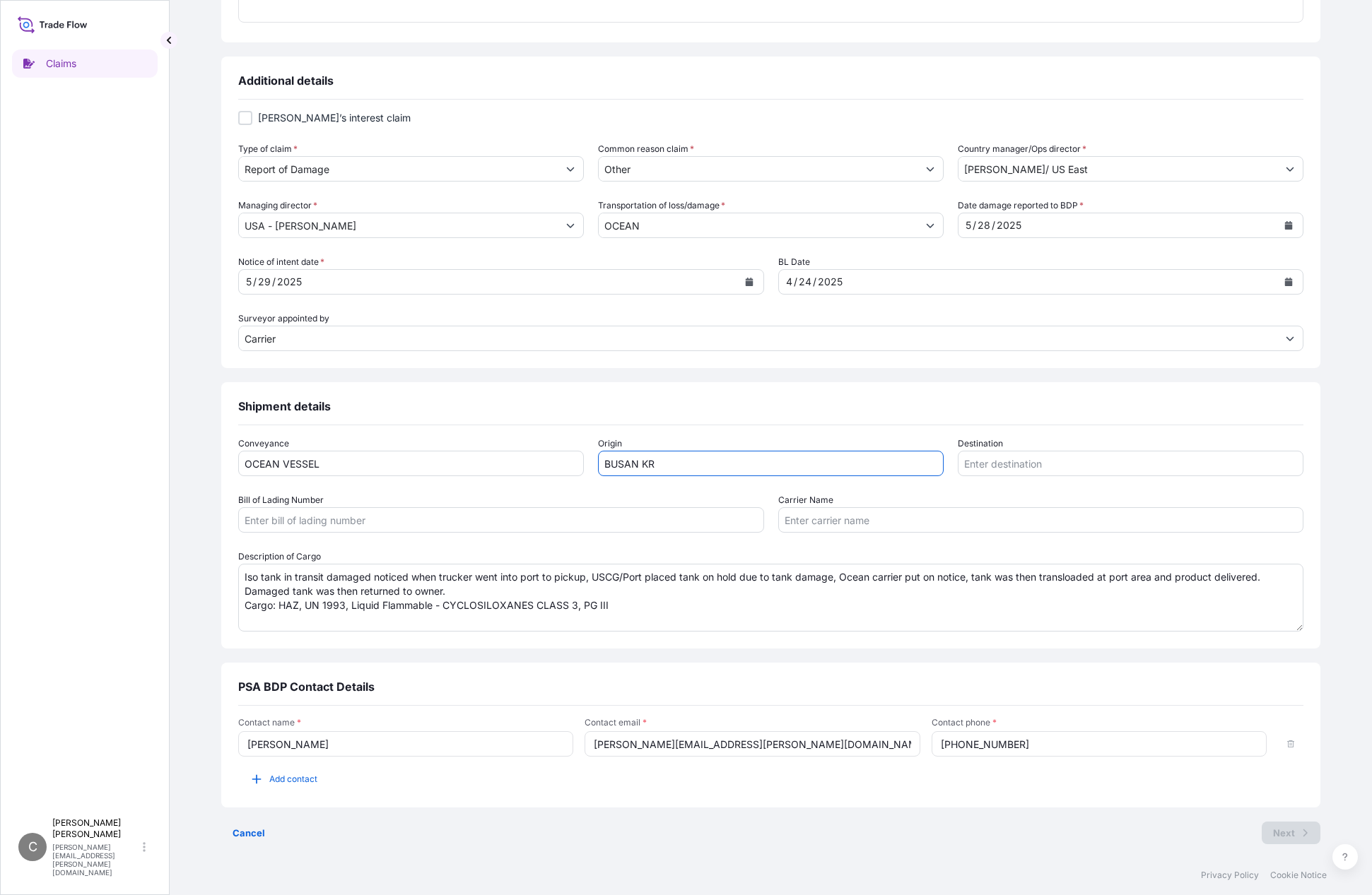
type input "BUSAN KR"
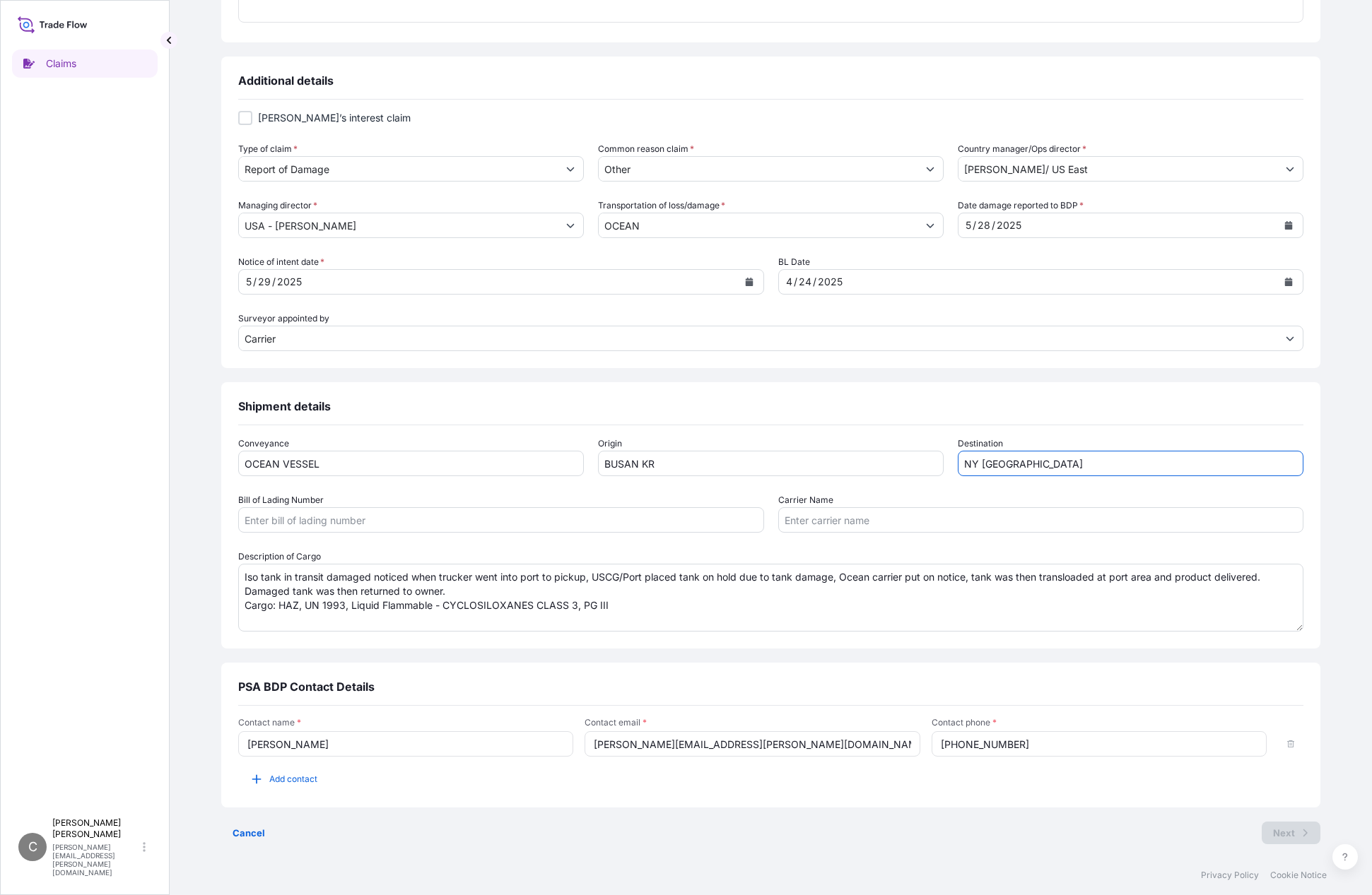
type input "NY USA"
click at [362, 520] on input "Bill of Lading Number" at bounding box center [501, 519] width 526 height 25
click at [356, 519] on input "Bill of Lading Number" at bounding box center [501, 519] width 526 height 25
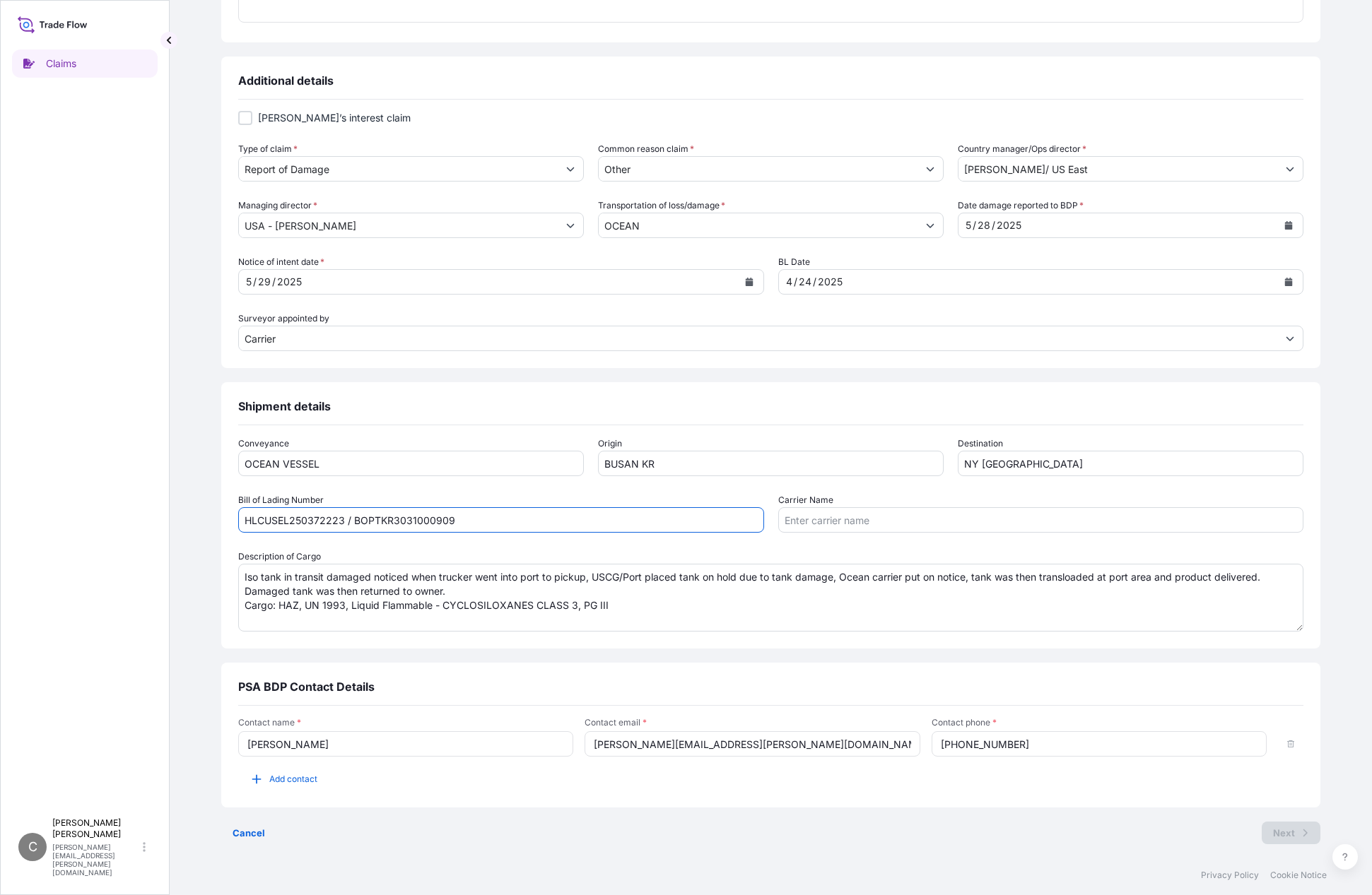
type input "HLCUSEL250372223 / BOPTKR3031000909"
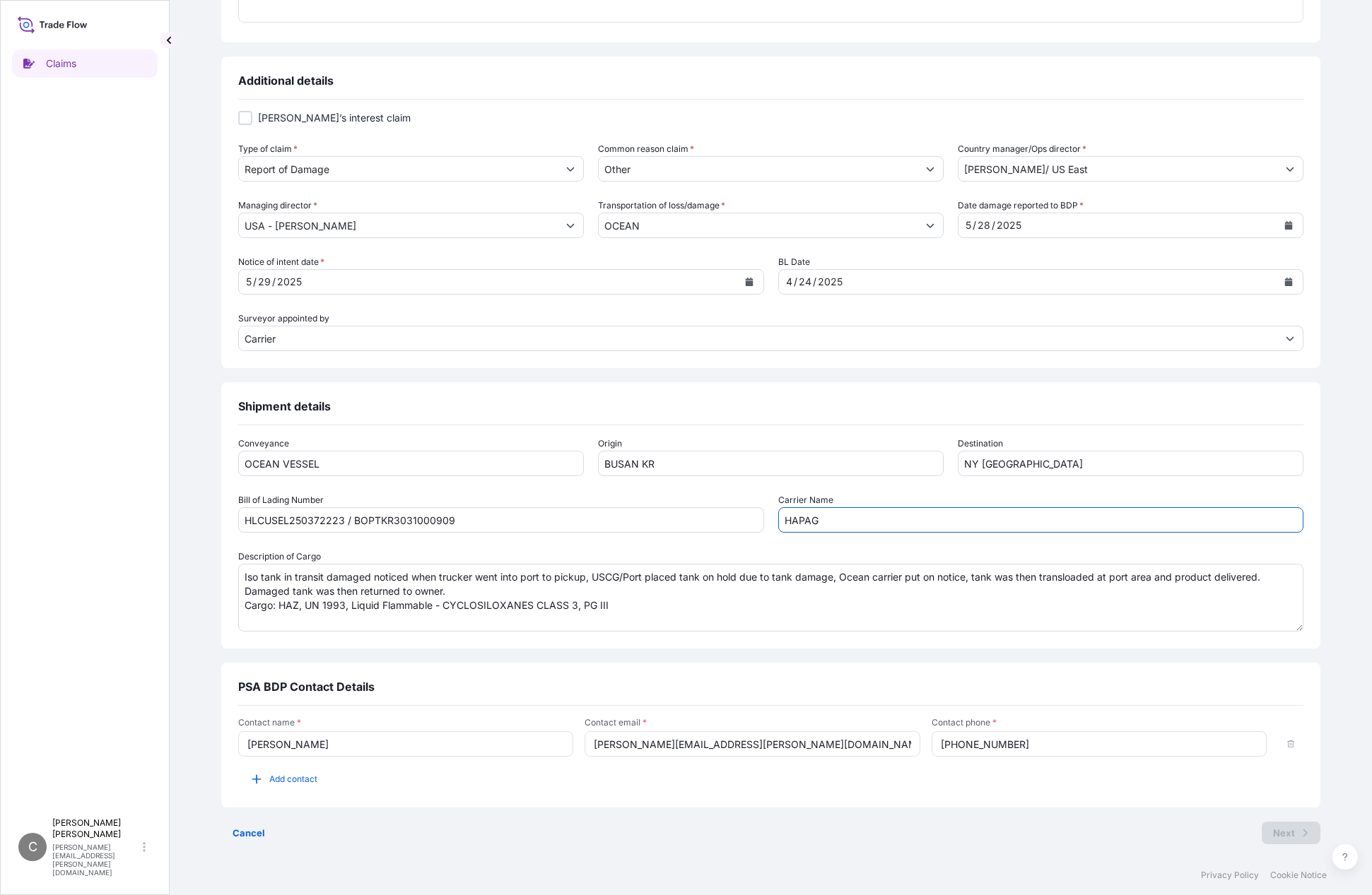
type input "HAPAG"
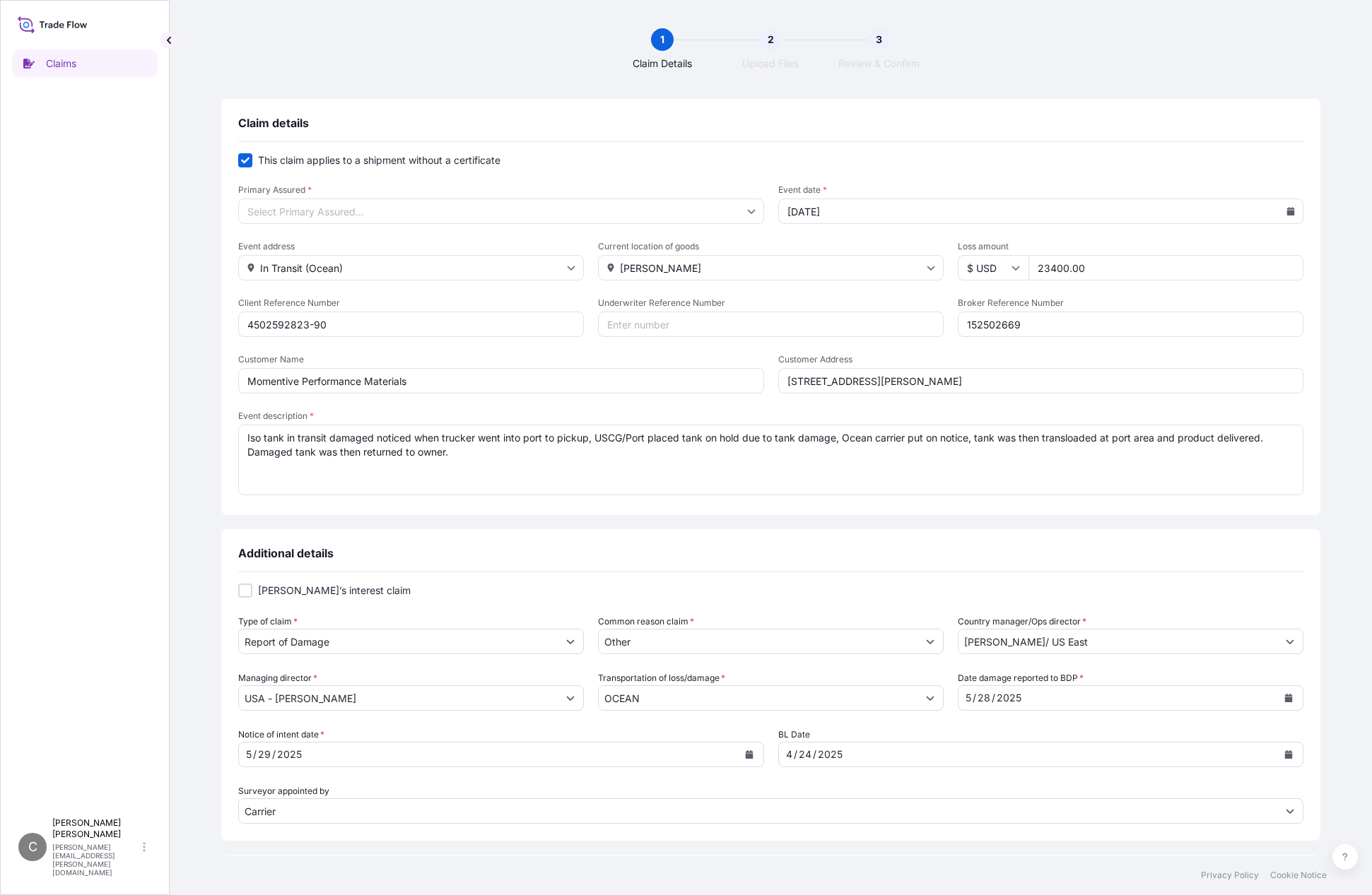
click at [252, 594] on div at bounding box center [246, 591] width 14 height 14
checkbox input "true"
click at [704, 213] on input "Primary Assured *" at bounding box center [501, 211] width 526 height 25
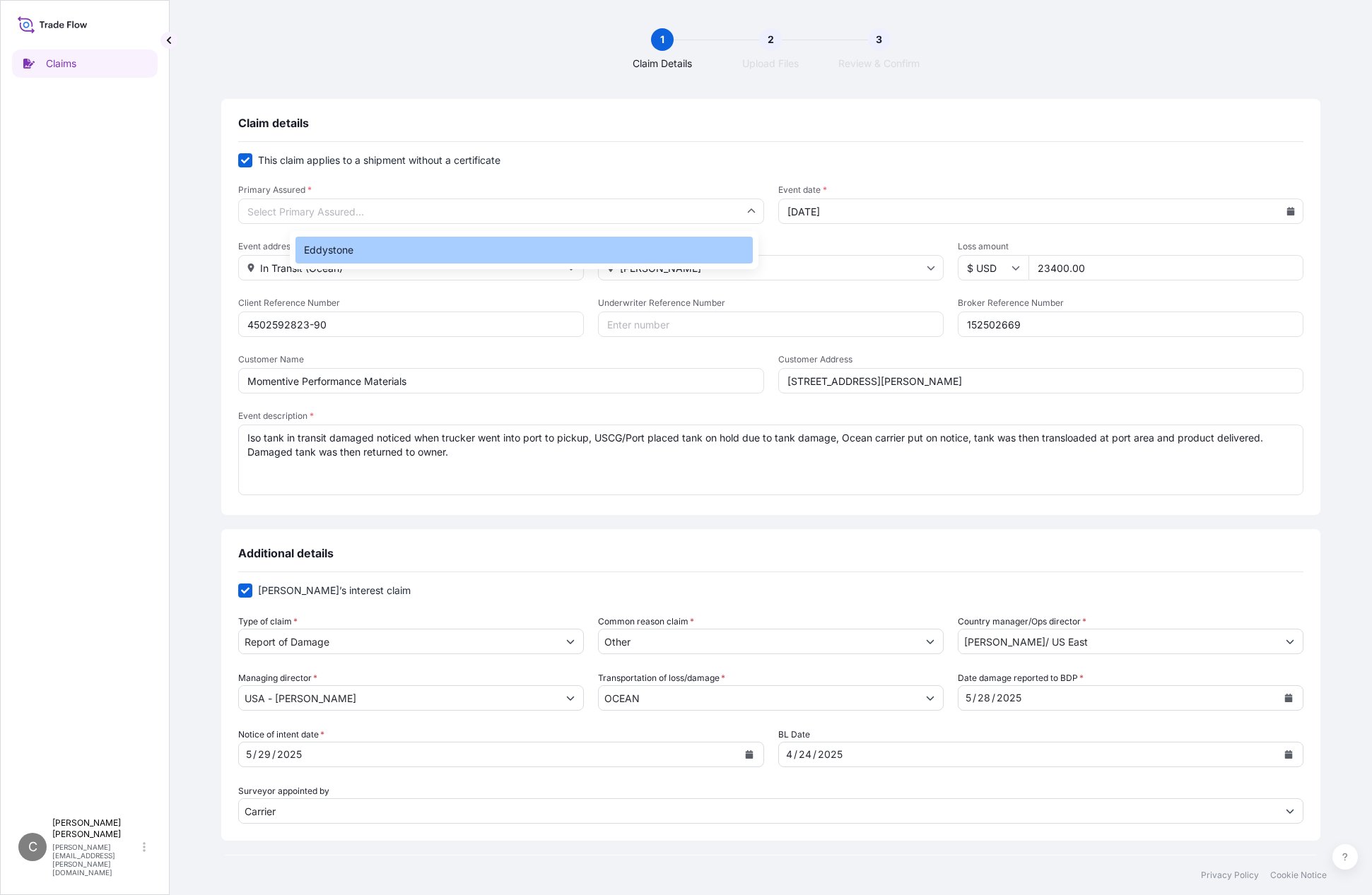
click at [357, 254] on div "Eddystone" at bounding box center [524, 250] width 457 height 27
type input "Eddystone"
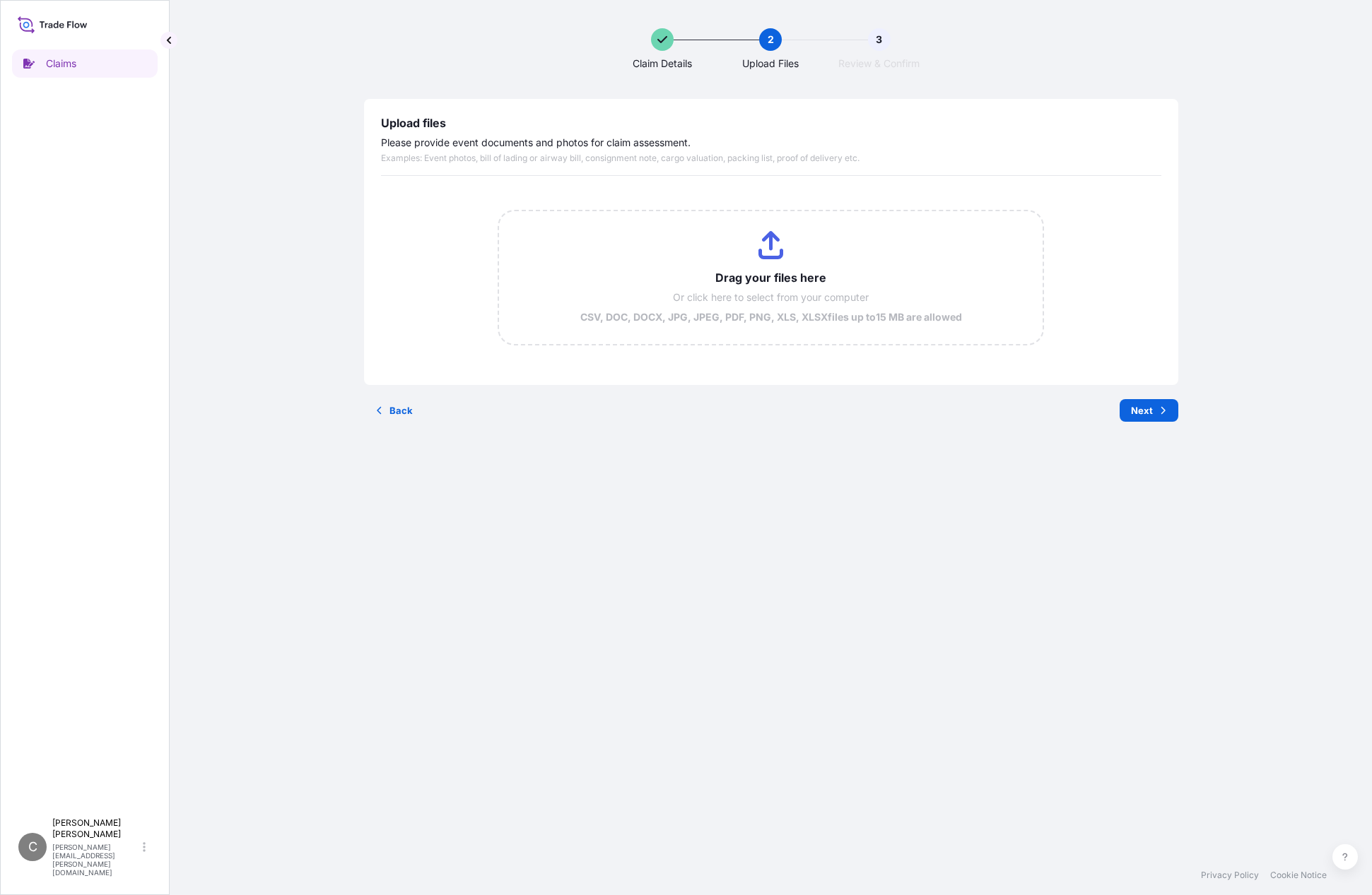
click at [965, 532] on div "Claim Details 2 Upload Files 3 Review & Confirm Upload files Please provide eve…" at bounding box center [771, 428] width 1146 height 856
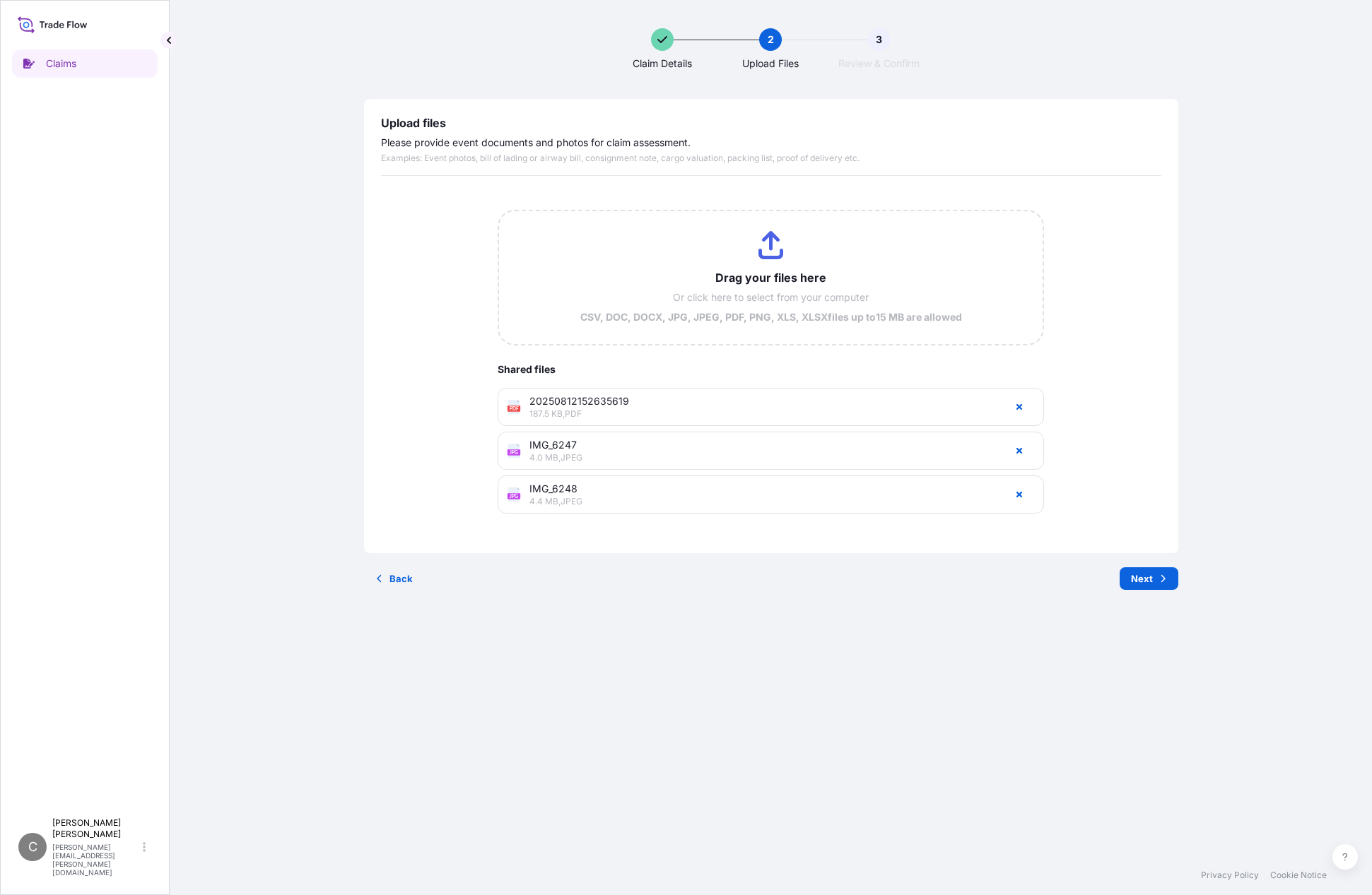
drag, startPoint x: 397, startPoint y: 38, endPoint x: 348, endPoint y: 42, distance: 49.2
click at [397, 38] on div "Claim Details 2 Upload Files 3 Review & Confirm" at bounding box center [771, 49] width 1146 height 43
drag, startPoint x: 1, startPoint y: 113, endPoint x: 282, endPoint y: 150, distance: 283.4
click at [282, 150] on div "Claims C Calvin Petersen calvin.petersen@psabdp.com Claim Details 2 Upload File…" at bounding box center [686, 447] width 1372 height 895
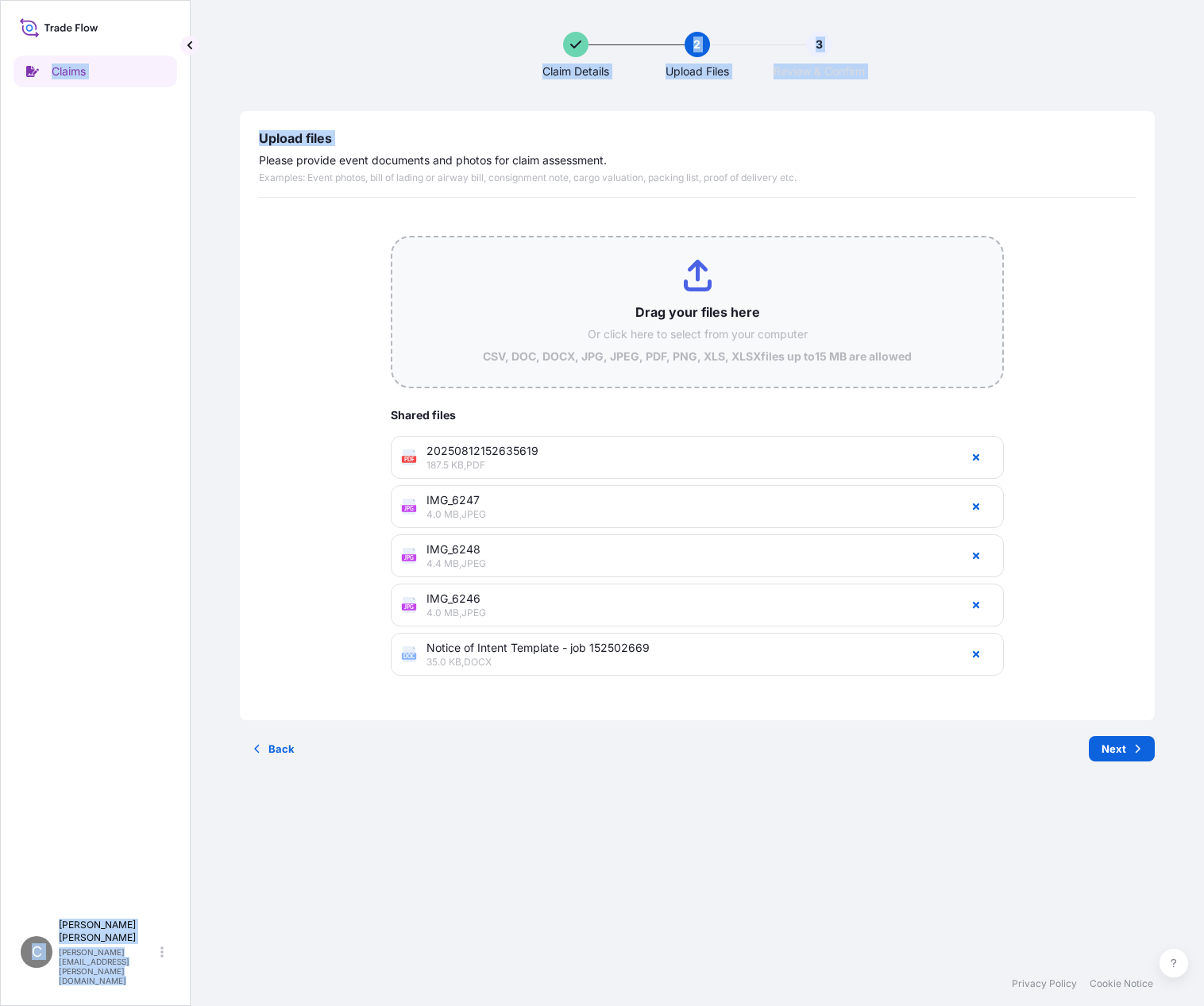
type input "C:\fakepath\HLCUSEL250372223_SWB.pdf"
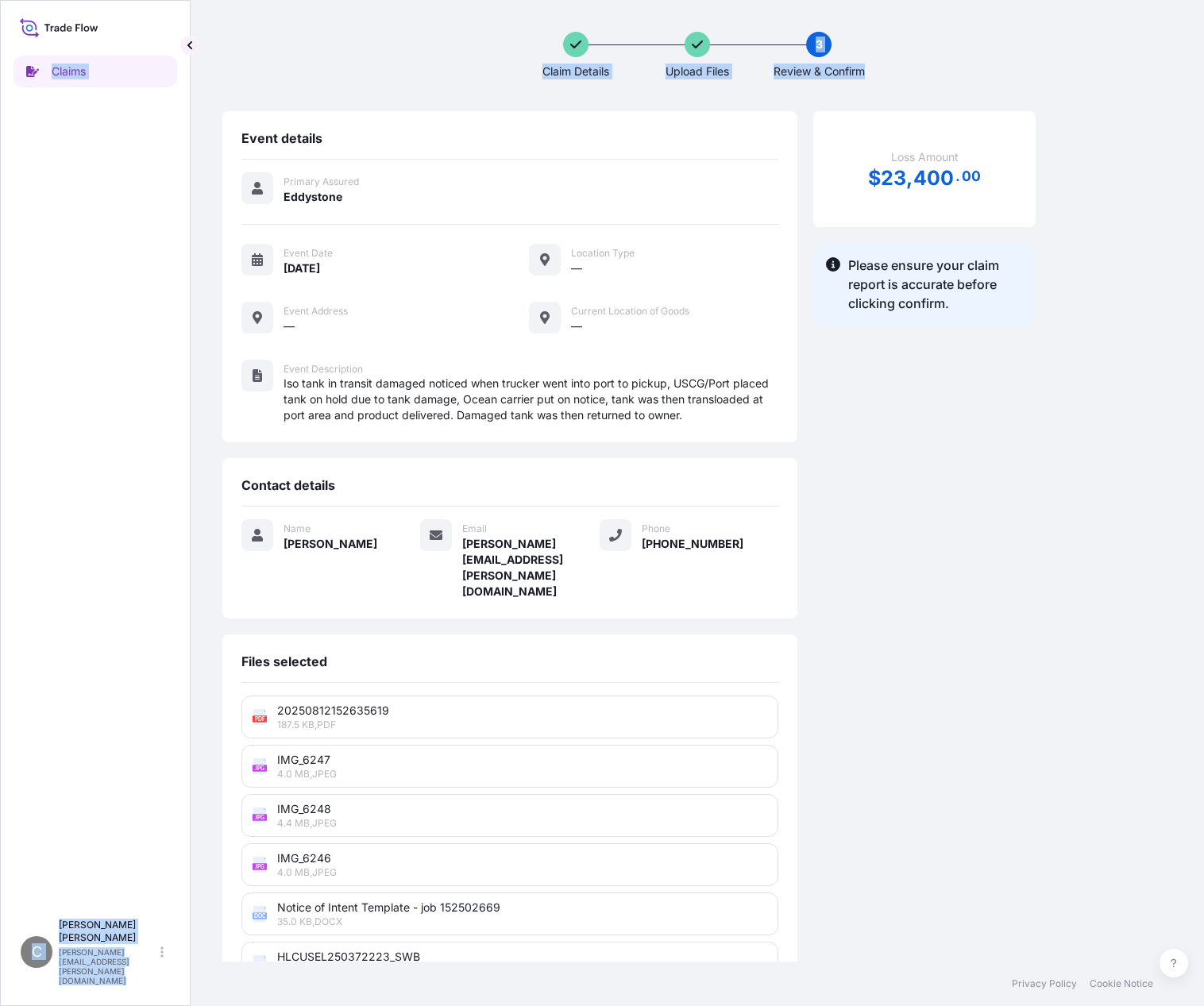
scroll to position [49, 0]
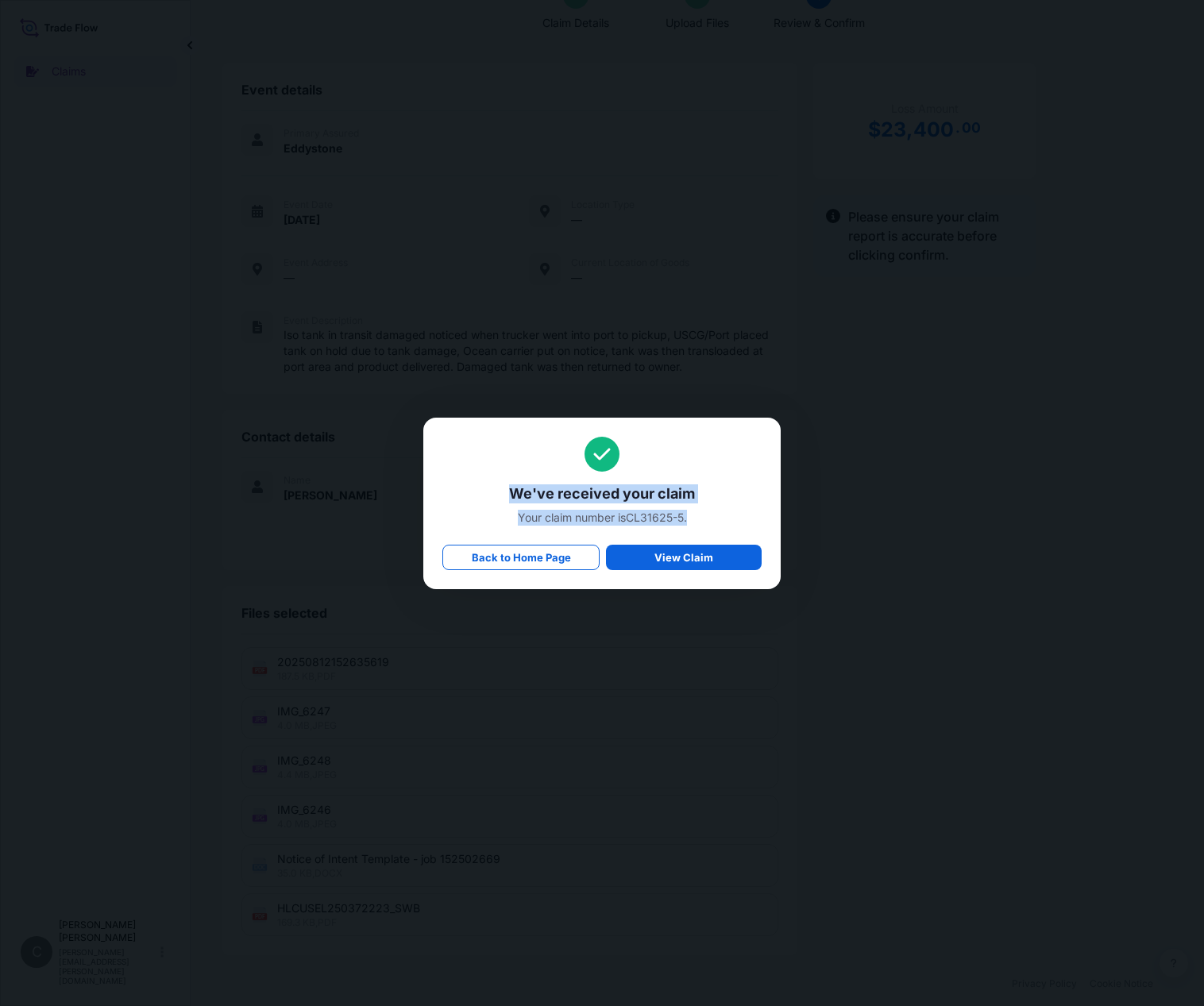
drag, startPoint x: 688, startPoint y: 516, endPoint x: 503, endPoint y: 493, distance: 186.4
click at [503, 493] on div "We've received your claim Your claim number is CL31625-5 . Back to Home Page Vi…" at bounding box center [602, 503] width 319 height 133
copy div "We've received your claim Your claim number is CL31625-5 ."
click at [498, 563] on p "Back to Home Page" at bounding box center [521, 558] width 99 height 16
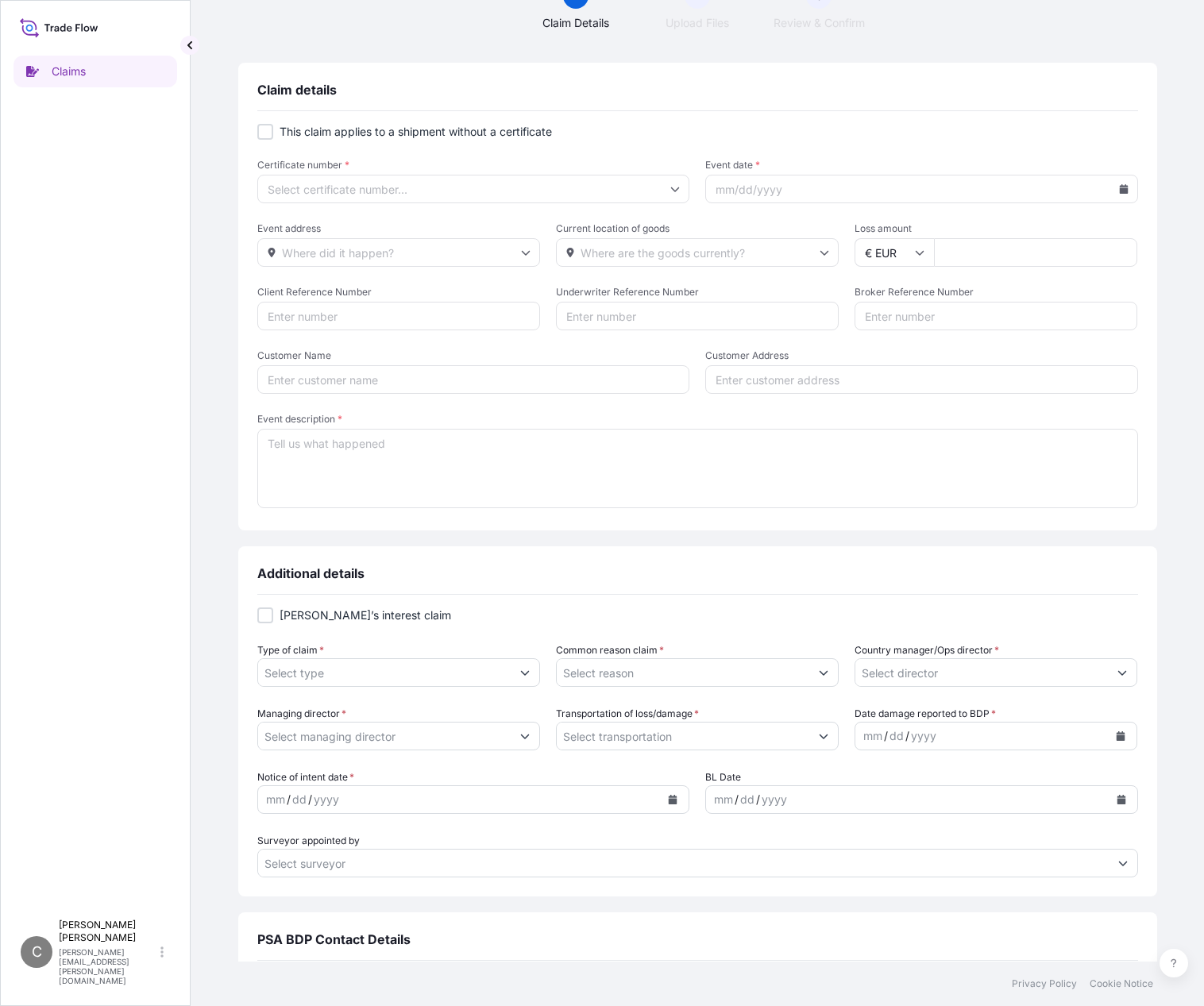
type input "$ USD"
type input "0"
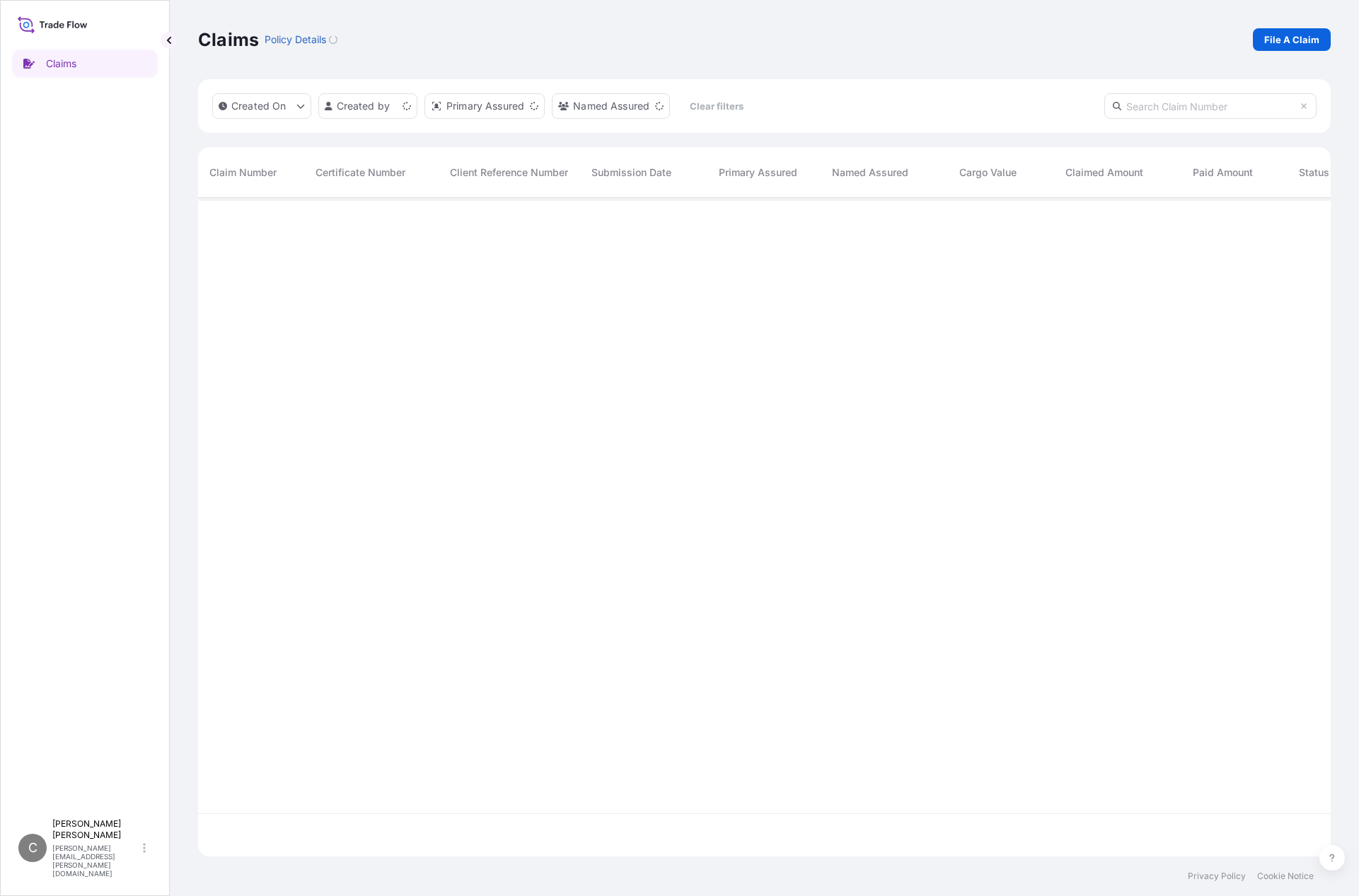
scroll to position [656, 1122]
